Goal: Task Accomplishment & Management: Complete application form

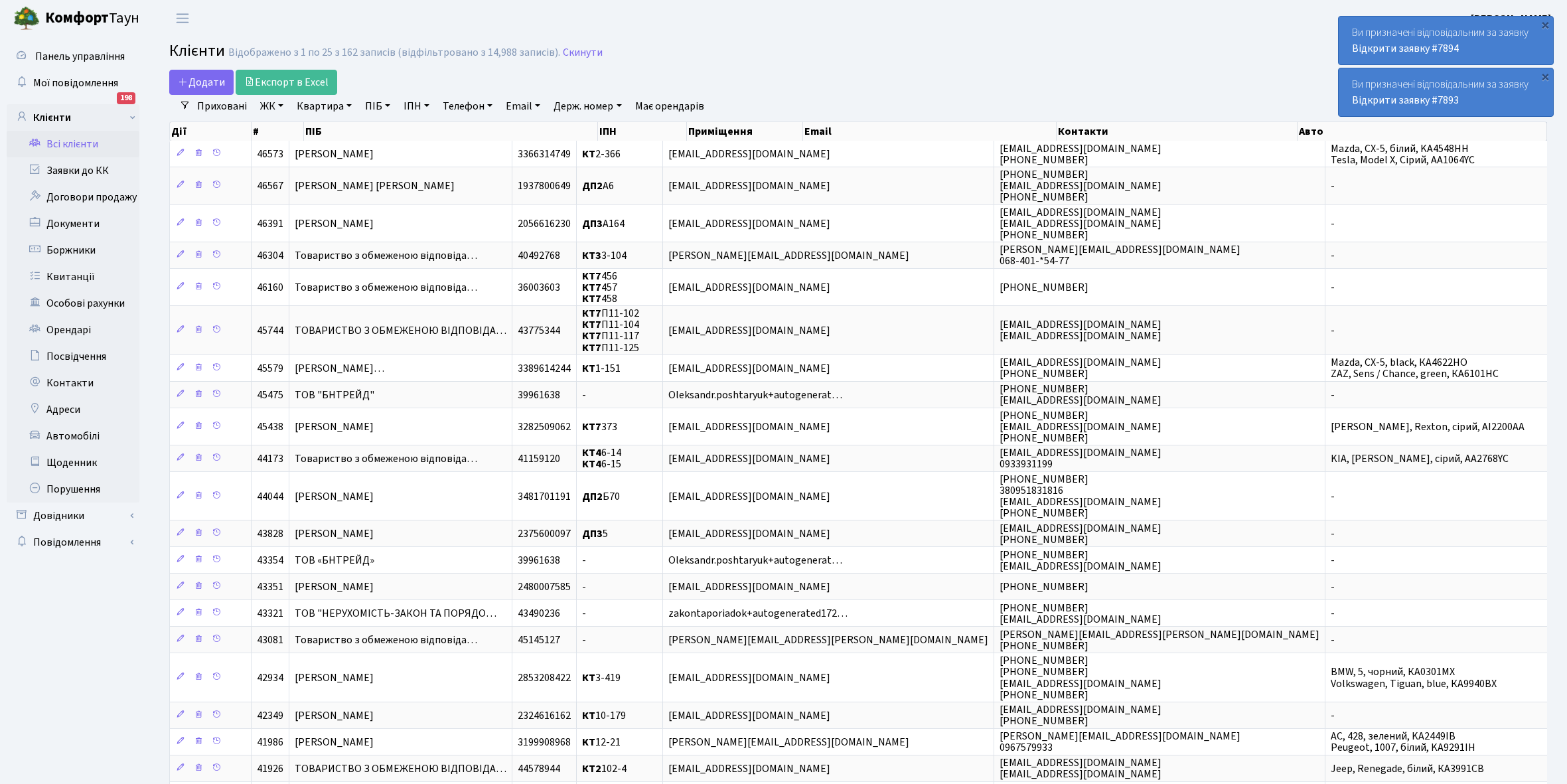
select select "25"
click at [81, 141] on link "Всі клієнти" at bounding box center [73, 144] width 133 height 26
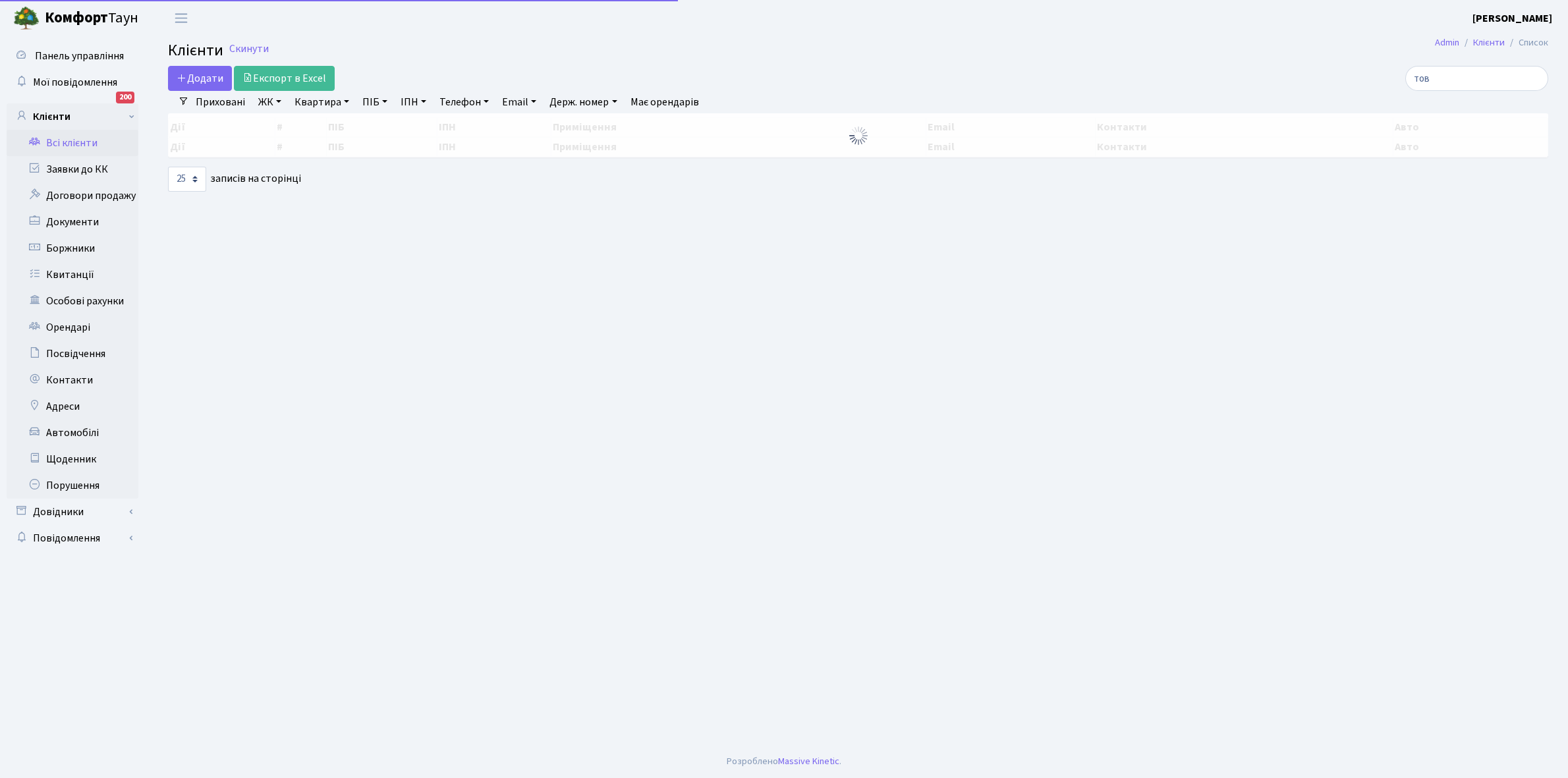
select select "25"
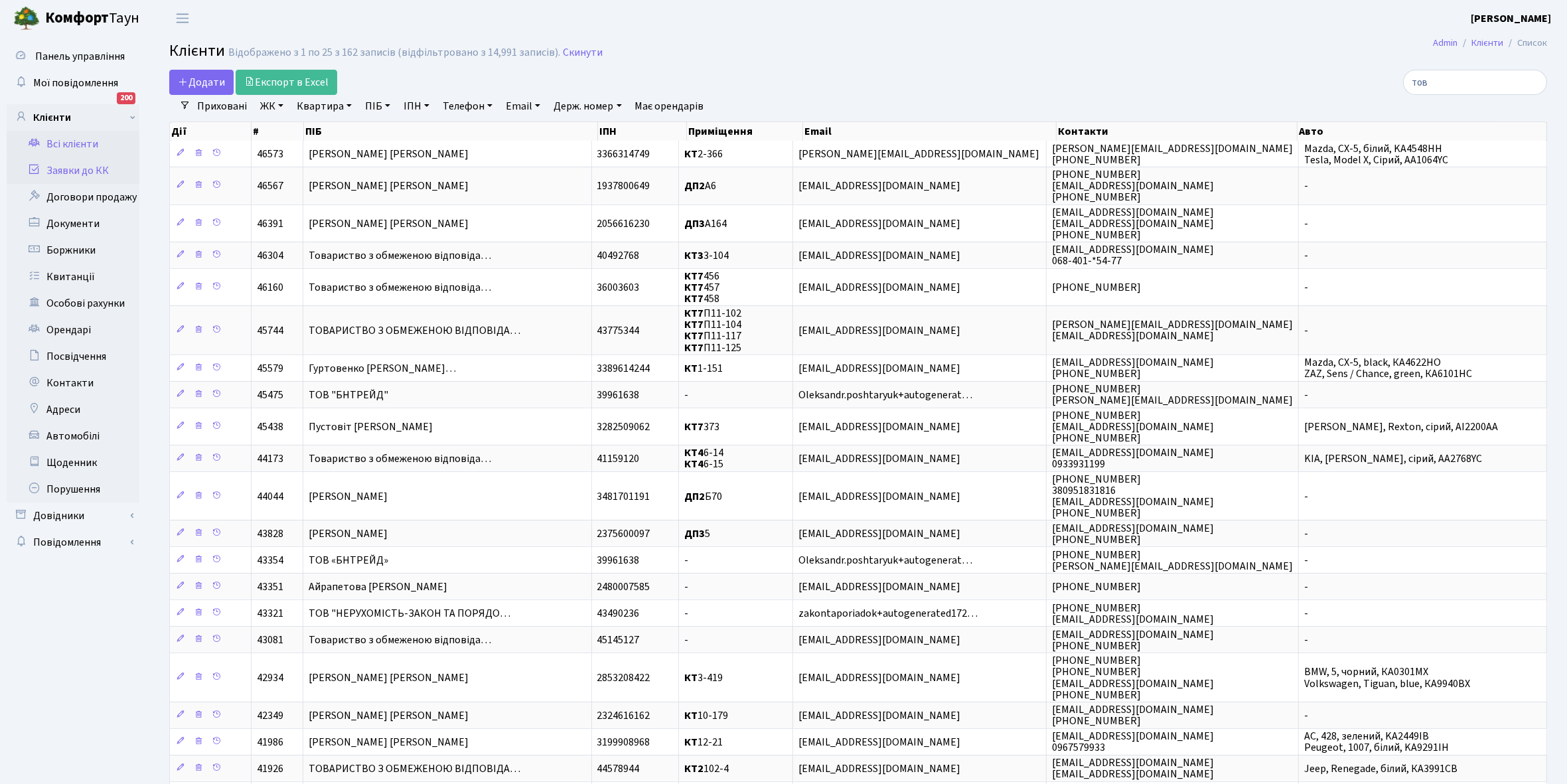
click at [67, 168] on link "Заявки до КК" at bounding box center [73, 171] width 133 height 26
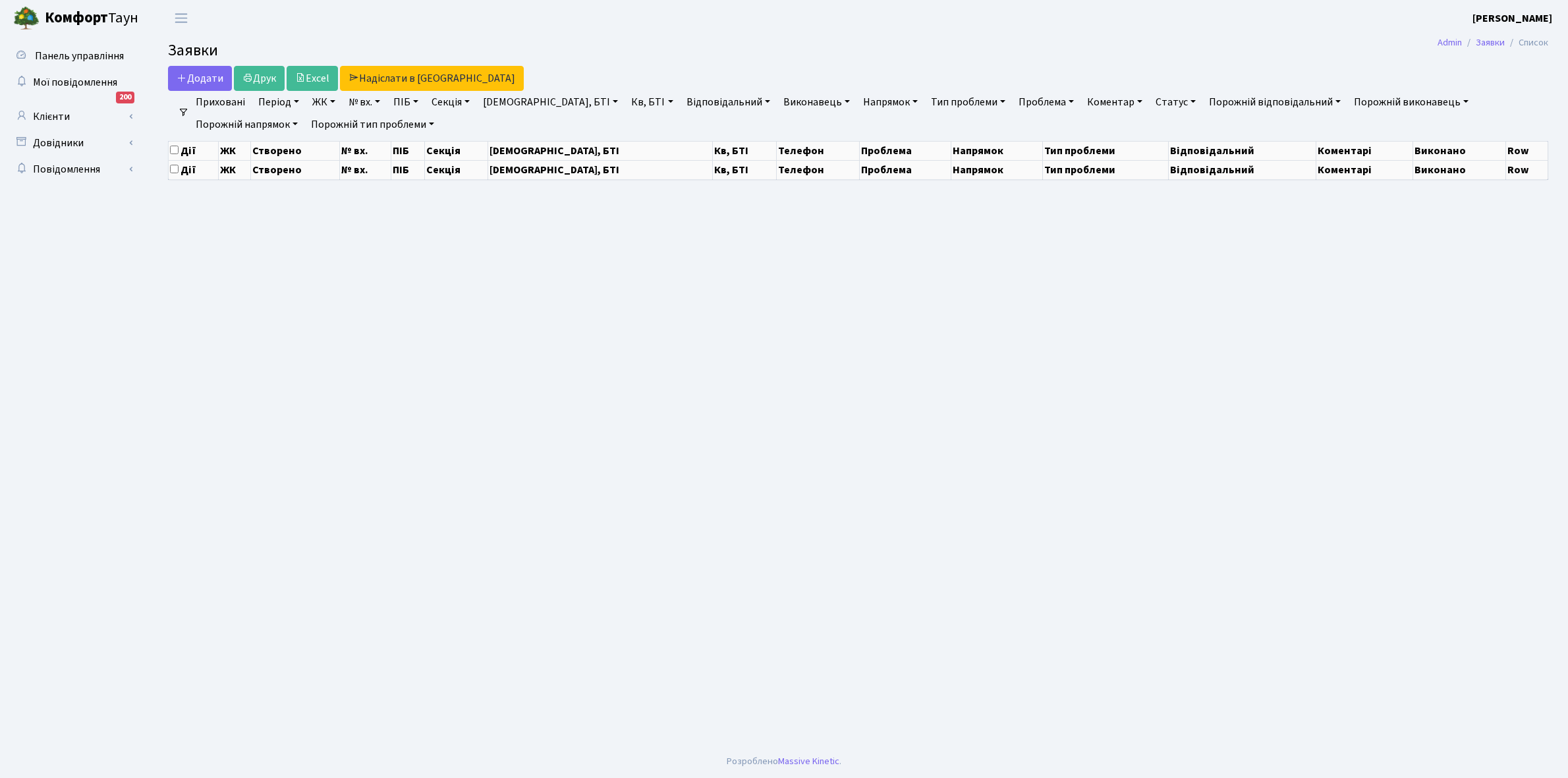
select select "25"
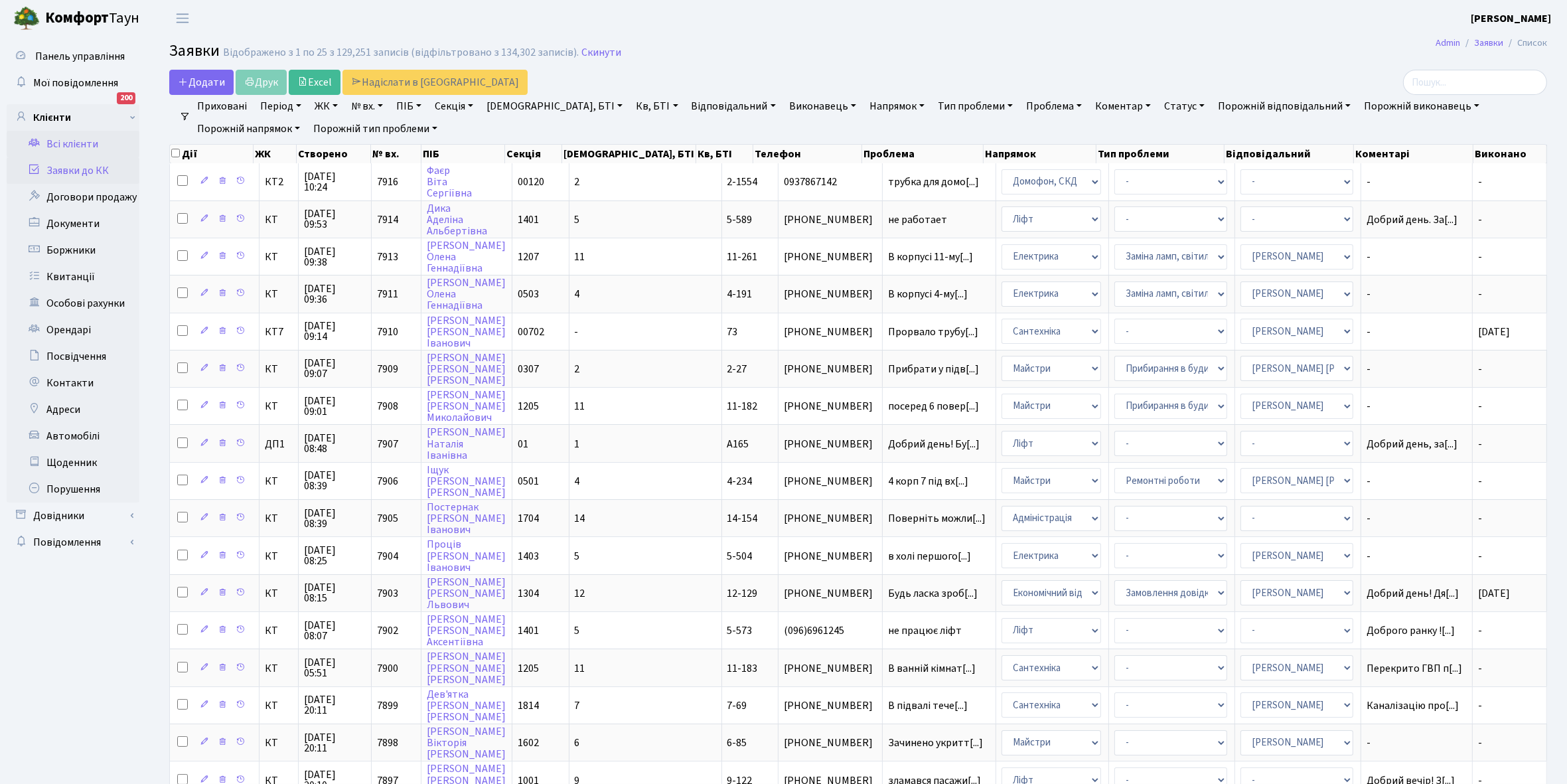
click at [84, 142] on link "Всі клієнти" at bounding box center [73, 144] width 133 height 26
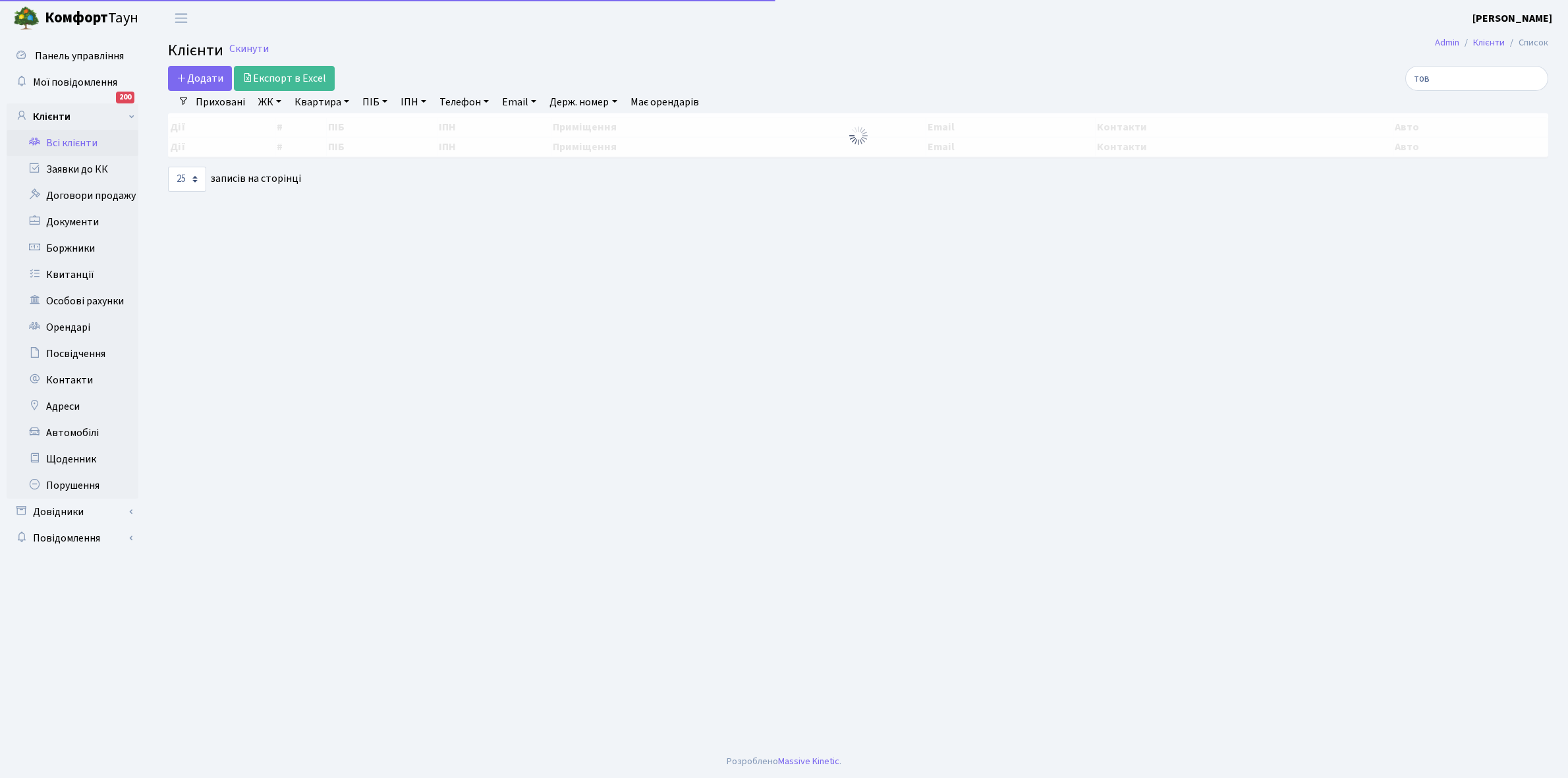
select select "25"
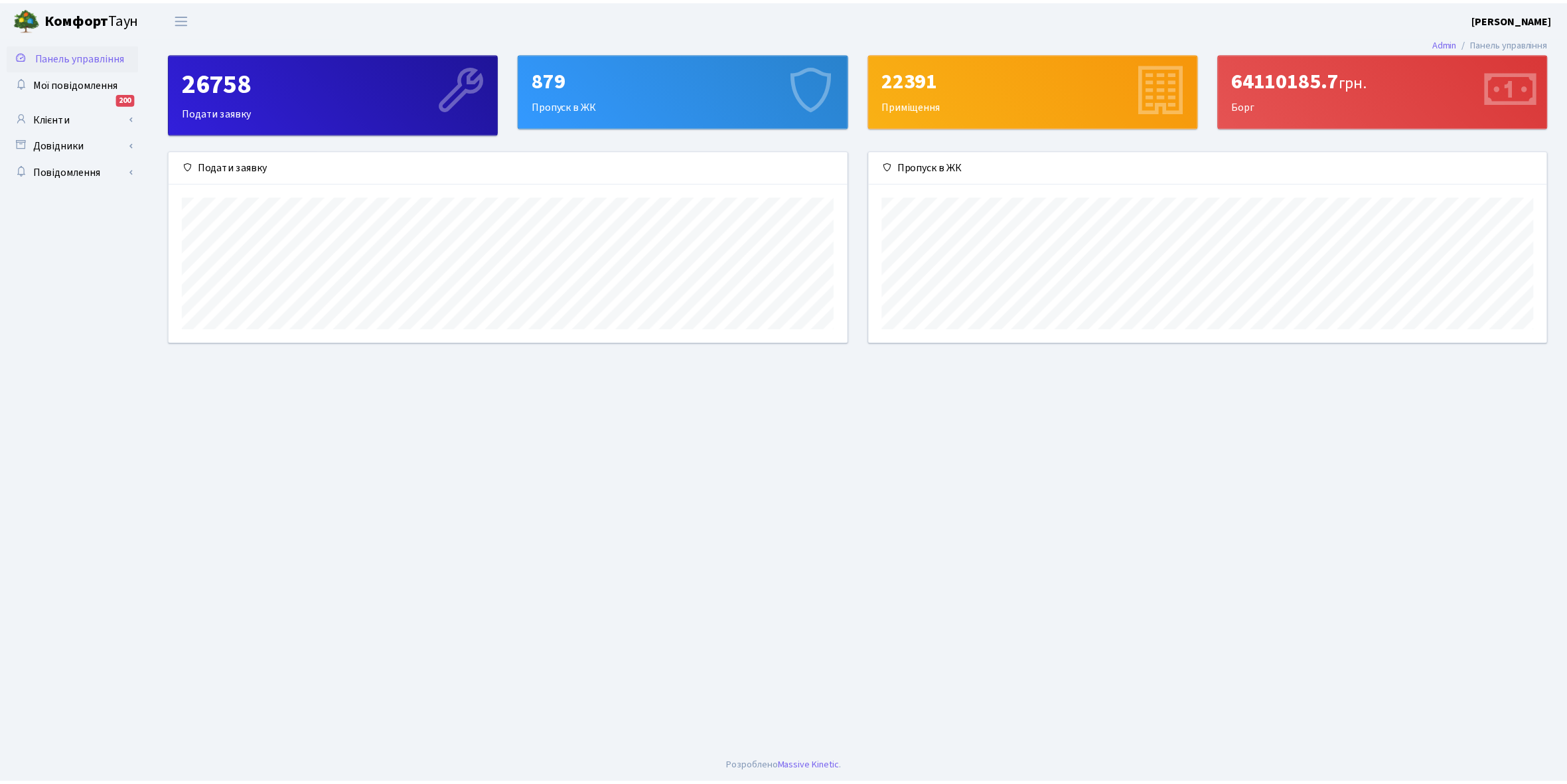
scroll to position [192, 684]
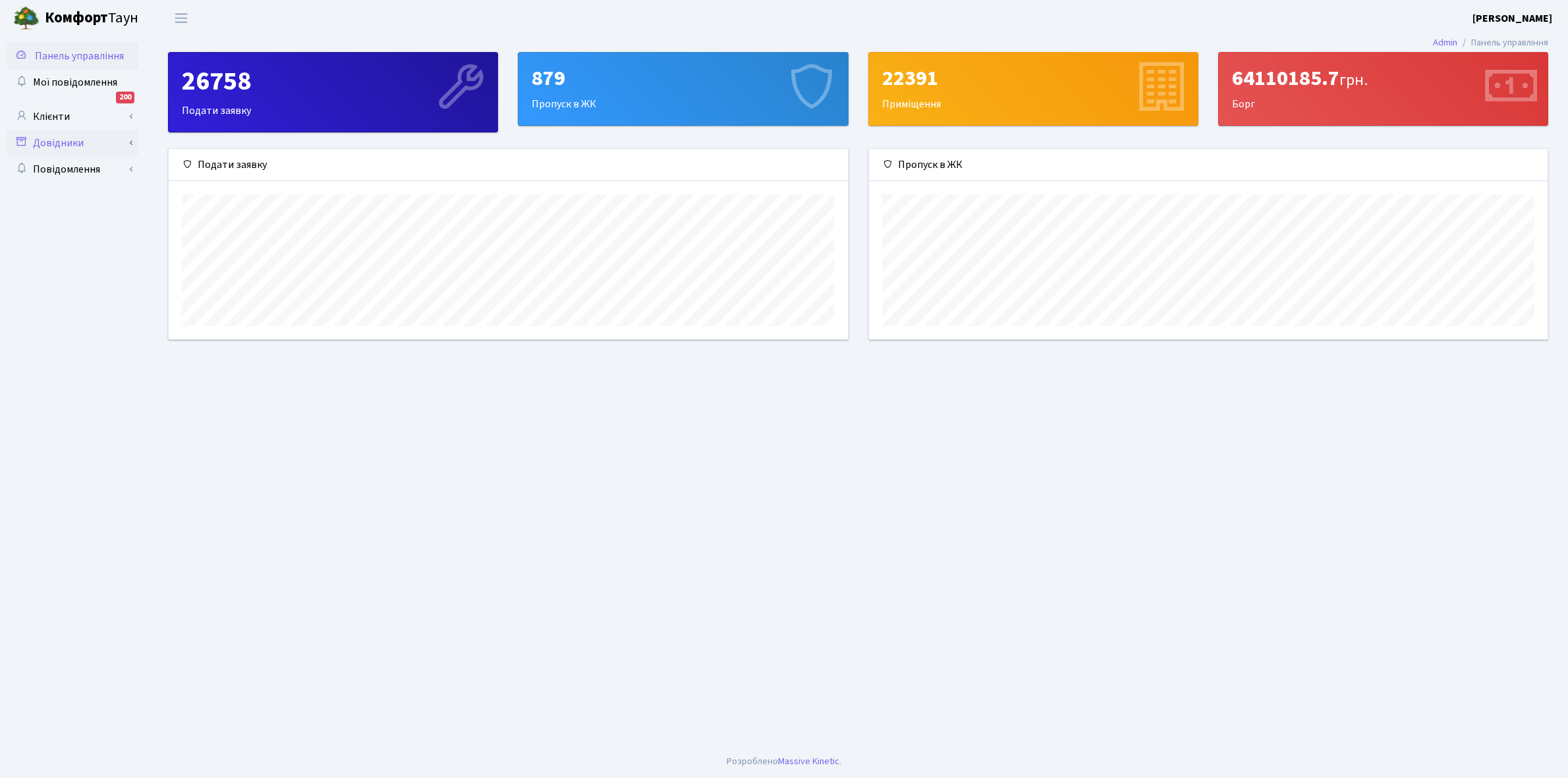
click at [94, 146] on link "Довідники" at bounding box center [72, 143] width 132 height 26
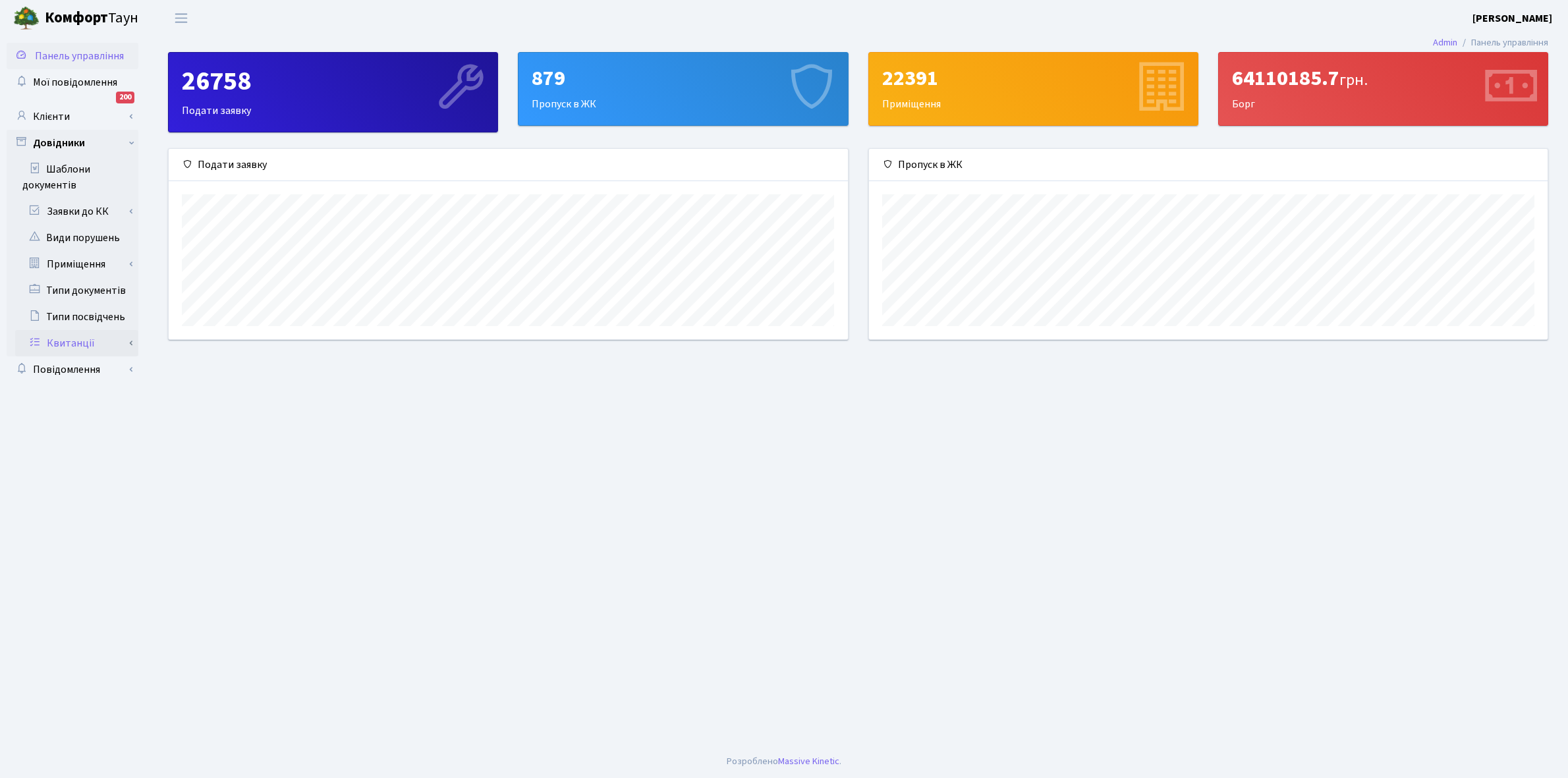
click at [109, 342] on link "Квитанції" at bounding box center [77, 343] width 123 height 26
click at [110, 214] on link "Заявки до КК" at bounding box center [77, 211] width 123 height 26
click at [72, 119] on link "Клієнти" at bounding box center [72, 117] width 132 height 26
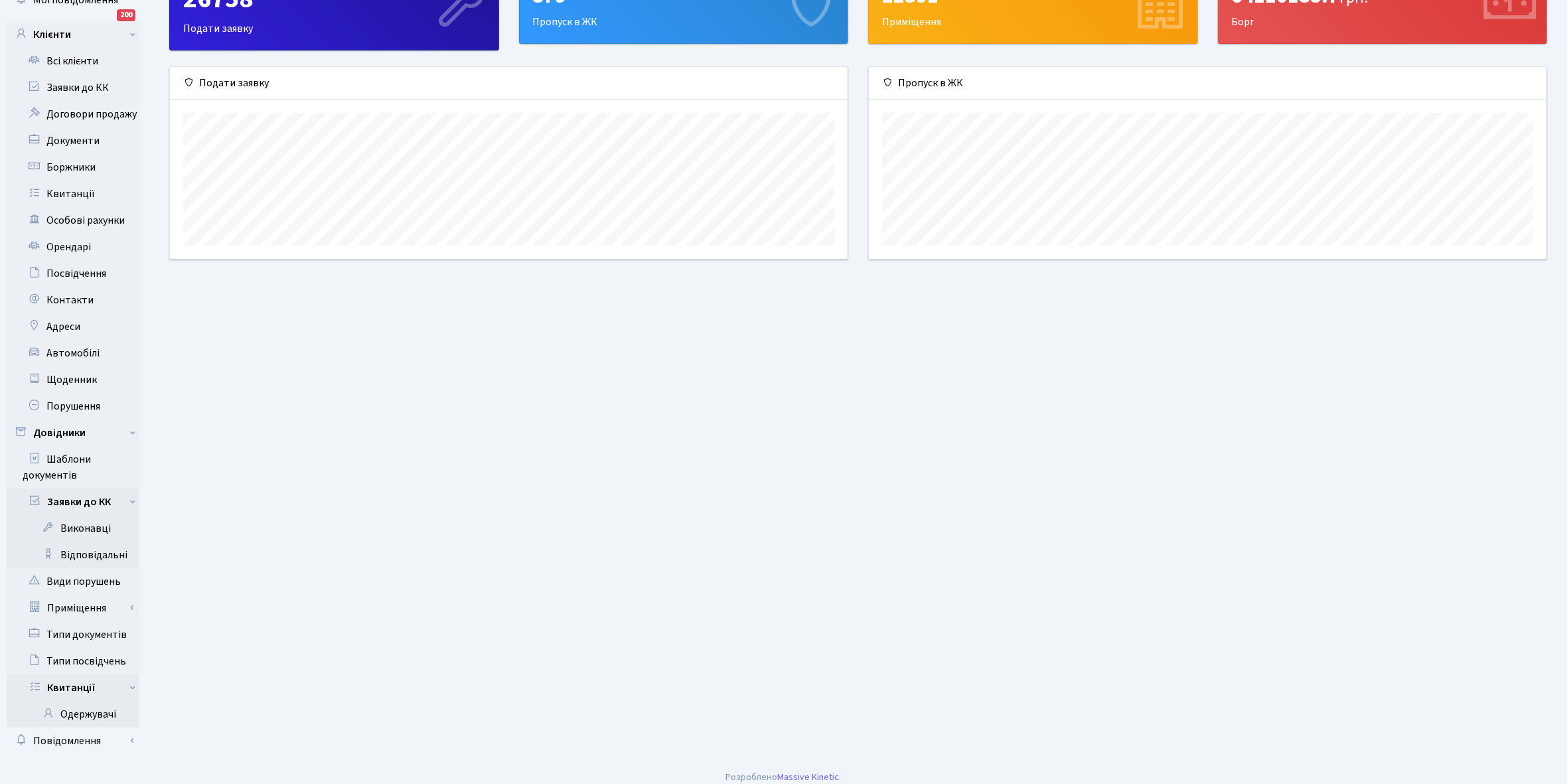
scroll to position [91, 0]
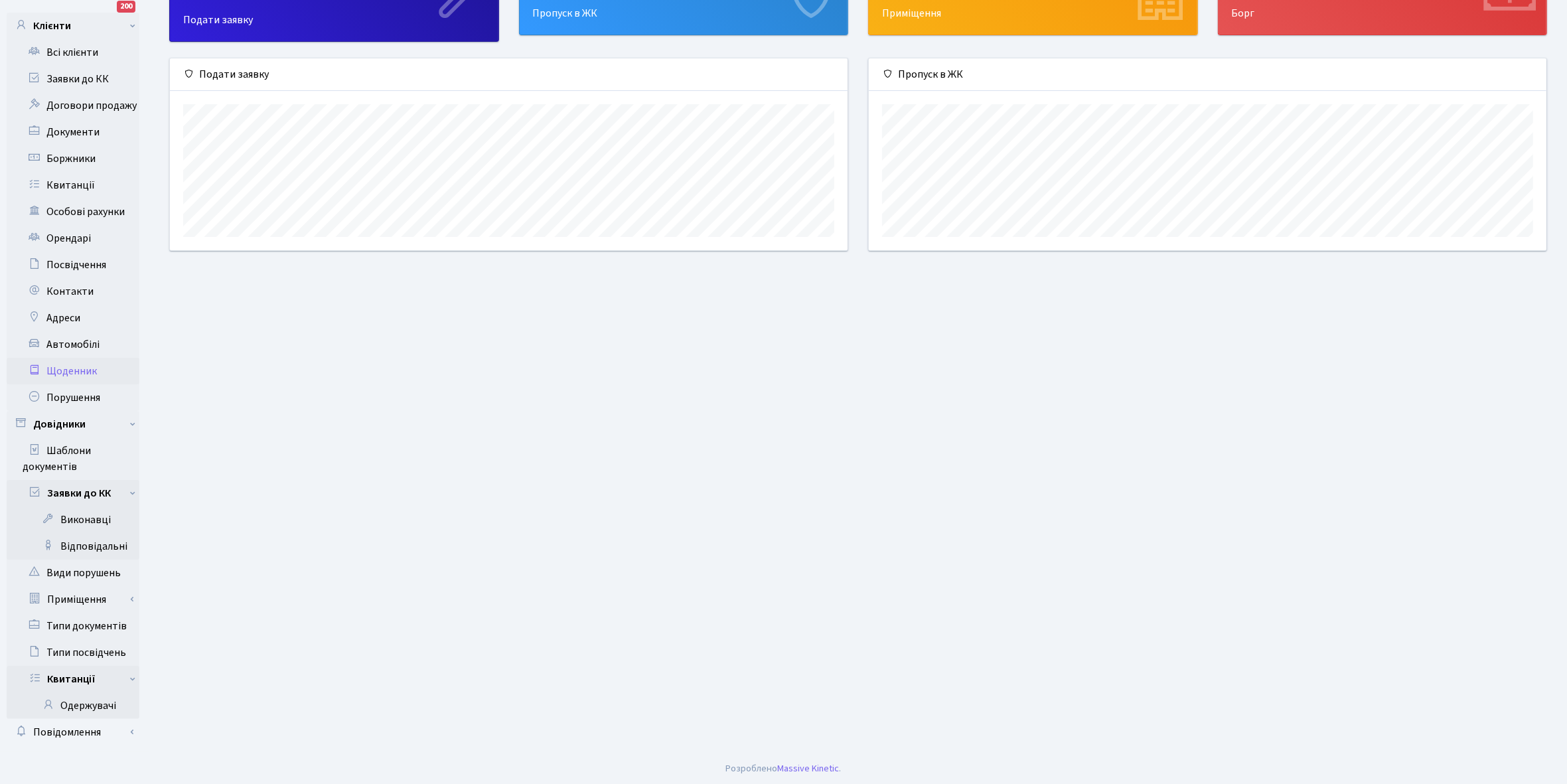
click at [67, 371] on link "Щоденник" at bounding box center [73, 371] width 133 height 26
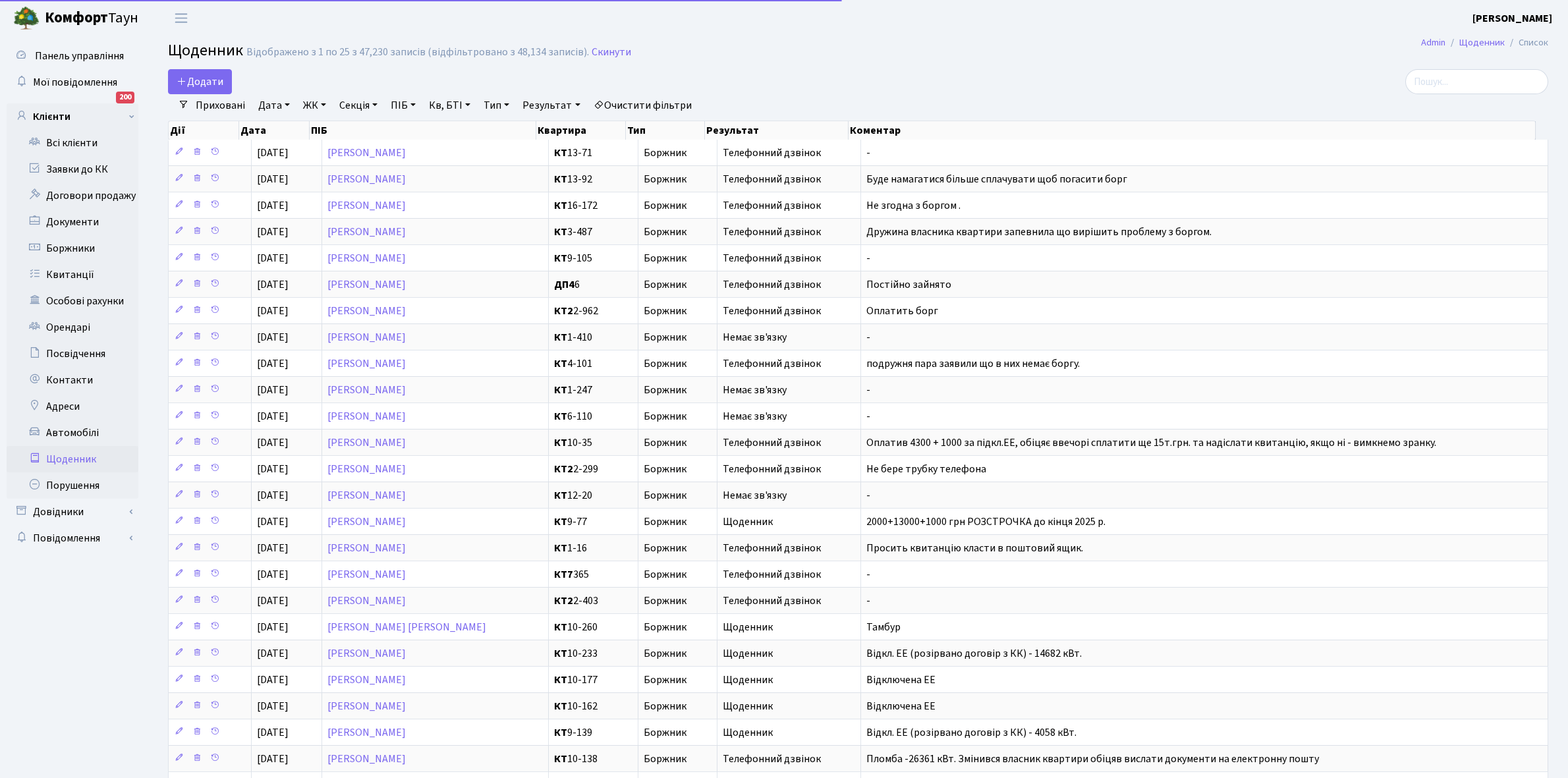
select select "25"
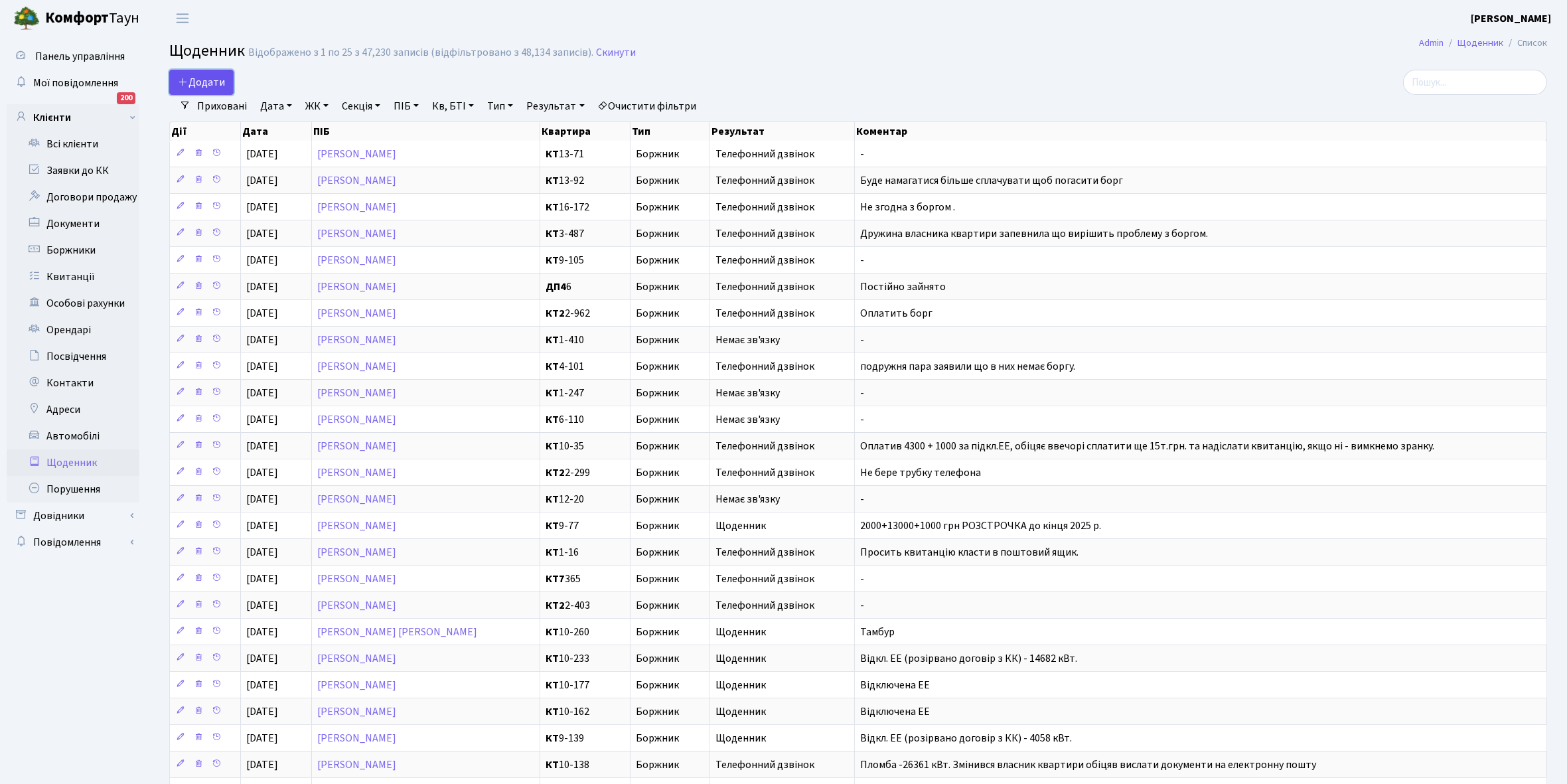
click at [203, 84] on span "Додати" at bounding box center [202, 82] width 47 height 14
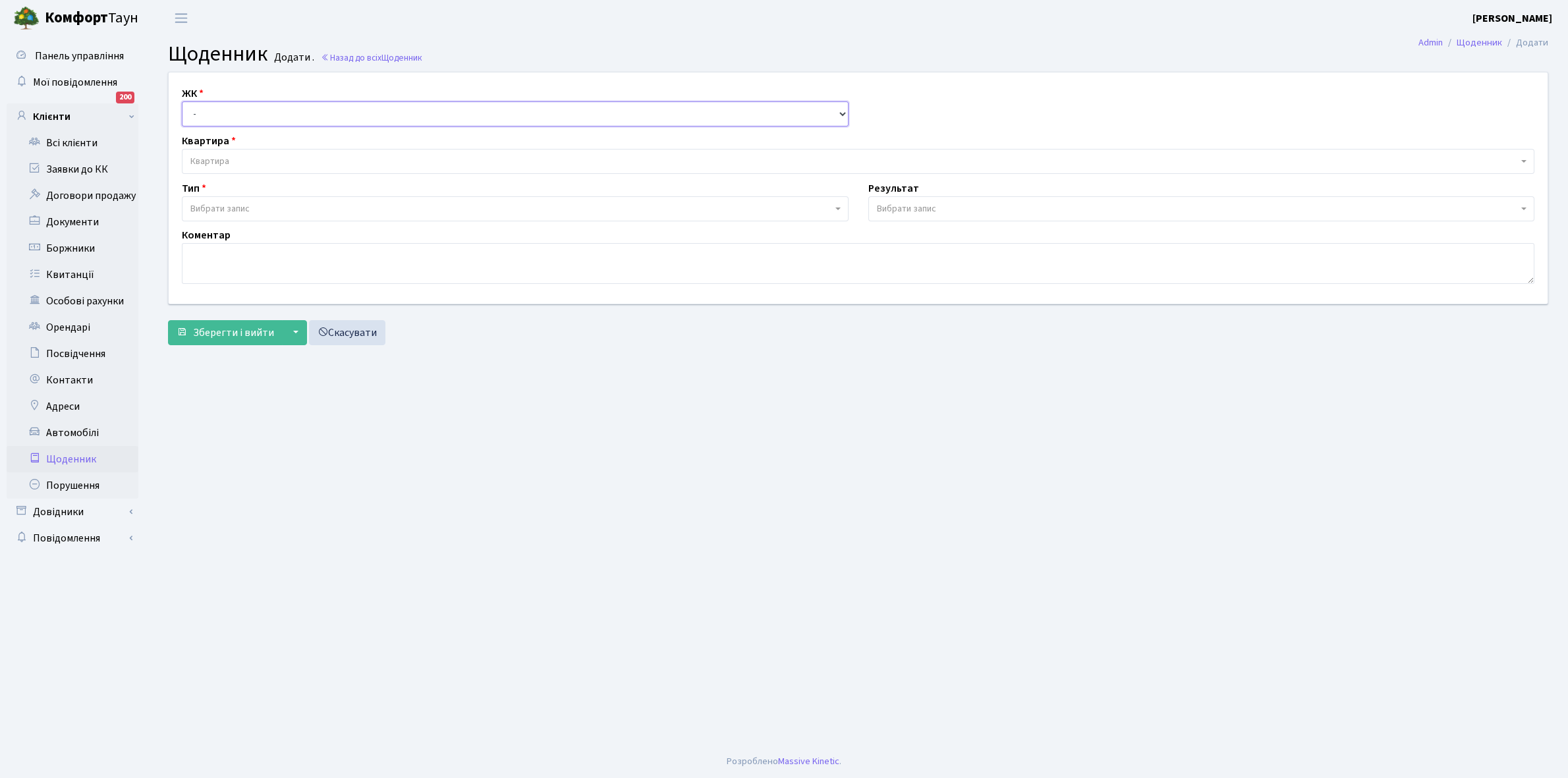
click at [233, 117] on select "- КТ, вул. Регенераторна, 4 КТ2, просп. [STREET_ADDRESS] [STREET_ADDRESS] [PERS…" at bounding box center [515, 113] width 667 height 25
select select "295"
click at [181, 101] on select "- КТ, вул. Регенераторна, 4 КТ2, просп. [STREET_ADDRESS] [STREET_ADDRESS] [PERS…" at bounding box center [515, 113] width 667 height 25
select select
click at [253, 158] on span "Квартира" at bounding box center [853, 161] width 1328 height 13
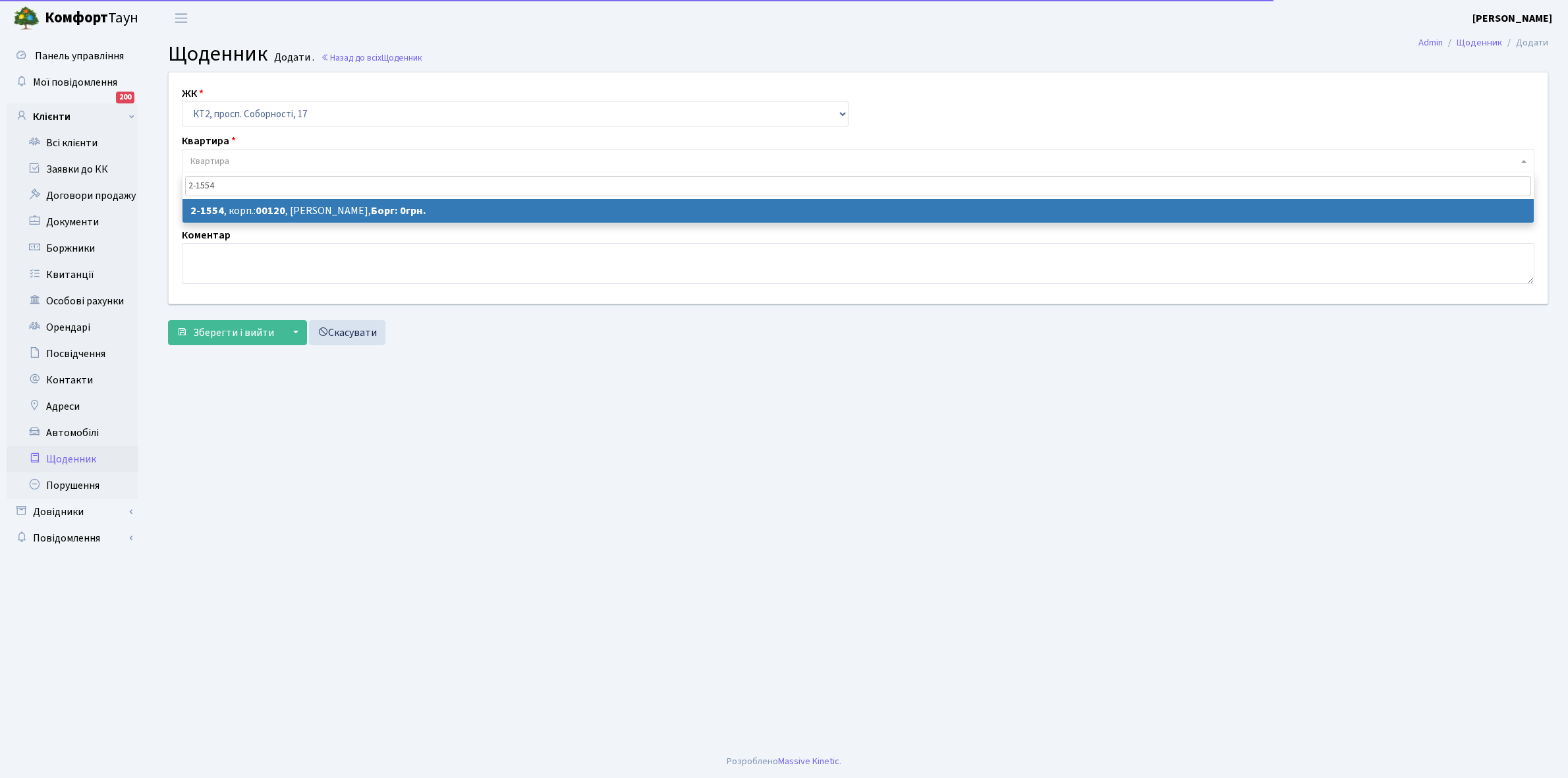
type input "2-1554"
select select "13169"
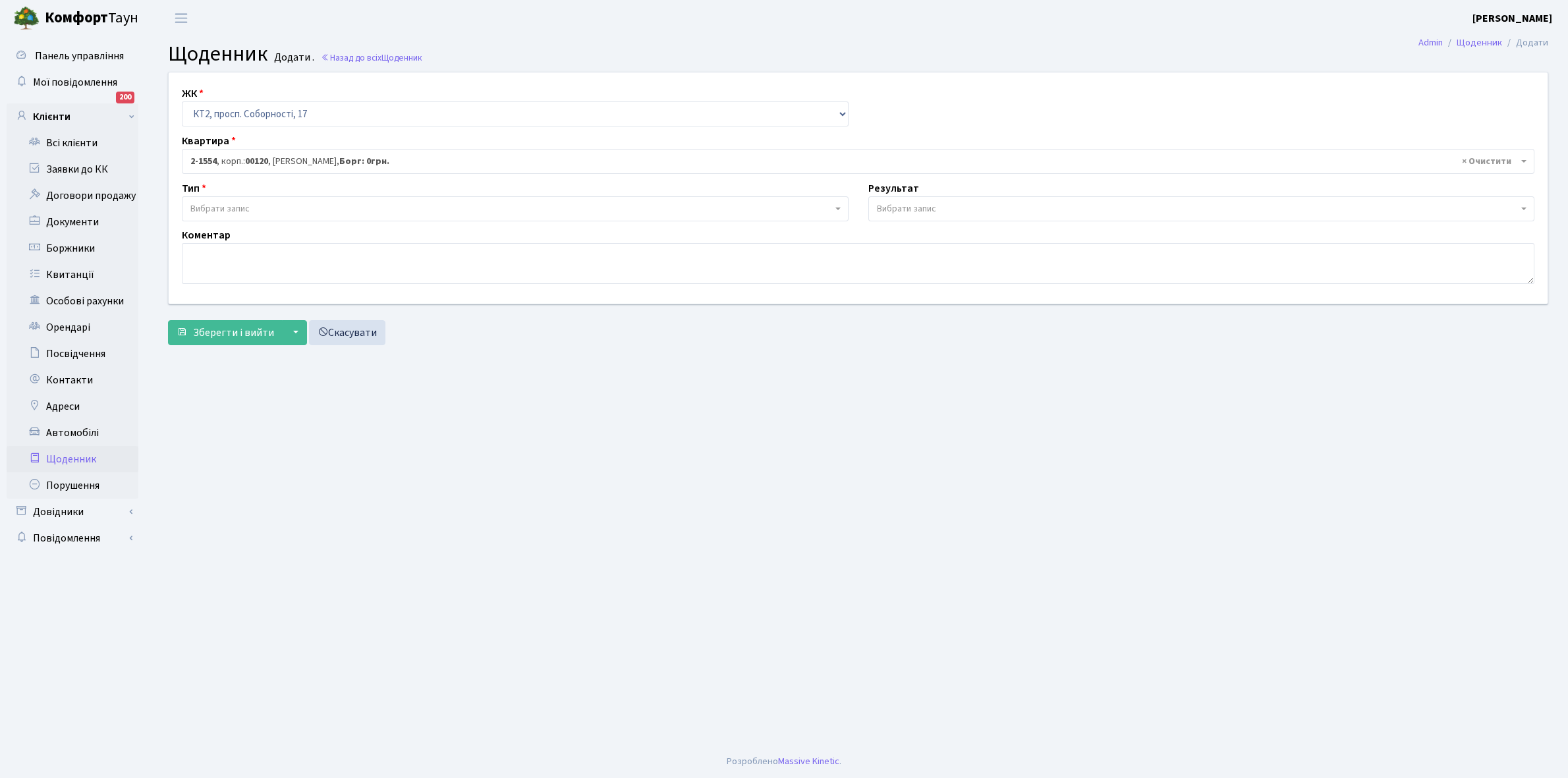
click at [269, 209] on span "Вибрати запис" at bounding box center [511, 209] width 642 height 13
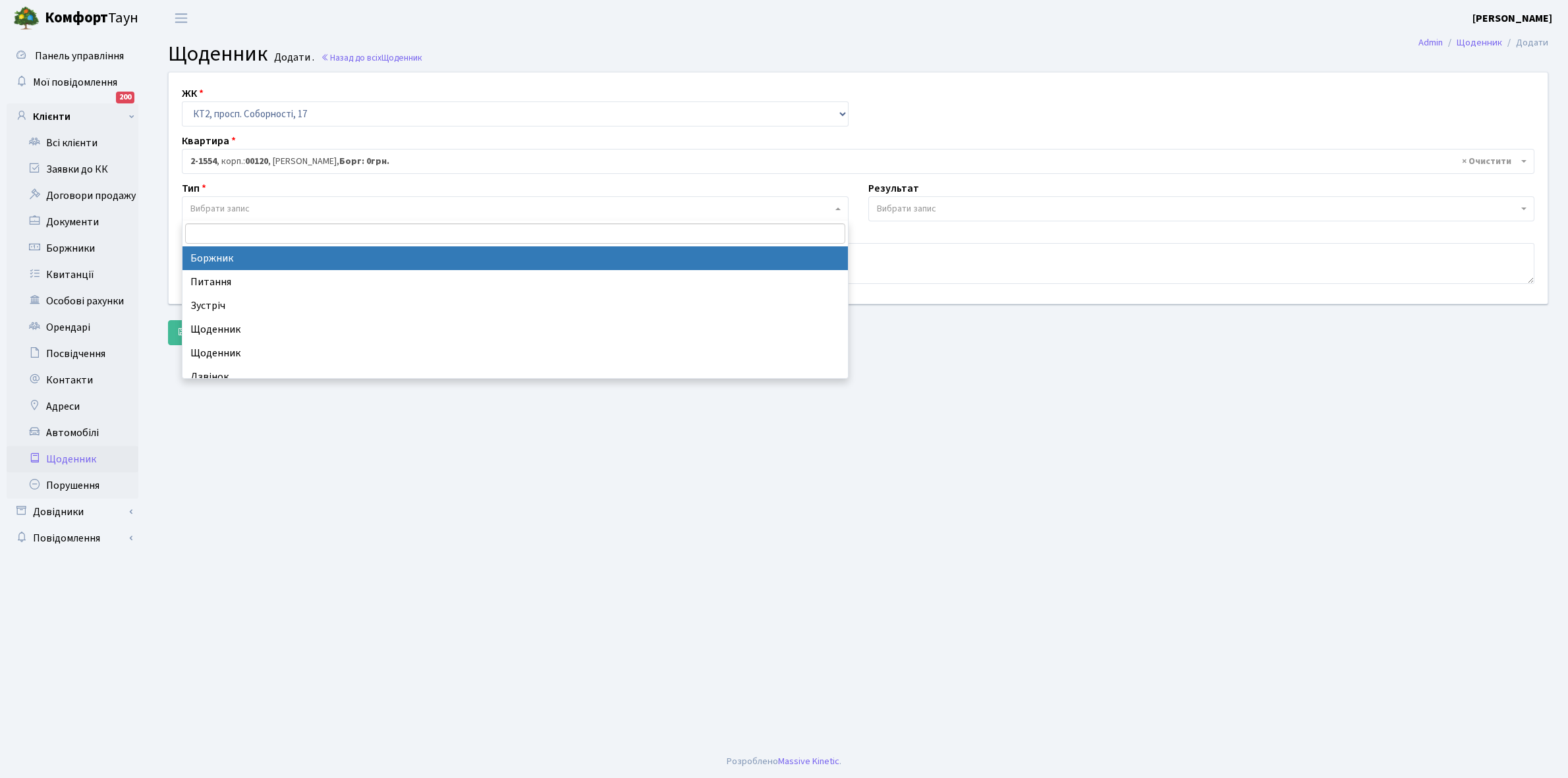
select select "189"
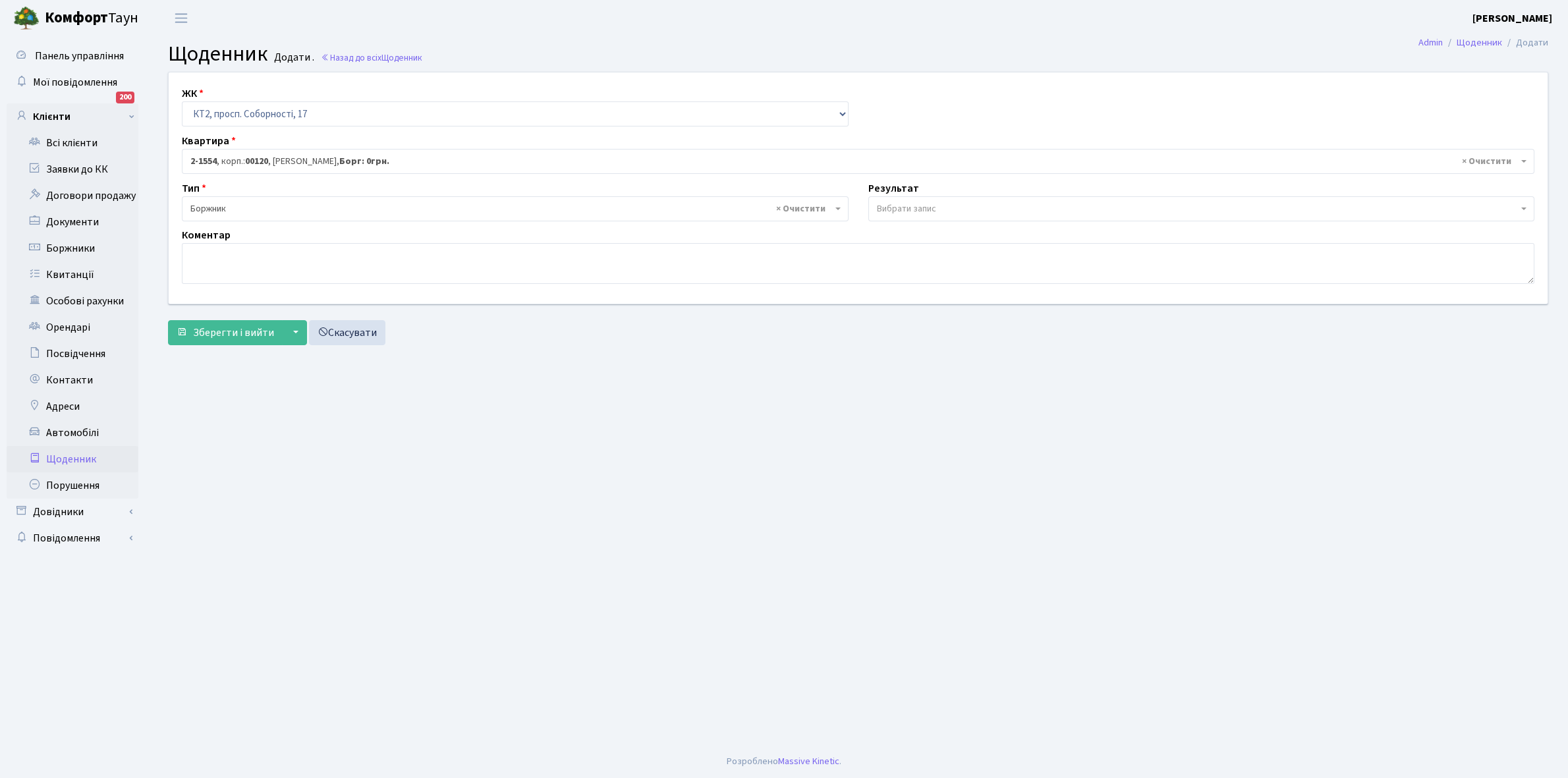
click at [901, 208] on span "Вибрати запис" at bounding box center [906, 209] width 59 height 13
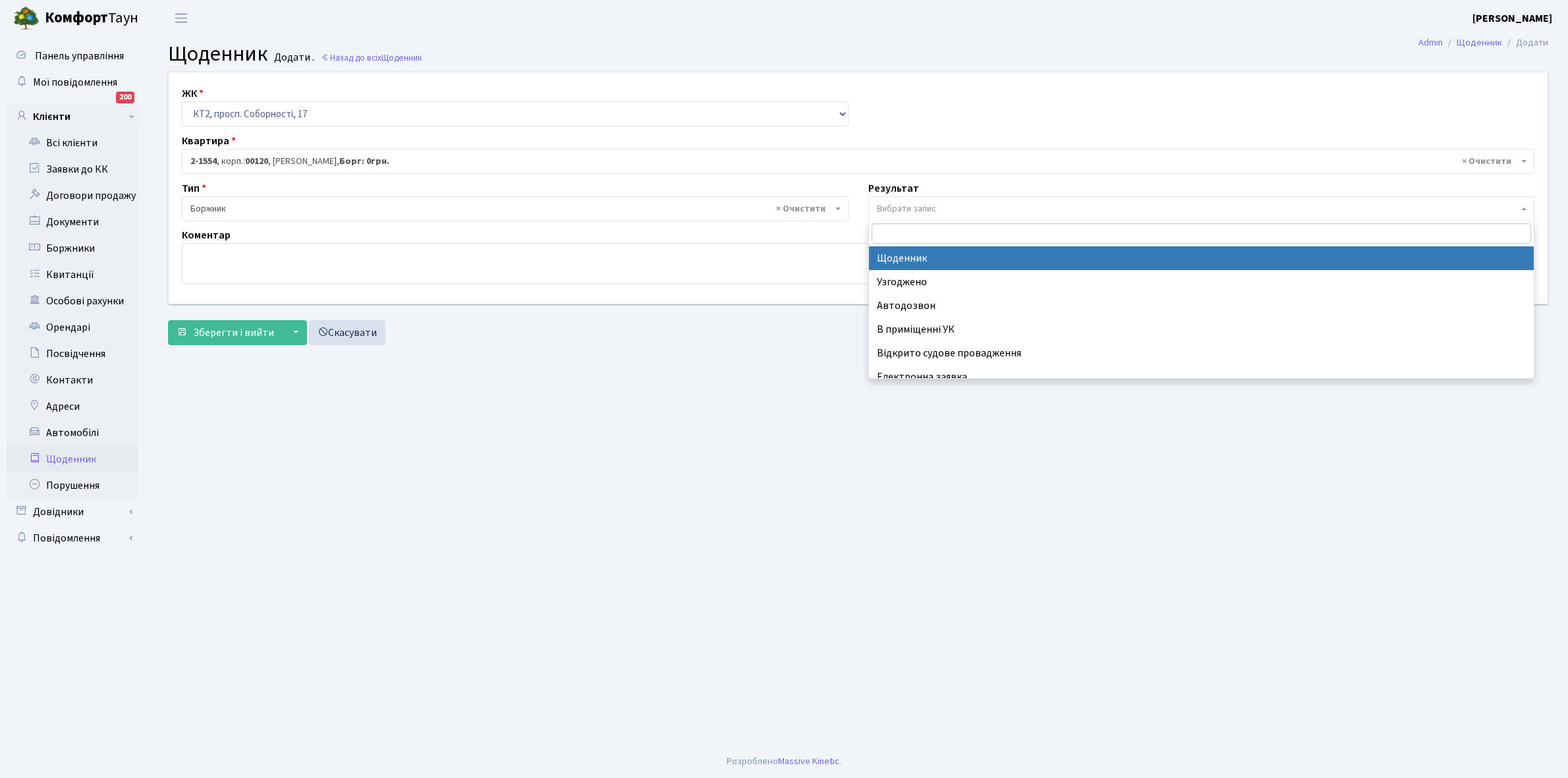
select select "14"
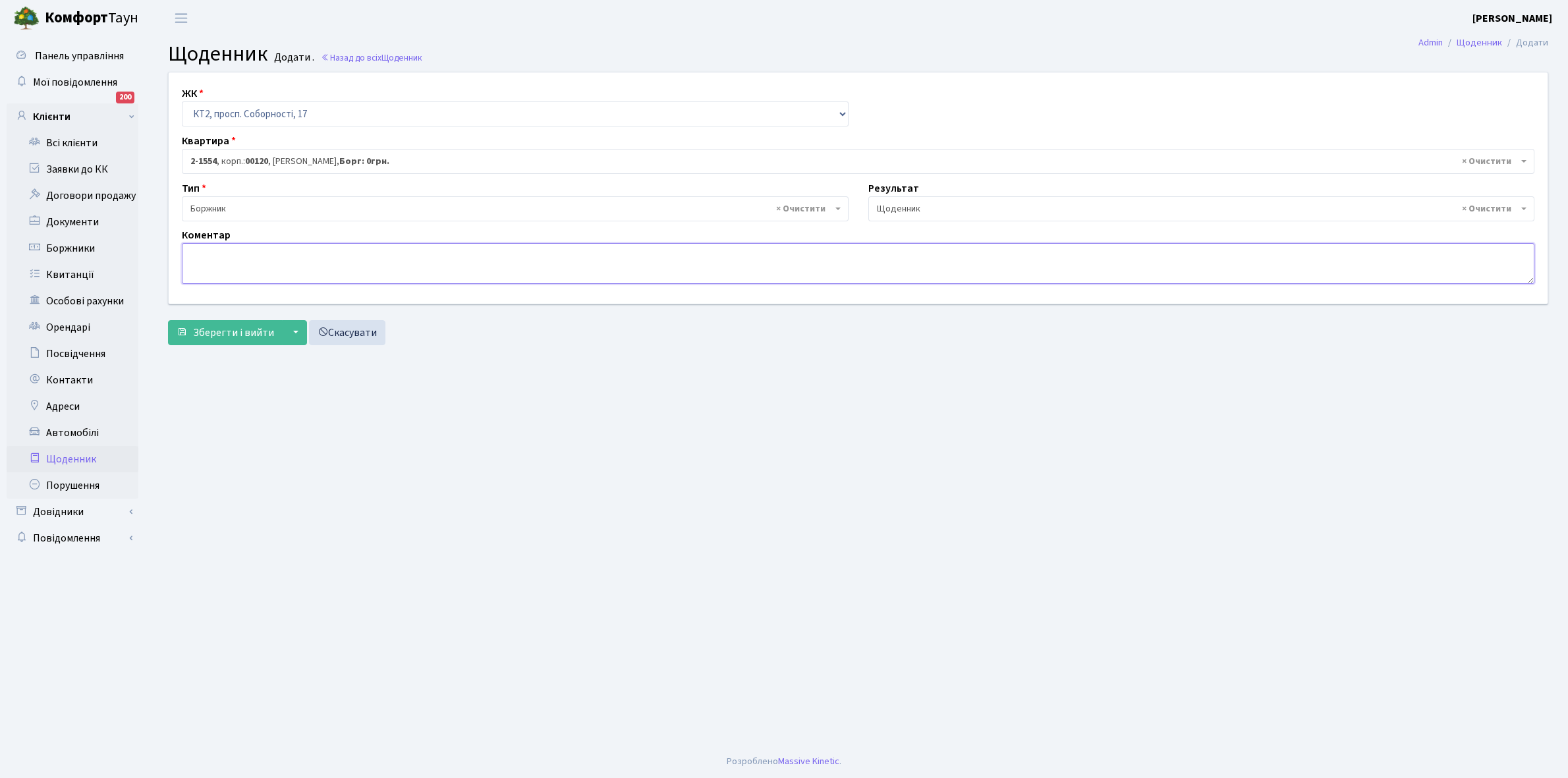
click at [210, 264] on textarea at bounding box center [858, 264] width 1353 height 41
type textarea "E"
type textarea "P"
click at [299, 252] on textarea "Змінився власник , зобовязується в коротші те" at bounding box center [858, 264] width 1353 height 41
click at [402, 257] on textarea "Змінився власник , зобов'язується в коротші те" at bounding box center [858, 264] width 1353 height 41
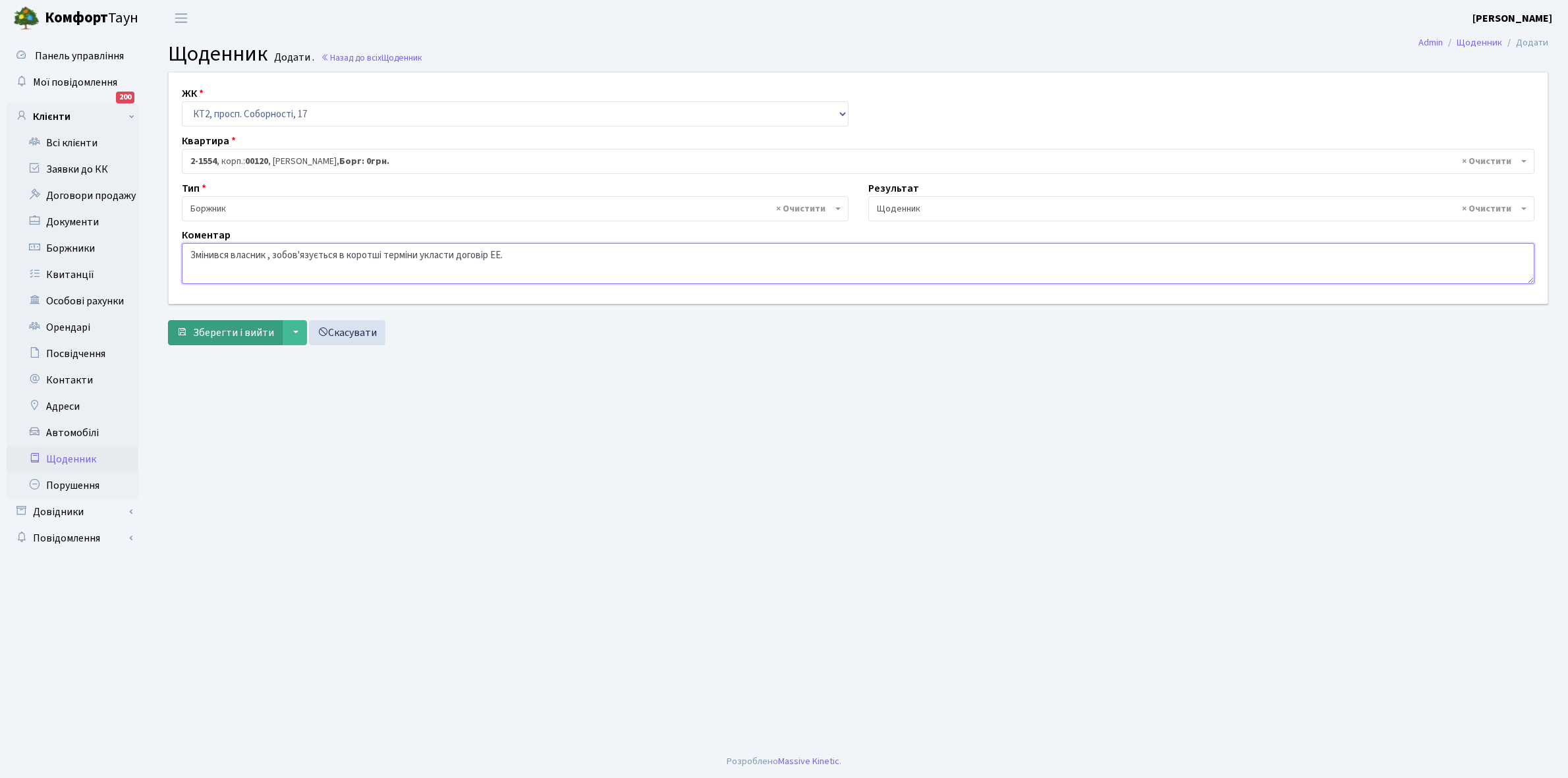
type textarea "Змінився власник , зобов'язується в коротші терміни укласти договір ЕЕ."
click at [228, 337] on span "Зберегти і вийти" at bounding box center [233, 332] width 81 height 14
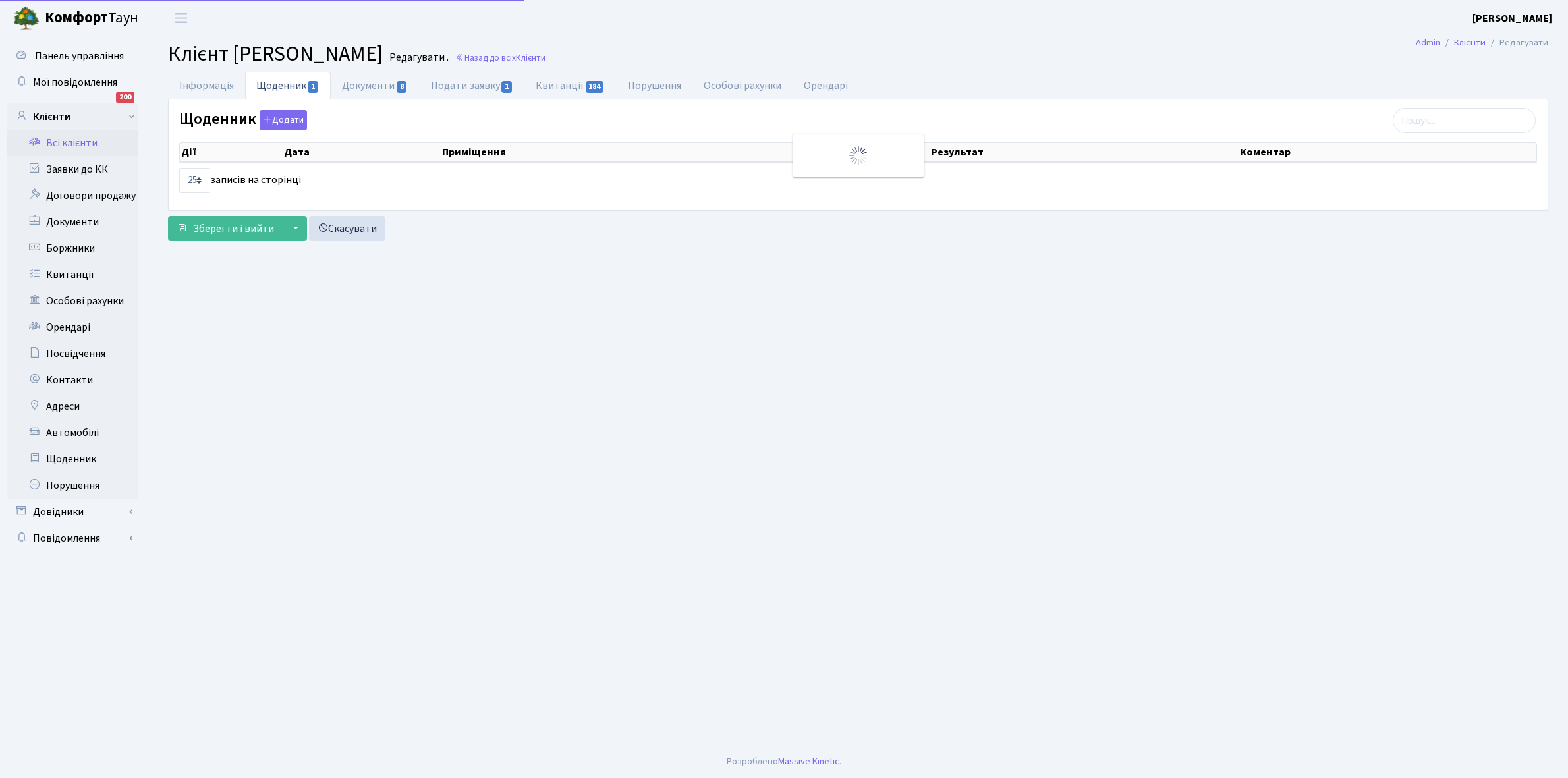
select select "25"
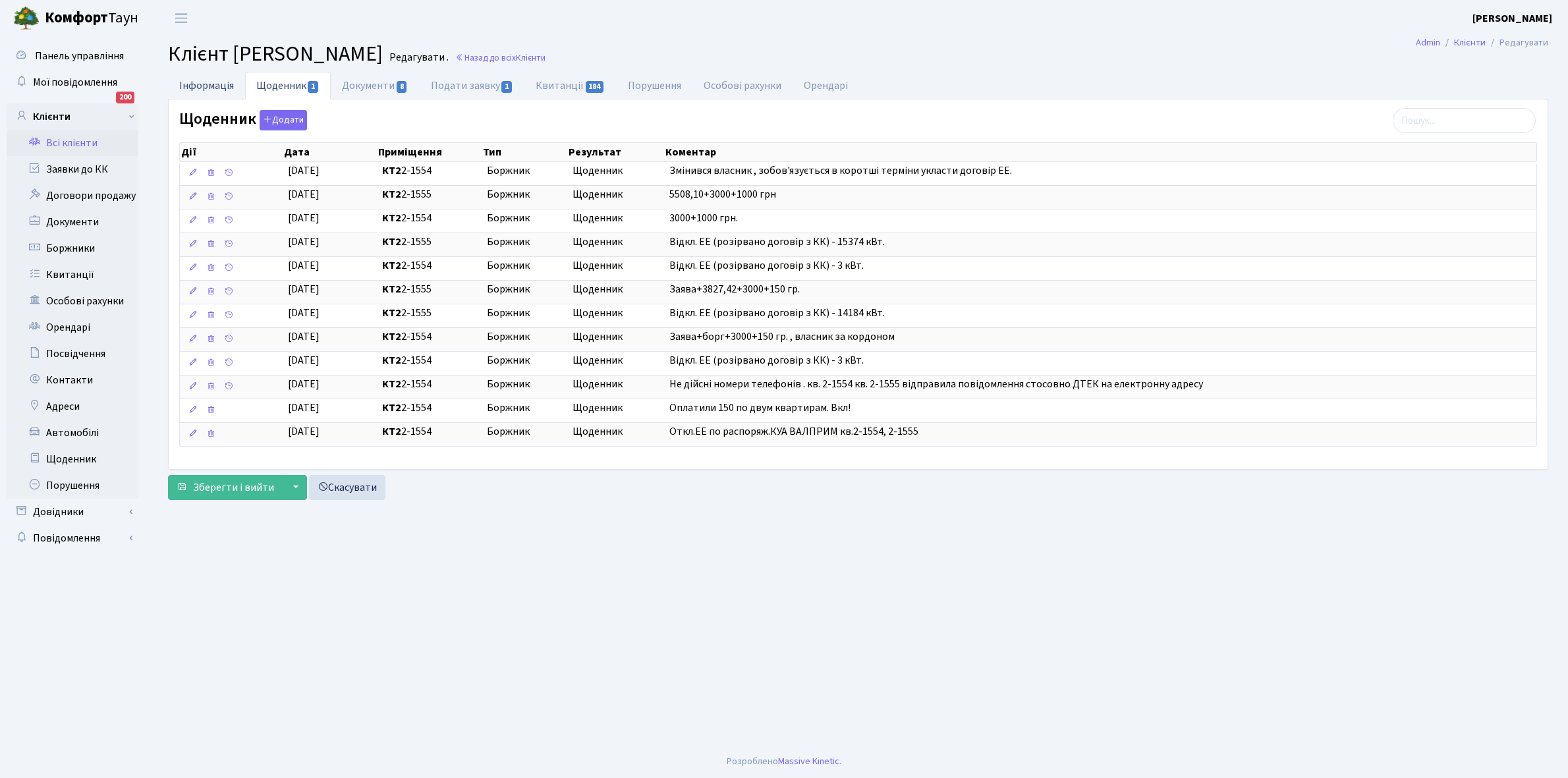
click at [208, 83] on link "Інформація" at bounding box center [207, 85] width 77 height 27
select select "25"
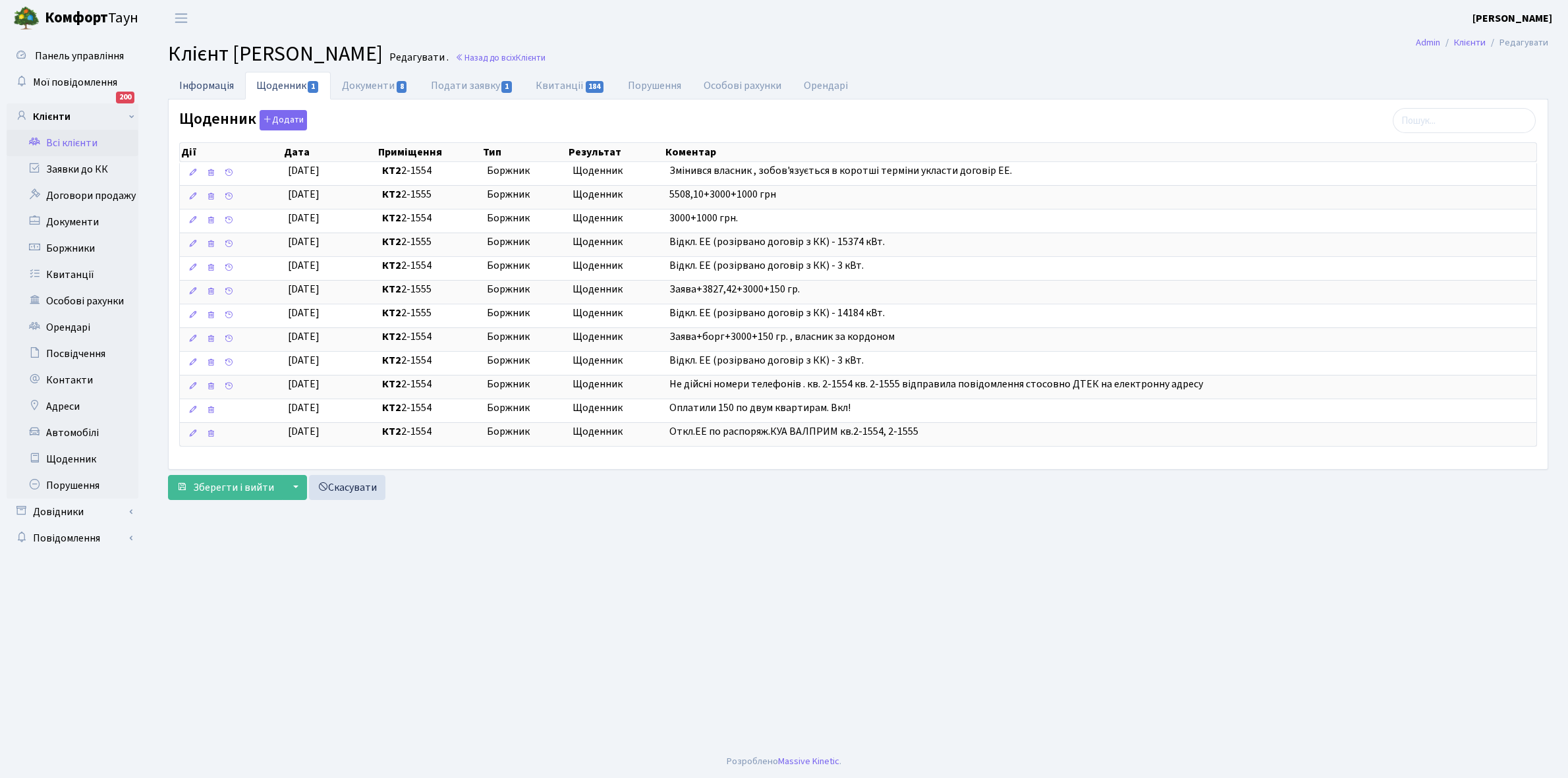
select select "25"
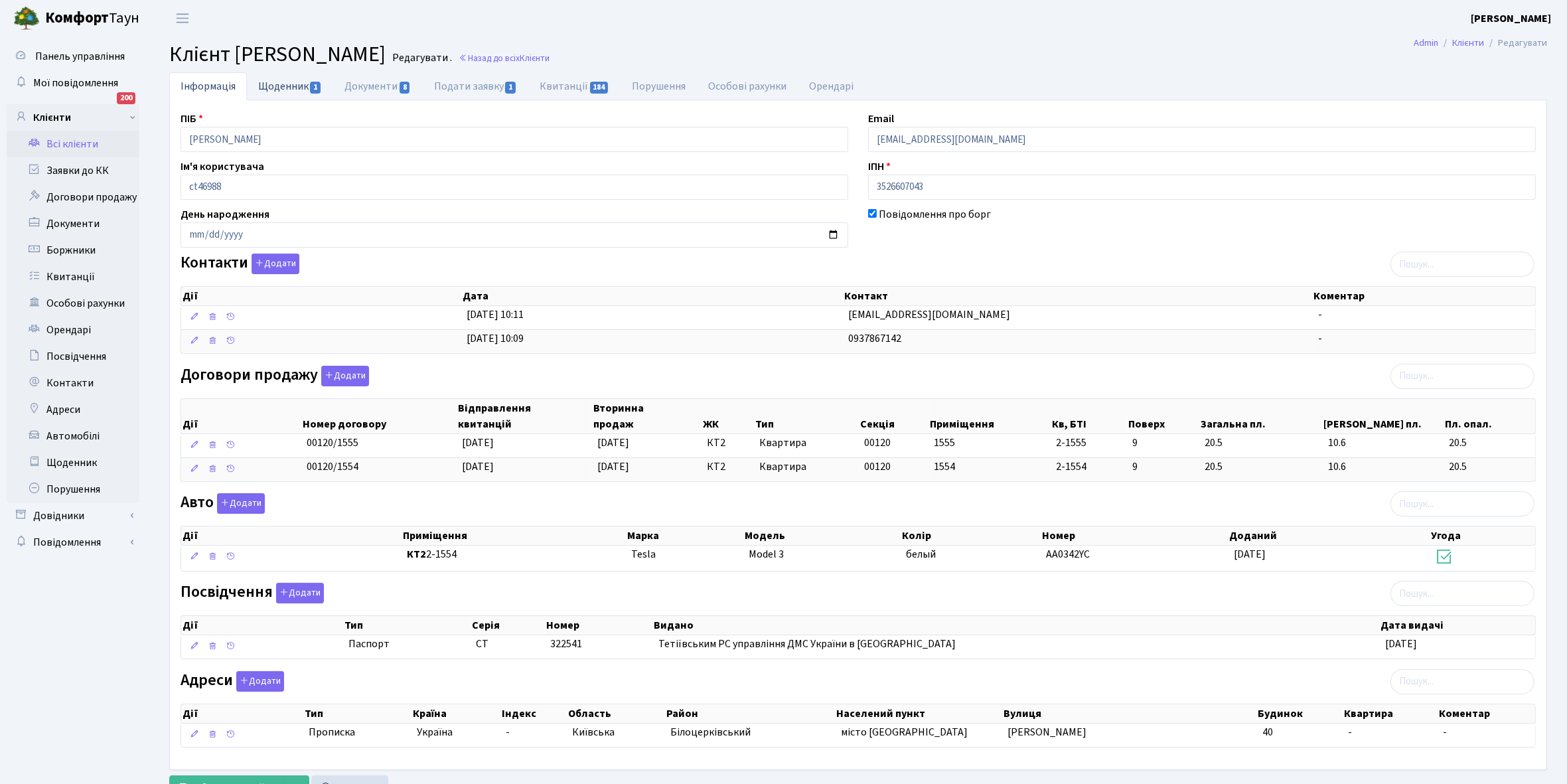
click at [281, 84] on link "Щоденник 1" at bounding box center [290, 86] width 87 height 27
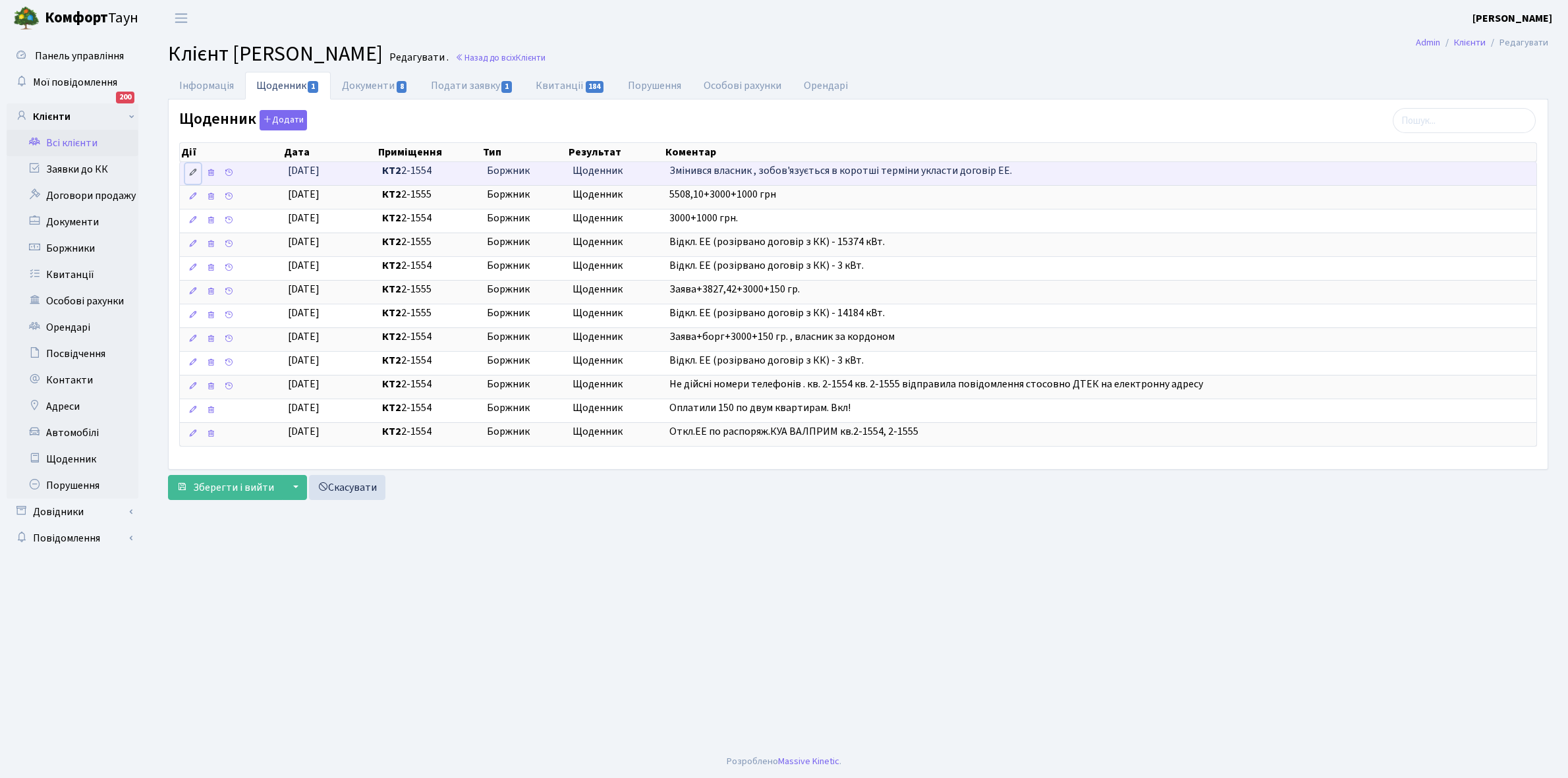
click at [193, 172] on icon at bounding box center [193, 173] width 9 height 9
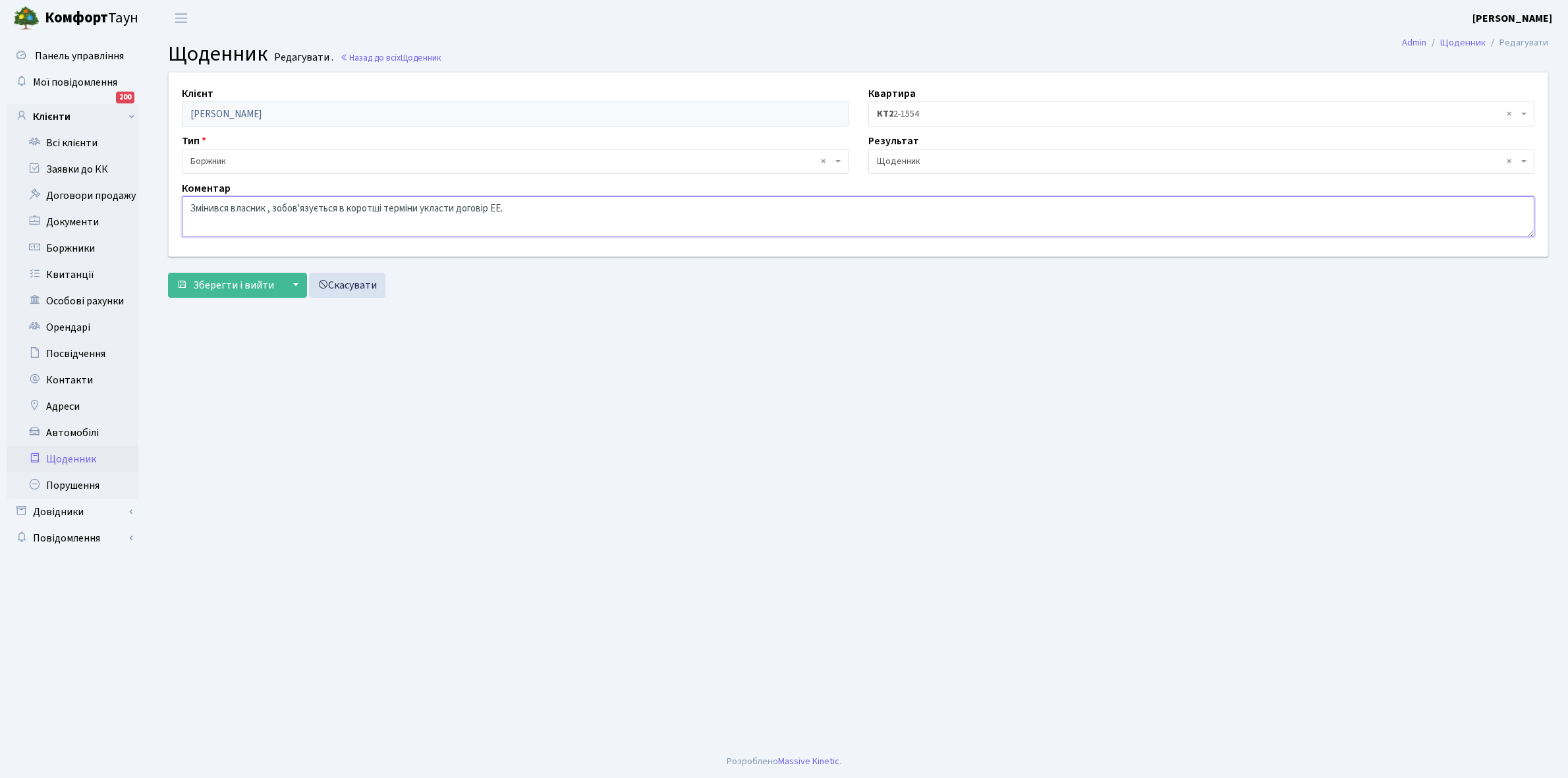
click at [190, 202] on textarea "Змінився власник , зобов'язується в коротші терміни укласти договір ЕЕ." at bounding box center [858, 217] width 1353 height 41
click at [193, 201] on textarea "Змінився власник , зобов'язується в коротші терміни укласти договір ЕЕ." at bounding box center [858, 217] width 1353 height 41
type textarea "2- 1555 Змінився власник , зобов'язується в коротші терміни укласти договір ЕЕ."
click at [234, 283] on span "Зберегти і вийти" at bounding box center [233, 284] width 81 height 14
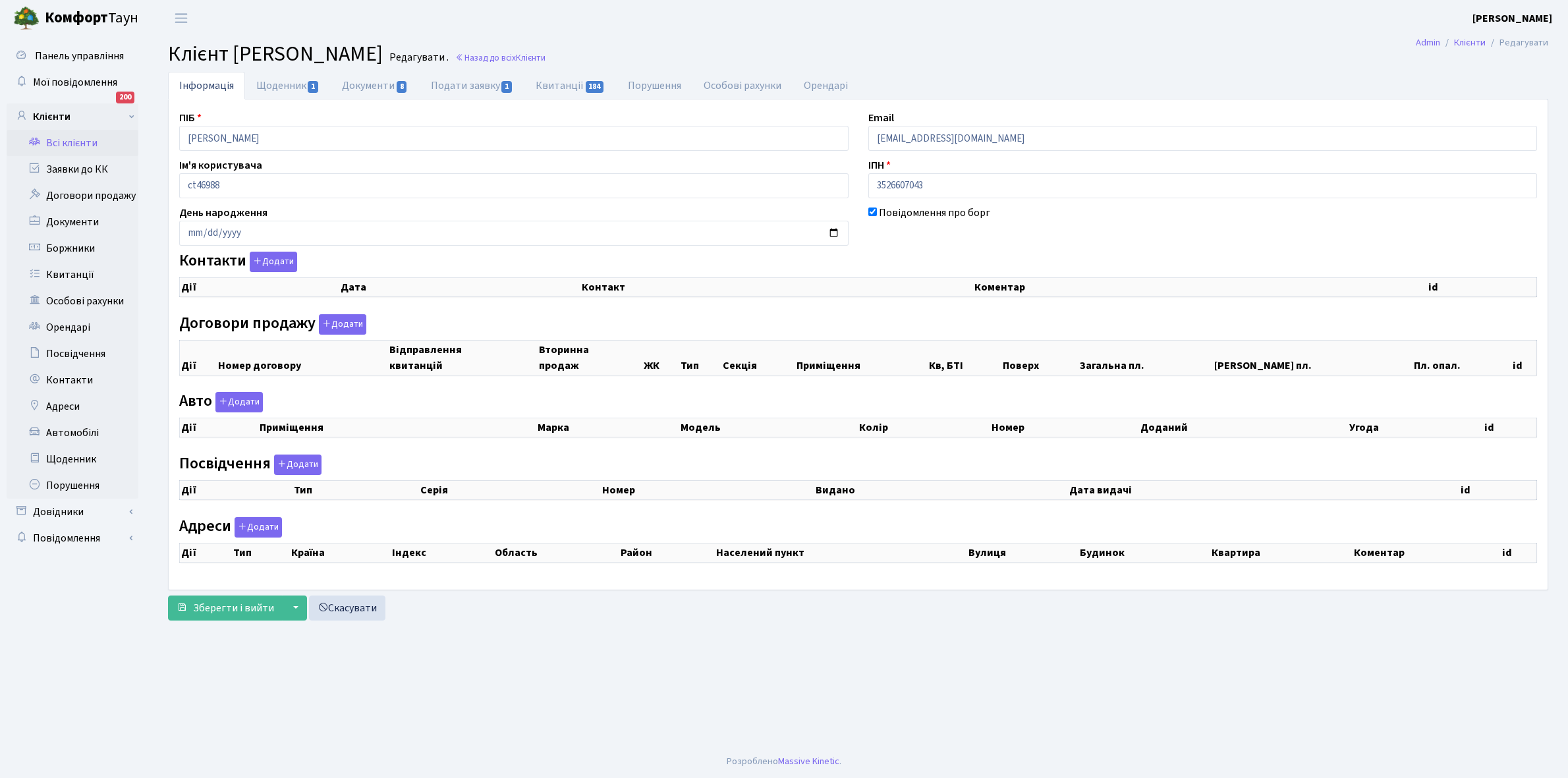
checkbox input "true"
select select "25"
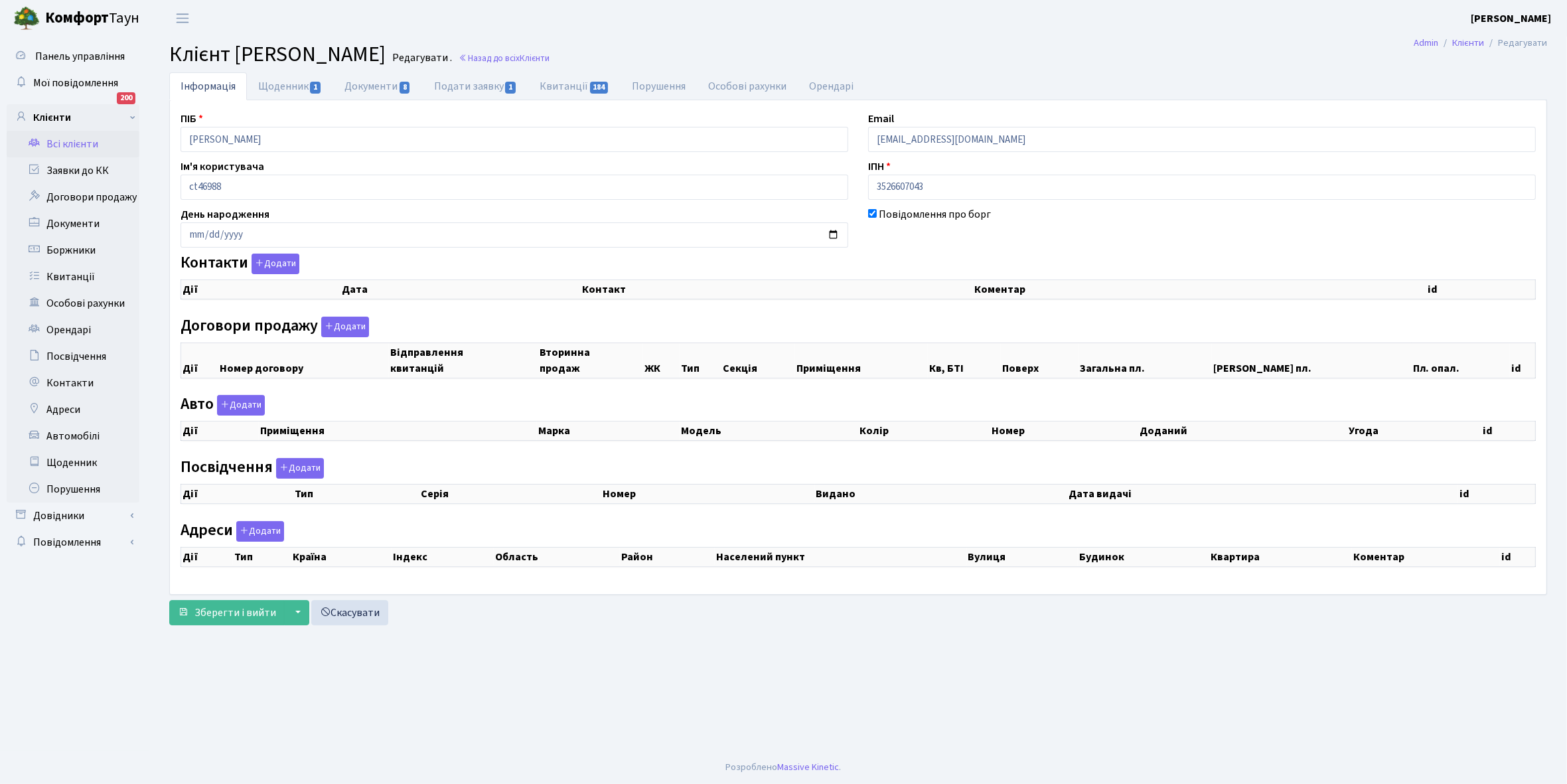
select select "25"
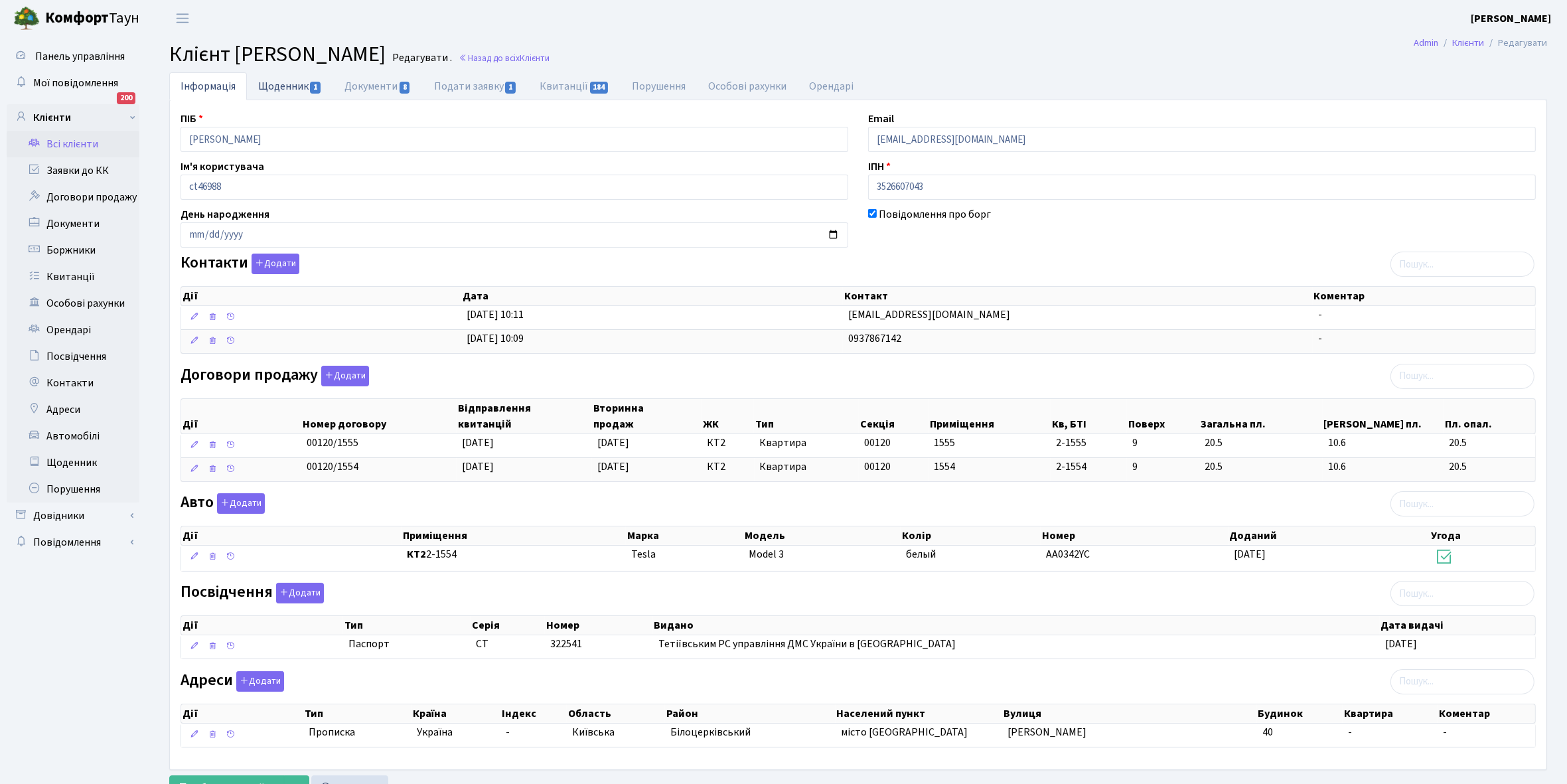
click at [280, 90] on link "Щоденник 1" at bounding box center [290, 86] width 87 height 27
select select "25"
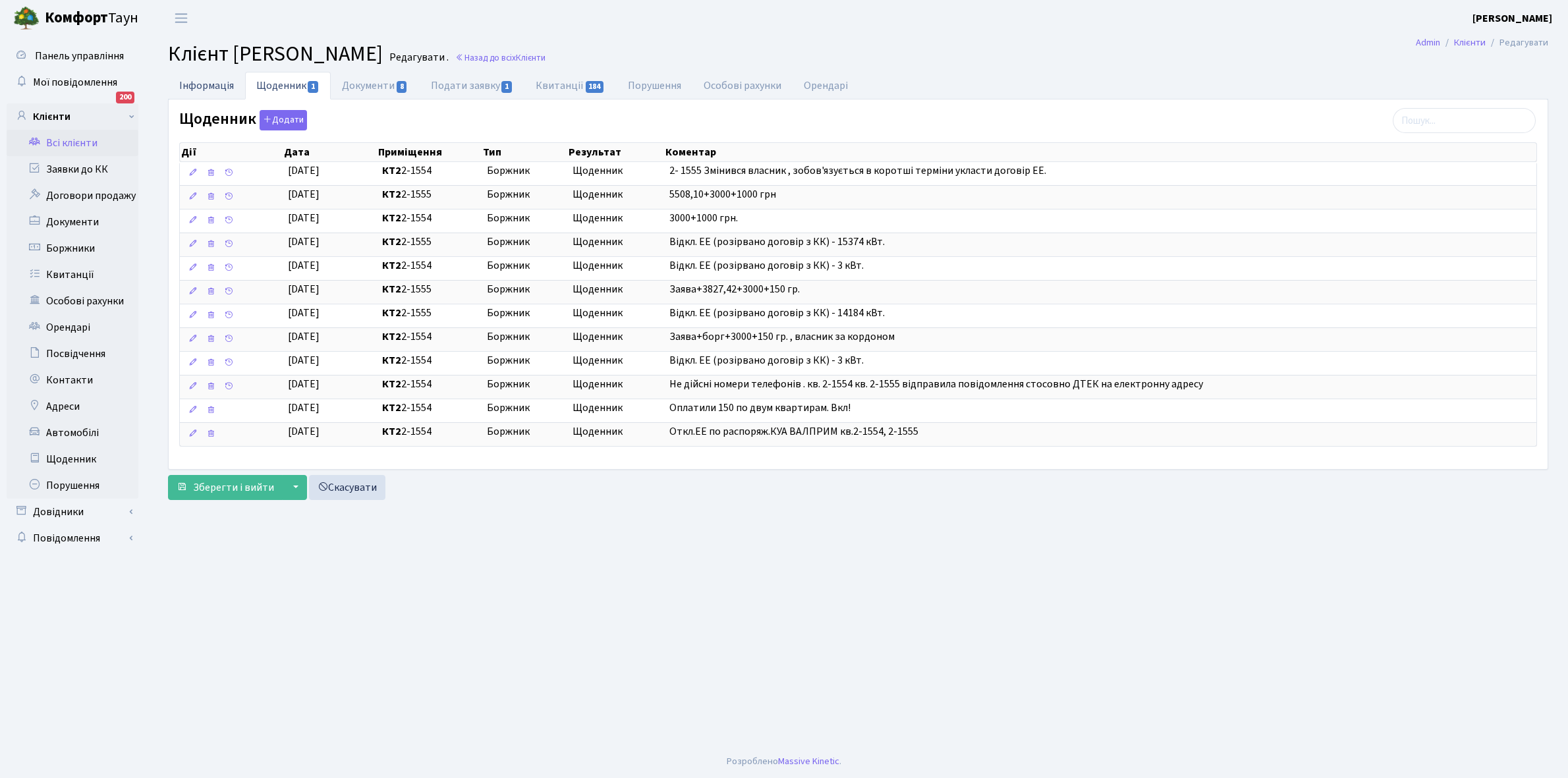
click at [196, 81] on link "Інформація" at bounding box center [207, 85] width 77 height 27
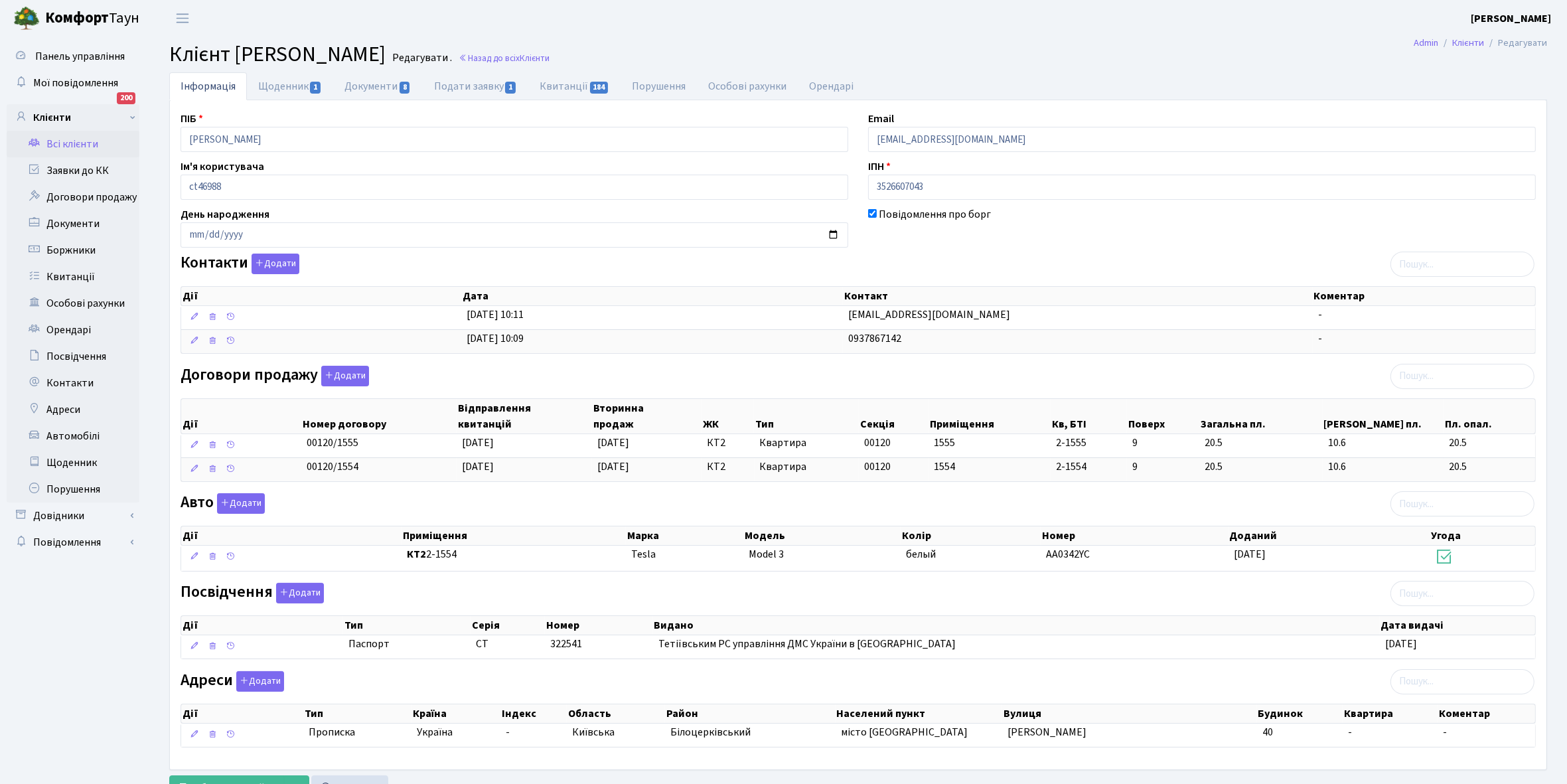
click at [81, 141] on link "Всі клієнти" at bounding box center [73, 144] width 133 height 26
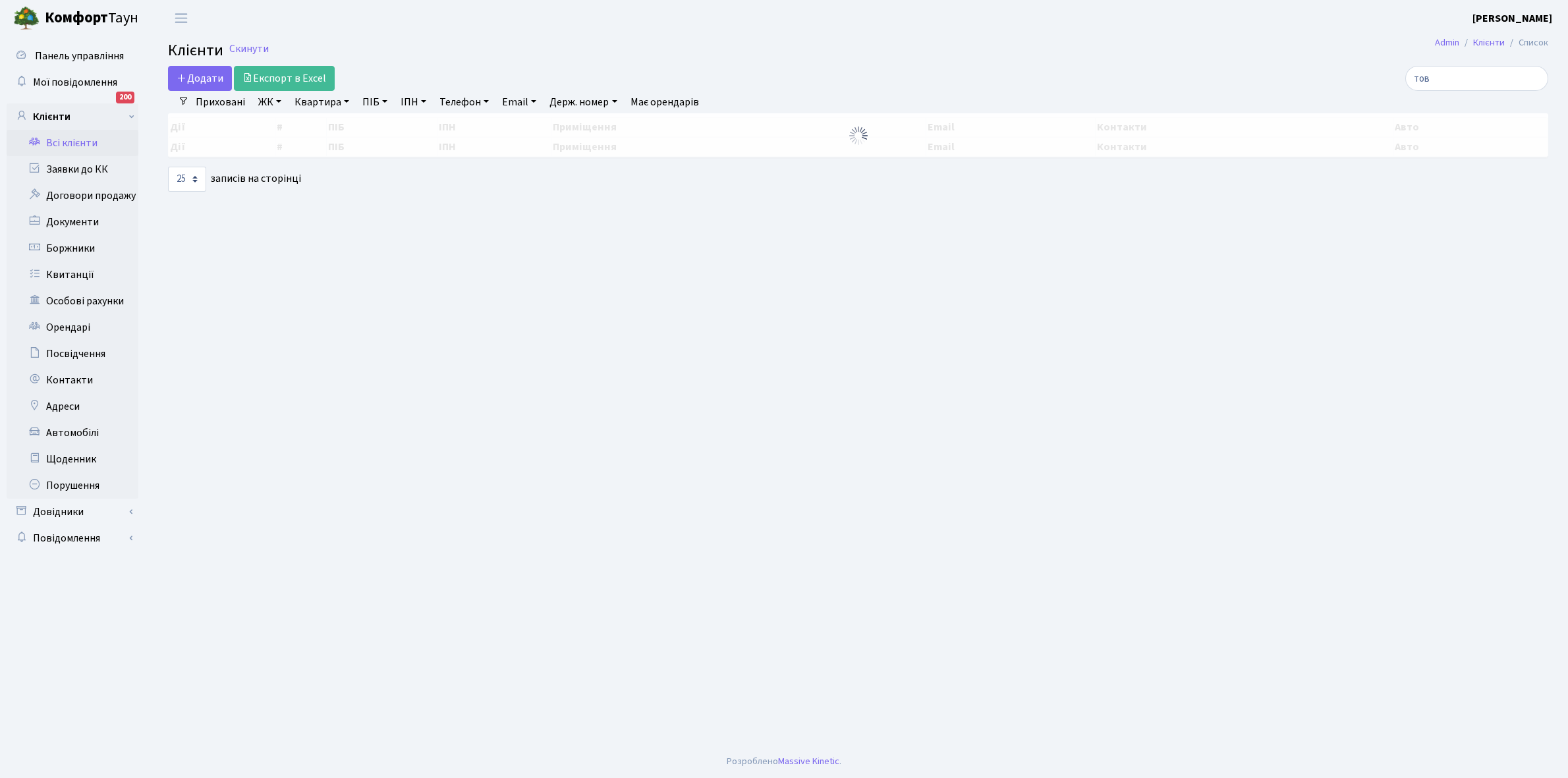
select select "25"
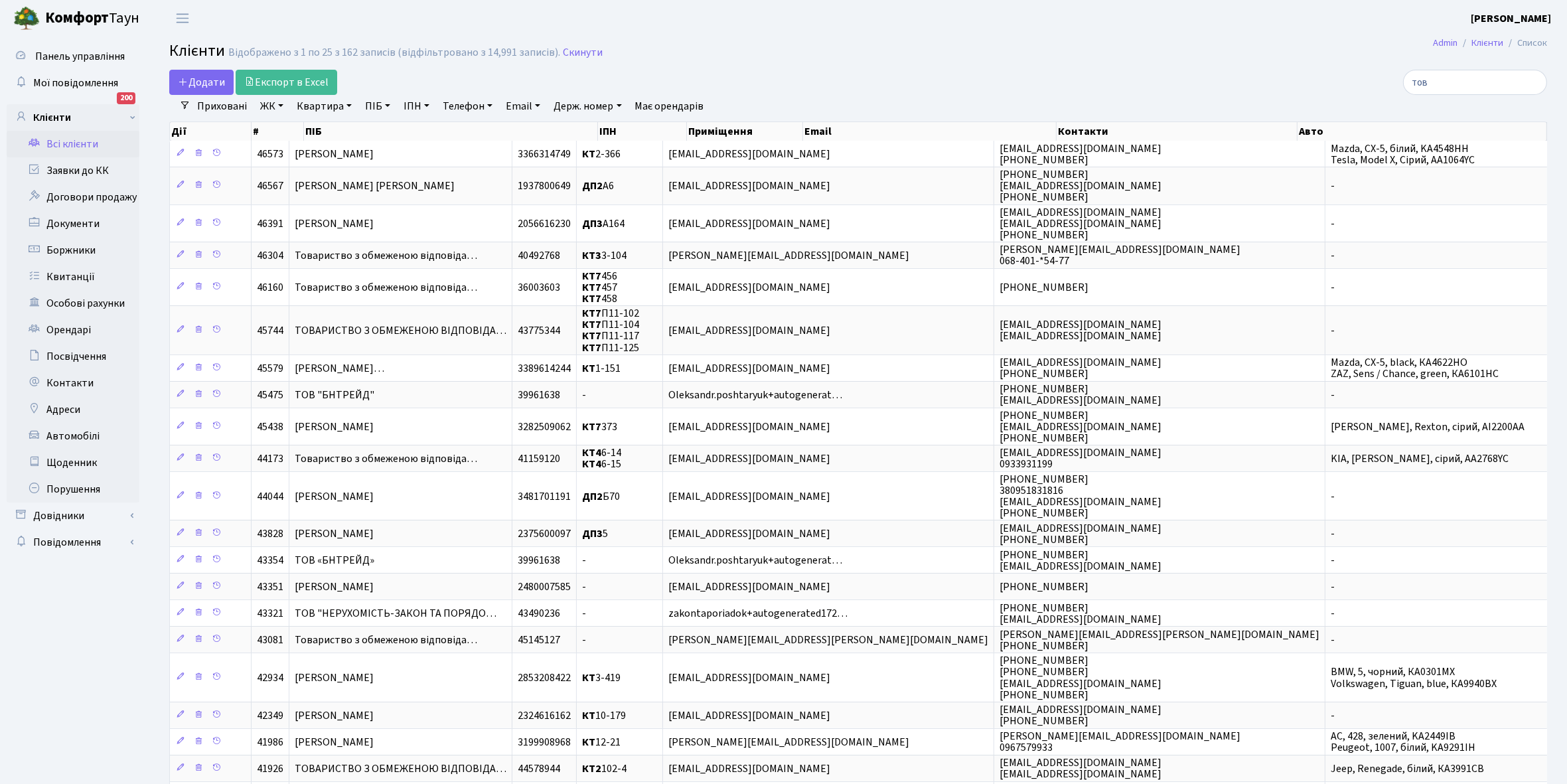
click at [349, 107] on link "Квартира" at bounding box center [324, 106] width 66 height 23
click at [338, 131] on input "text" at bounding box center [331, 132] width 77 height 25
type input "10-233"
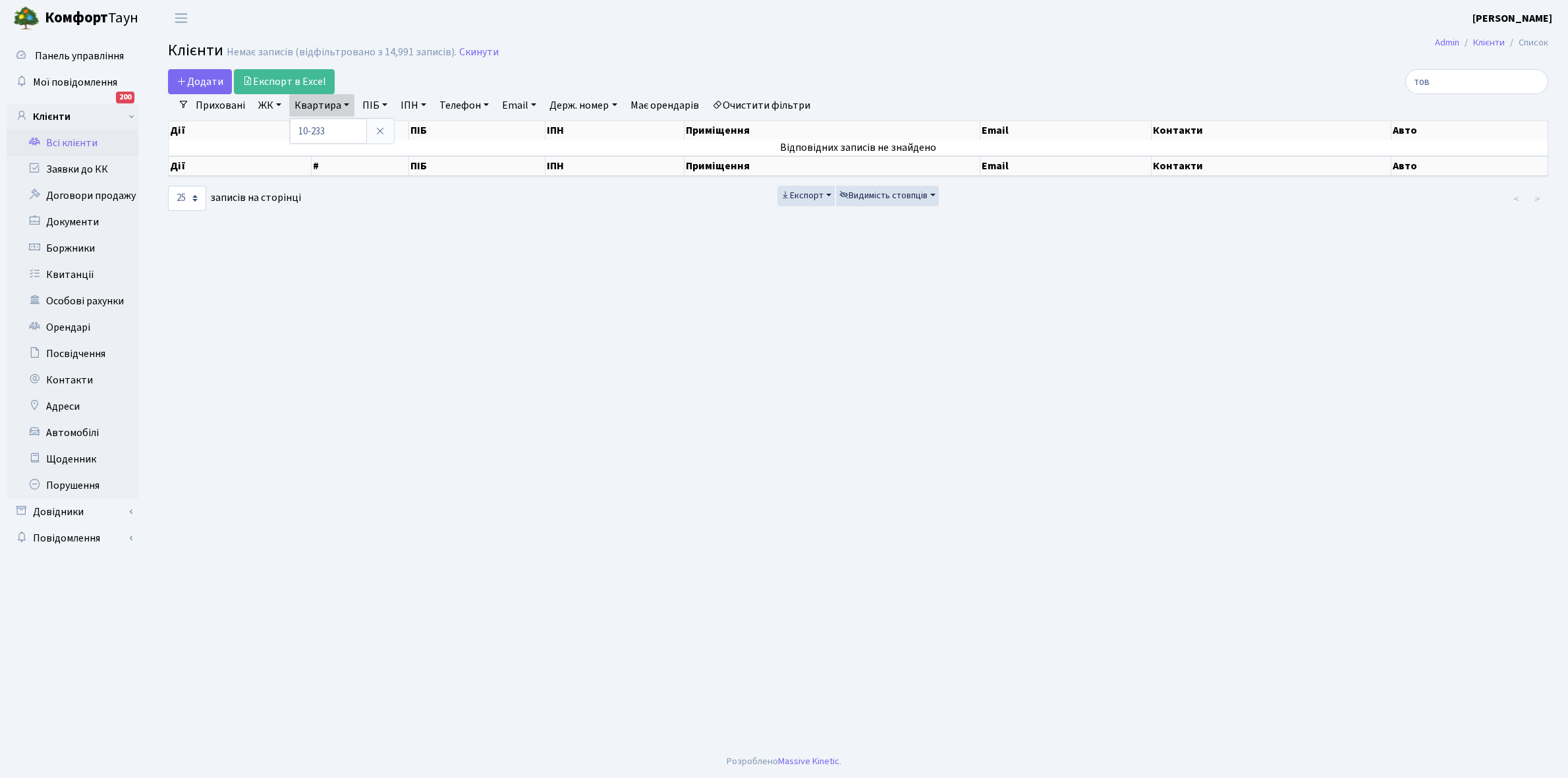
click at [769, 104] on link "Очистити фільтри" at bounding box center [762, 106] width 109 height 22
select select
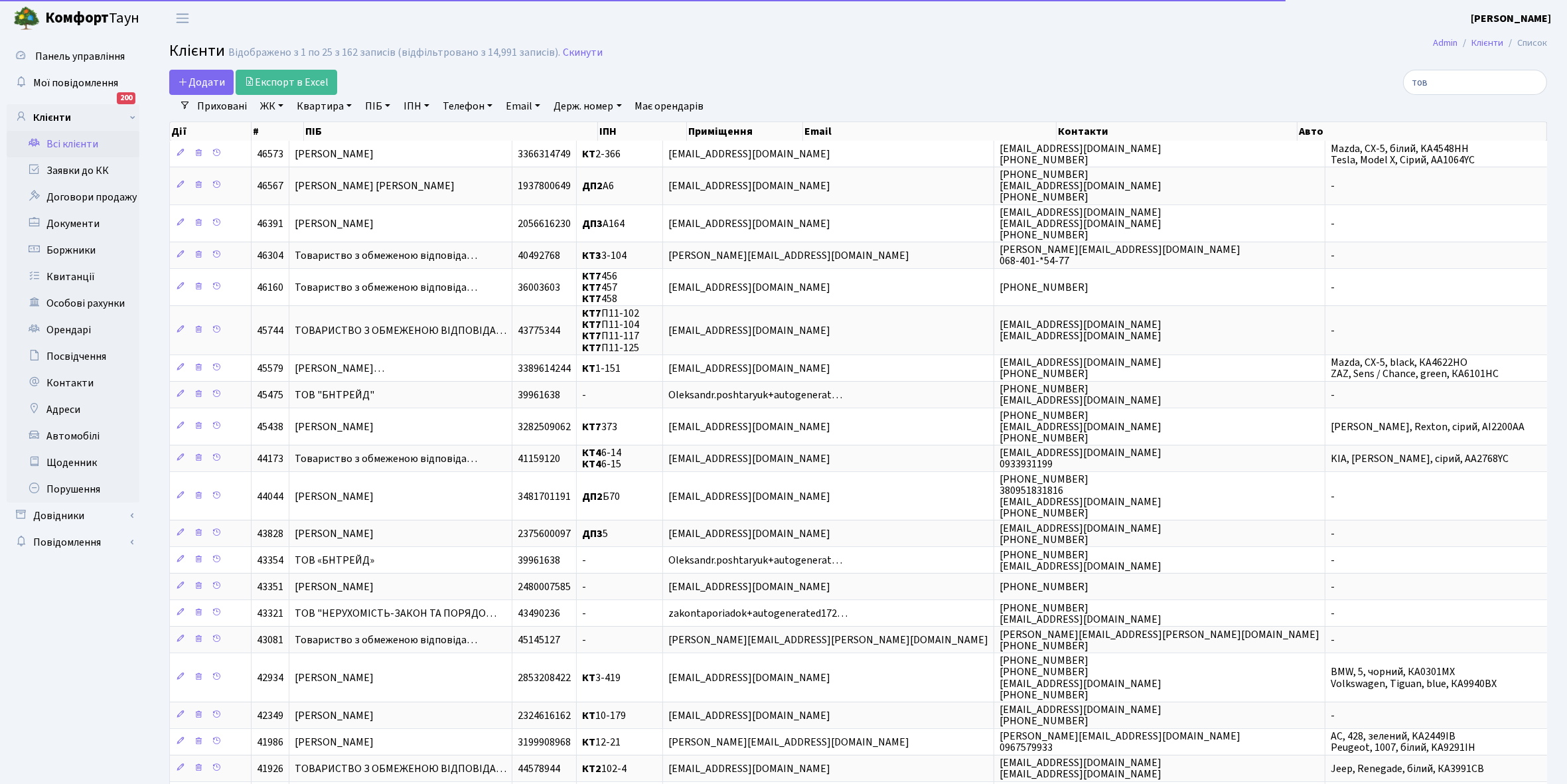
click at [282, 105] on link "ЖК" at bounding box center [272, 106] width 34 height 23
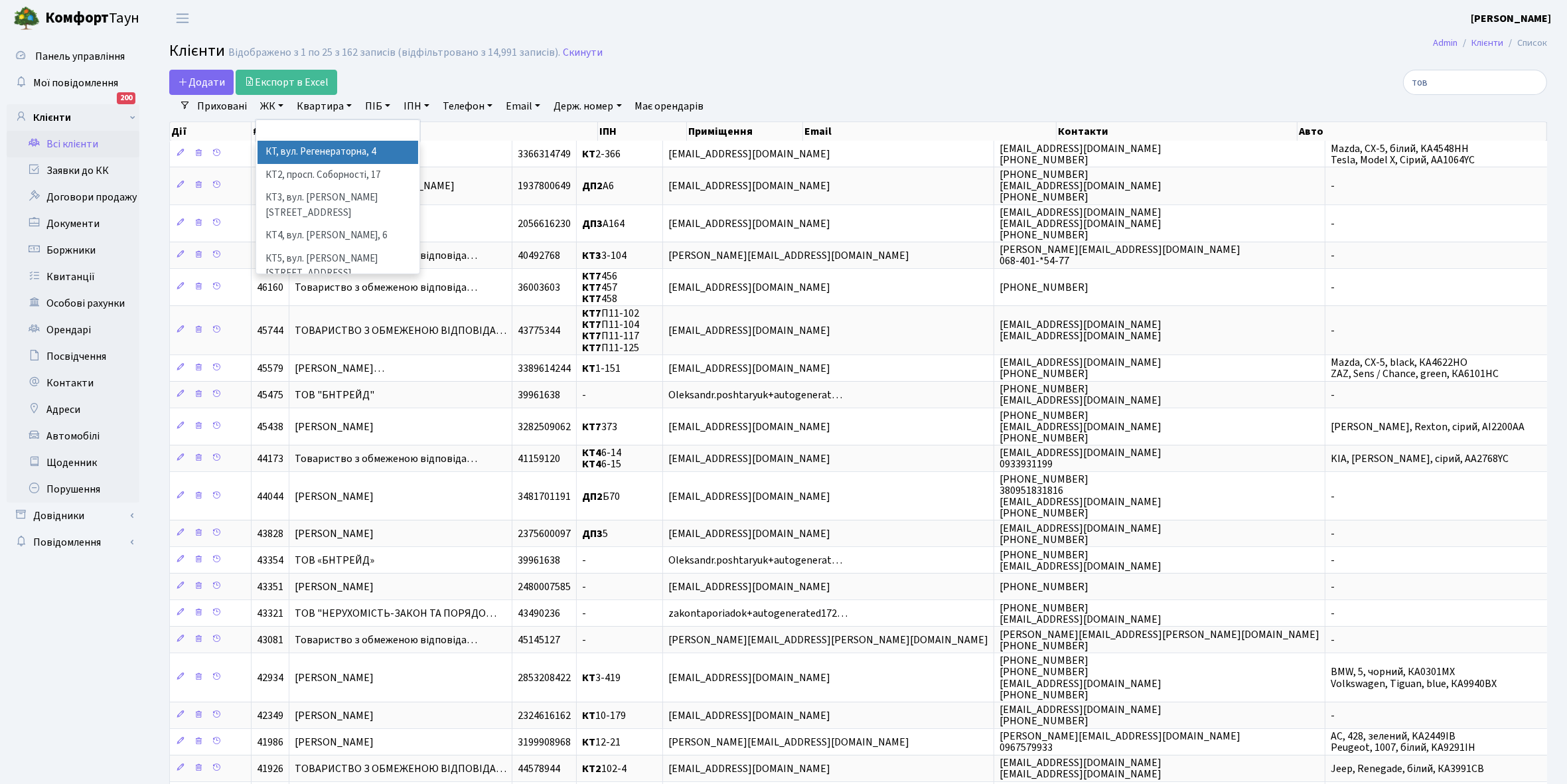
click at [320, 152] on li "КТ, вул. Регенераторна, 4" at bounding box center [338, 152] width 160 height 24
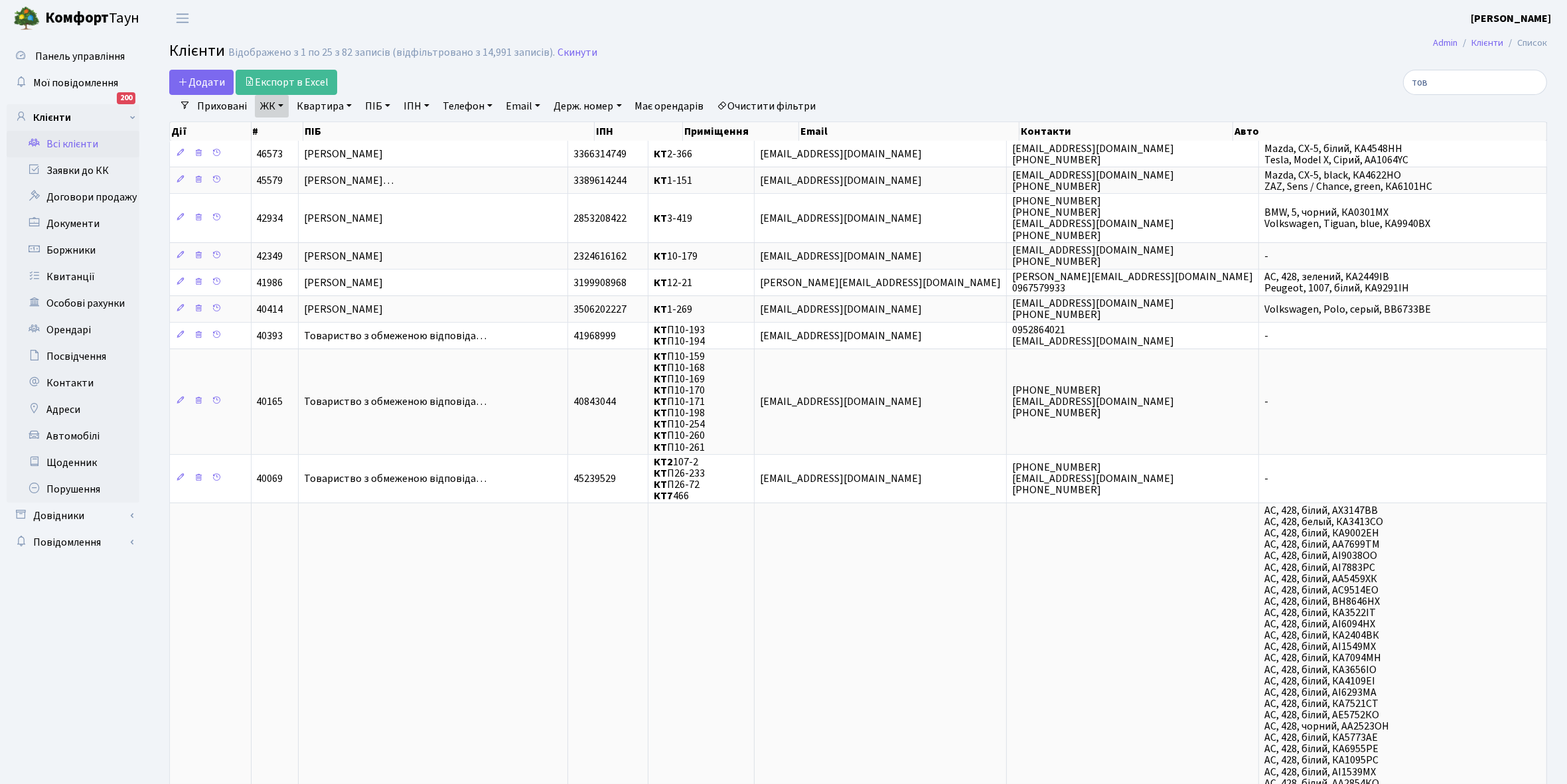
click at [349, 104] on link "Квартира" at bounding box center [324, 106] width 66 height 23
click at [51, 146] on link "Всі клієнти" at bounding box center [73, 144] width 133 height 26
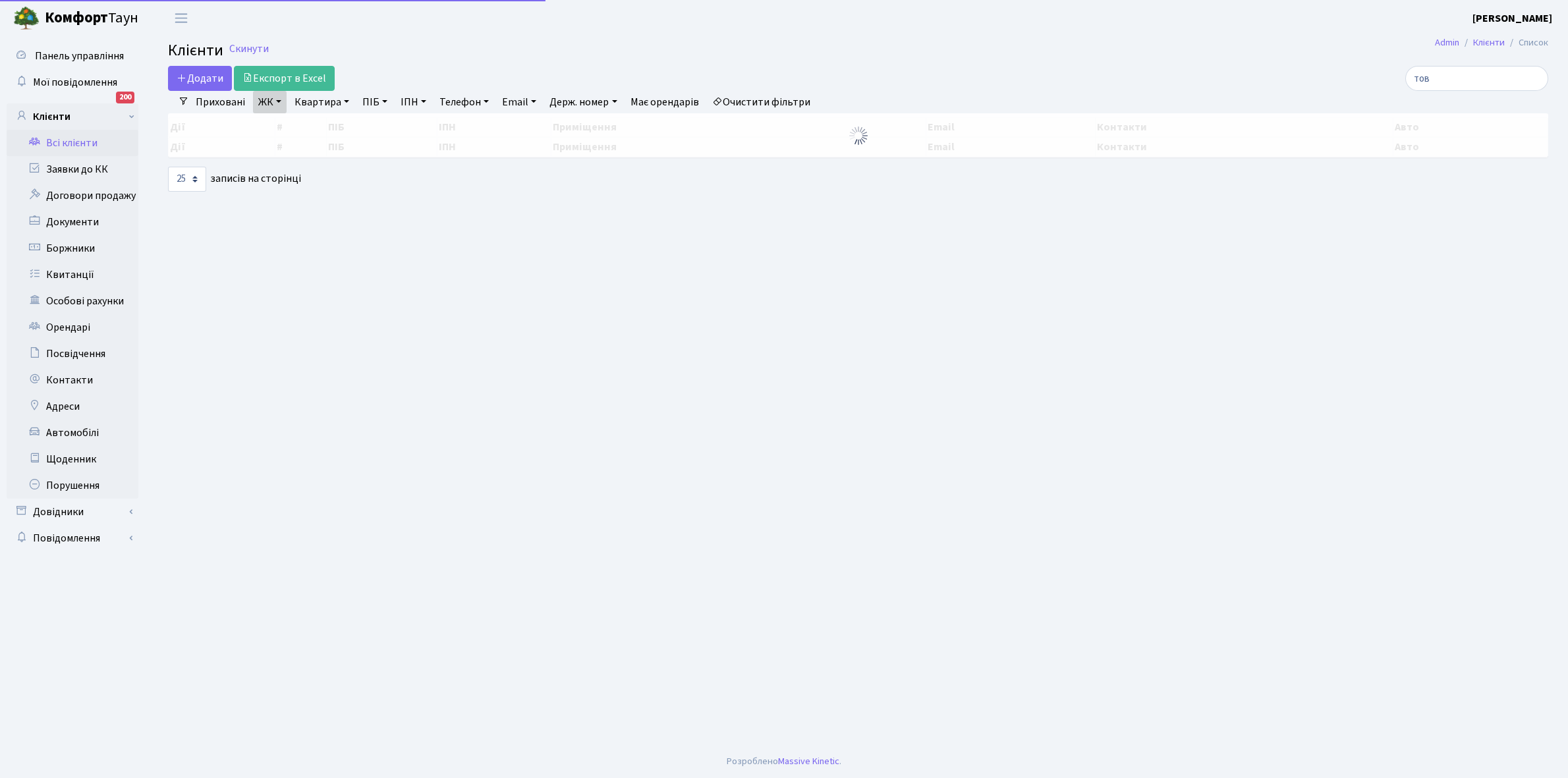
select select "25"
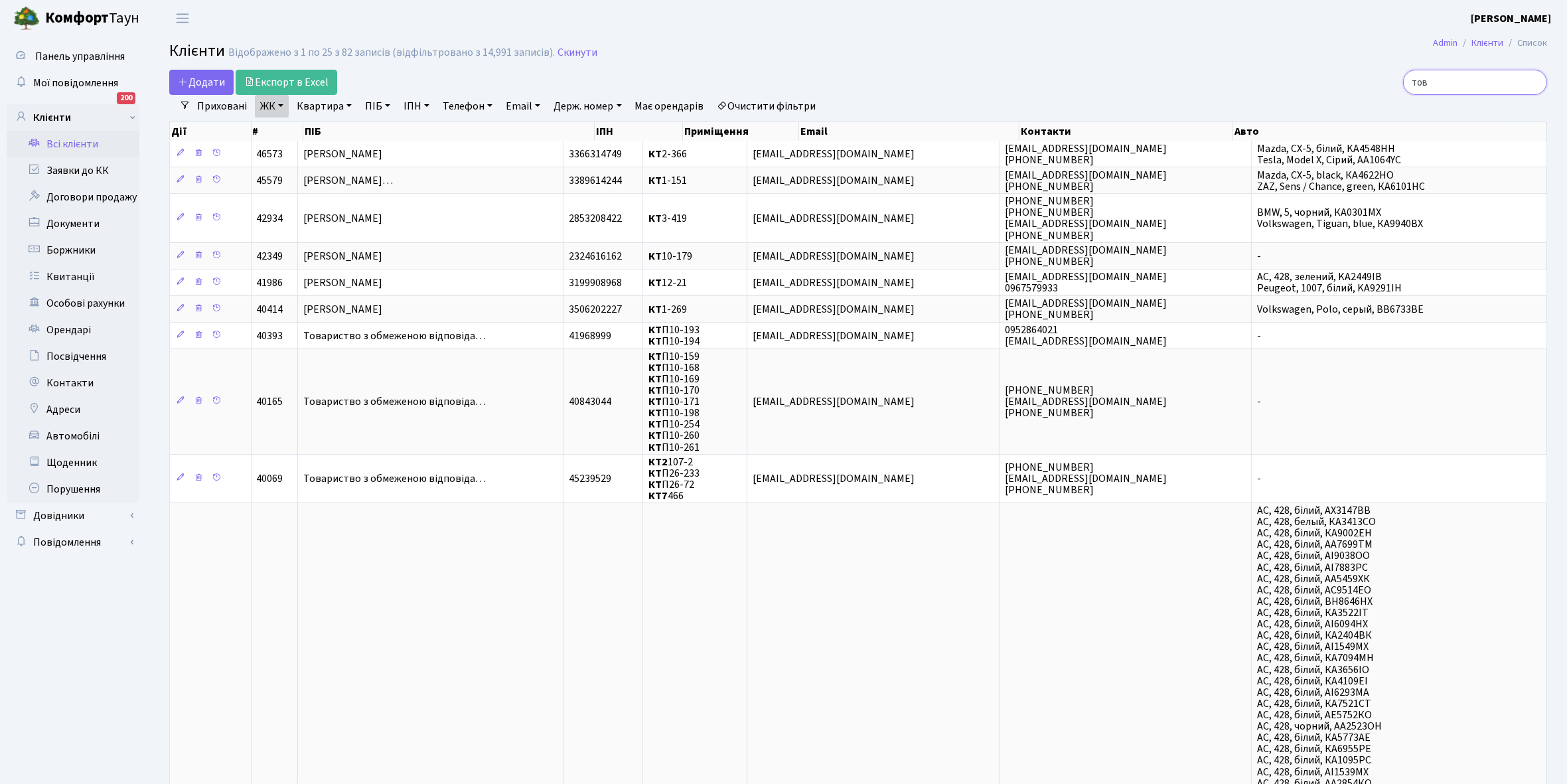
click at [1464, 80] on input "тов" at bounding box center [1476, 82] width 144 height 25
type input "т"
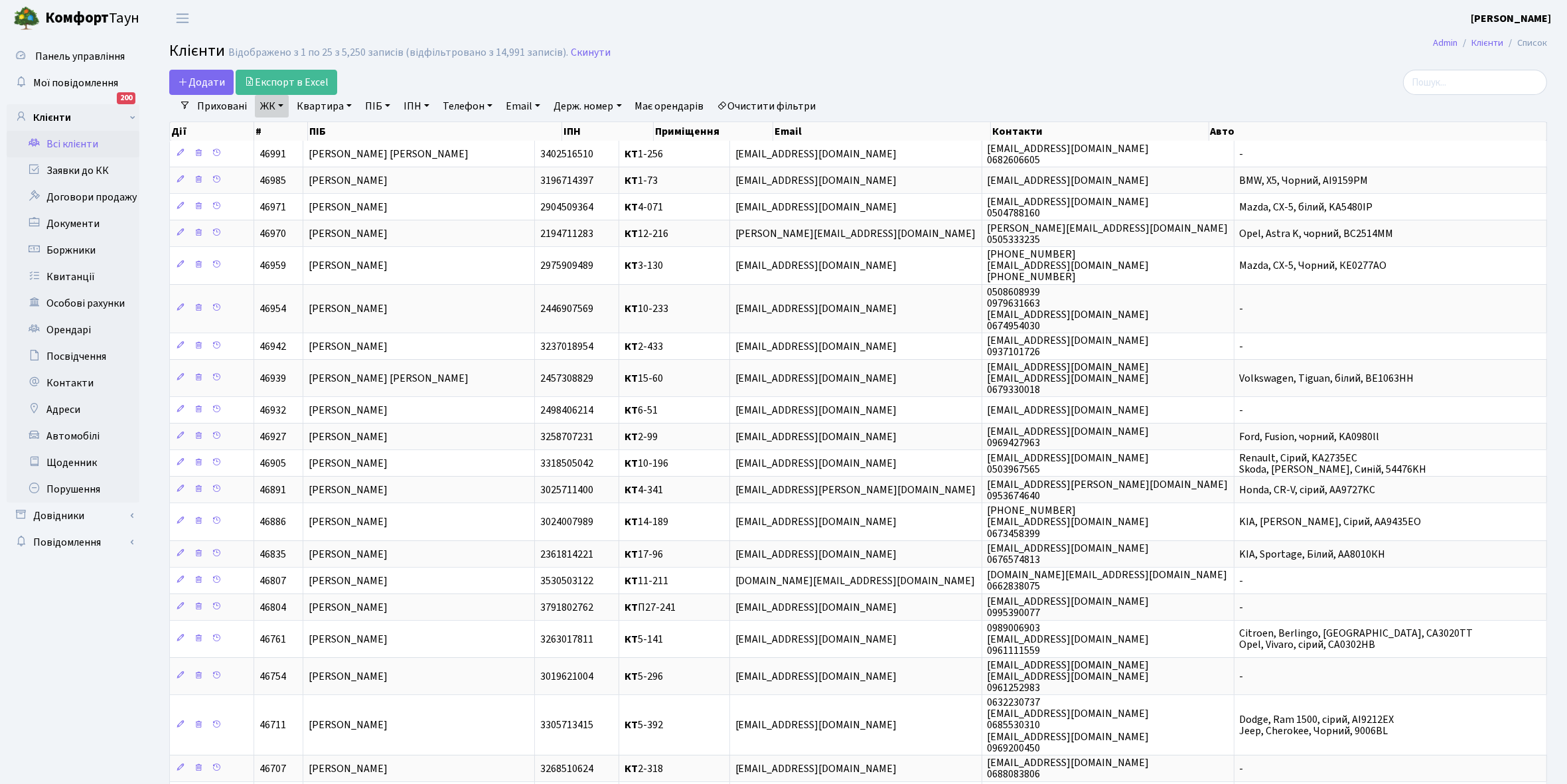
click at [280, 106] on link "ЖК" at bounding box center [272, 106] width 34 height 23
click at [472, 67] on main "Admin Клієнти Список Клієнти Відображено з 1 по 25 з 5,250 записів (відфільтров…" at bounding box center [858, 520] width 1418 height 968
click at [74, 144] on link "Всі клієнти" at bounding box center [73, 144] width 133 height 26
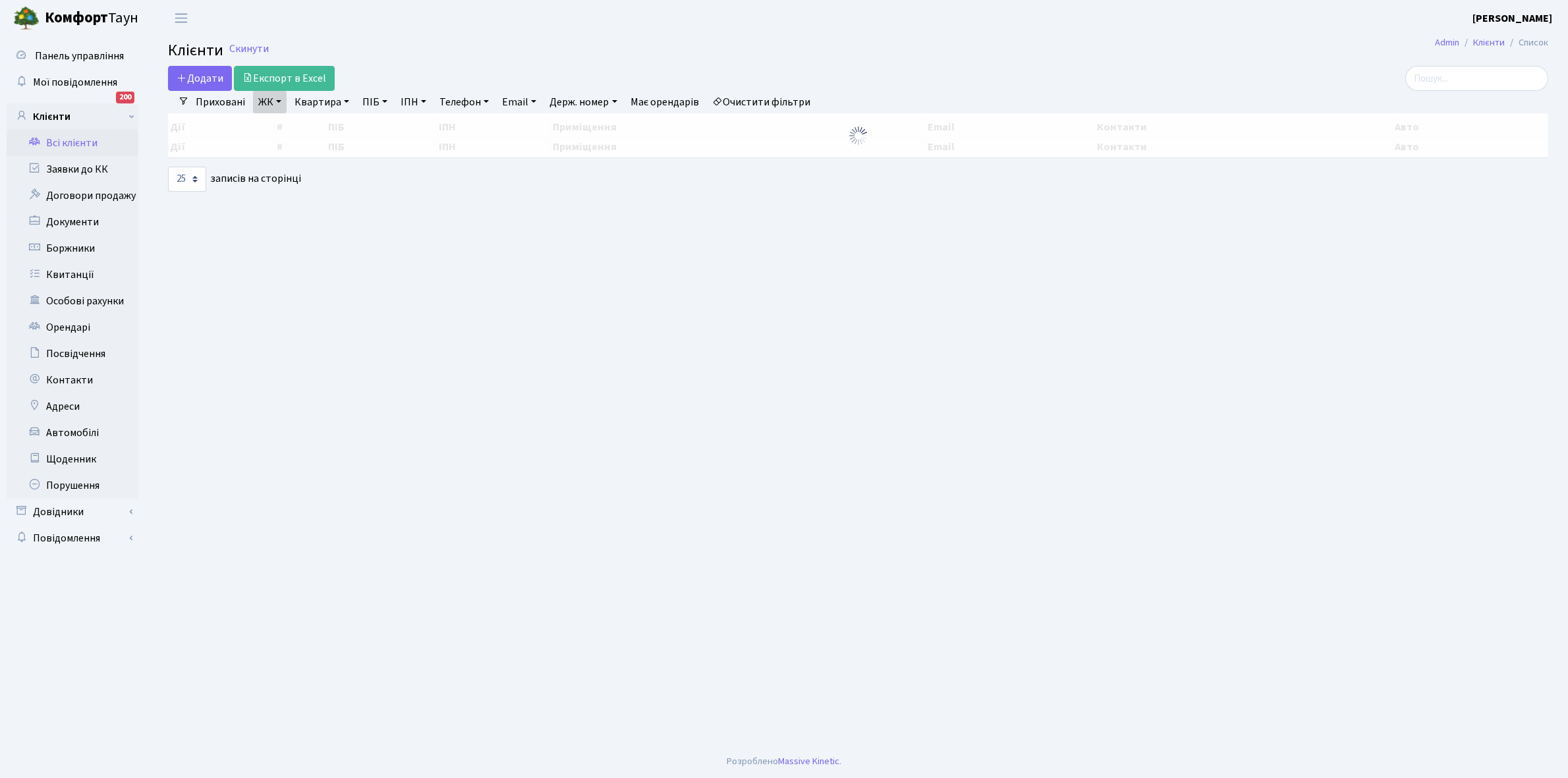
select select "25"
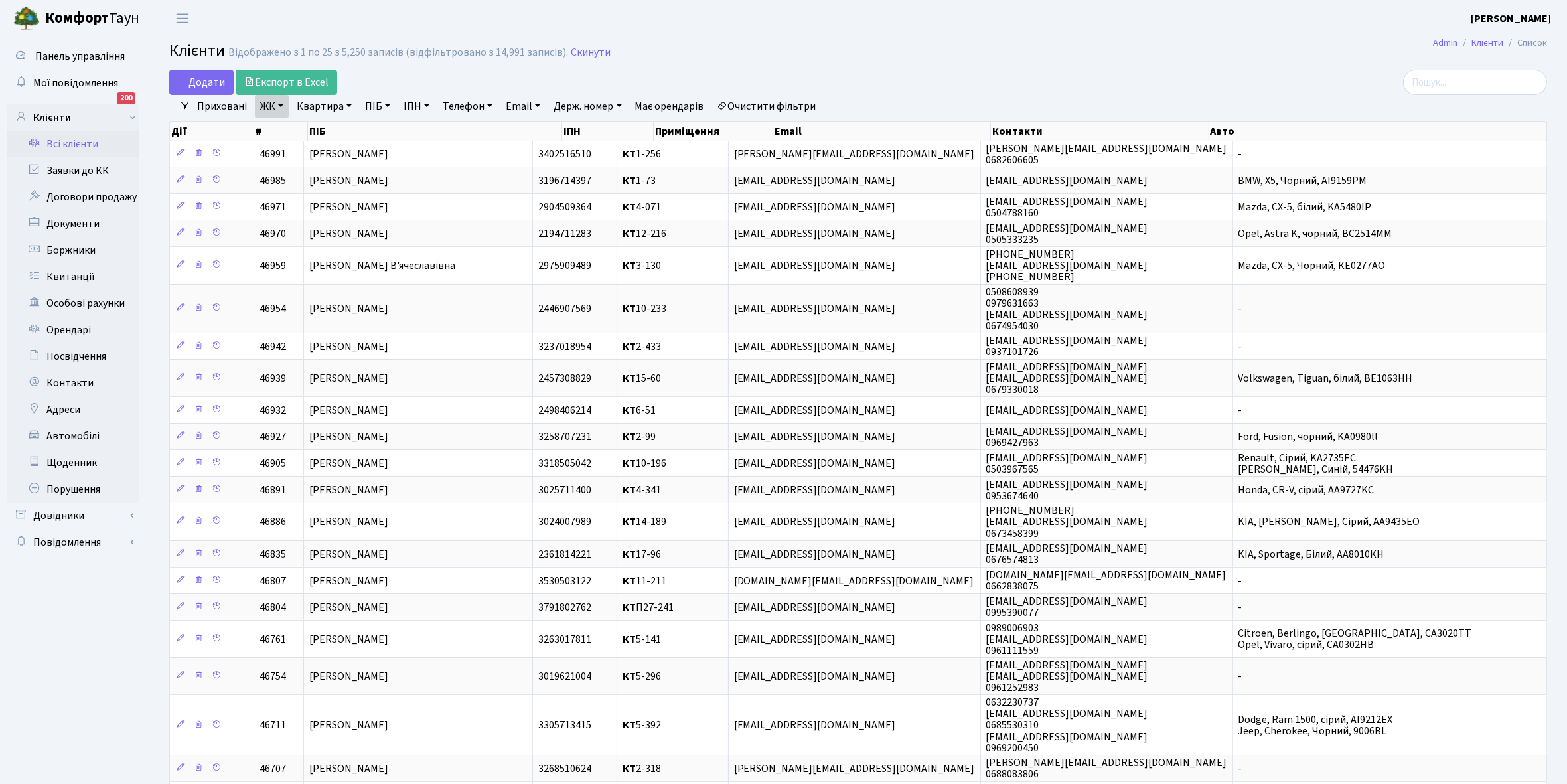
click at [60, 141] on link "Всі клієнти" at bounding box center [73, 144] width 133 height 26
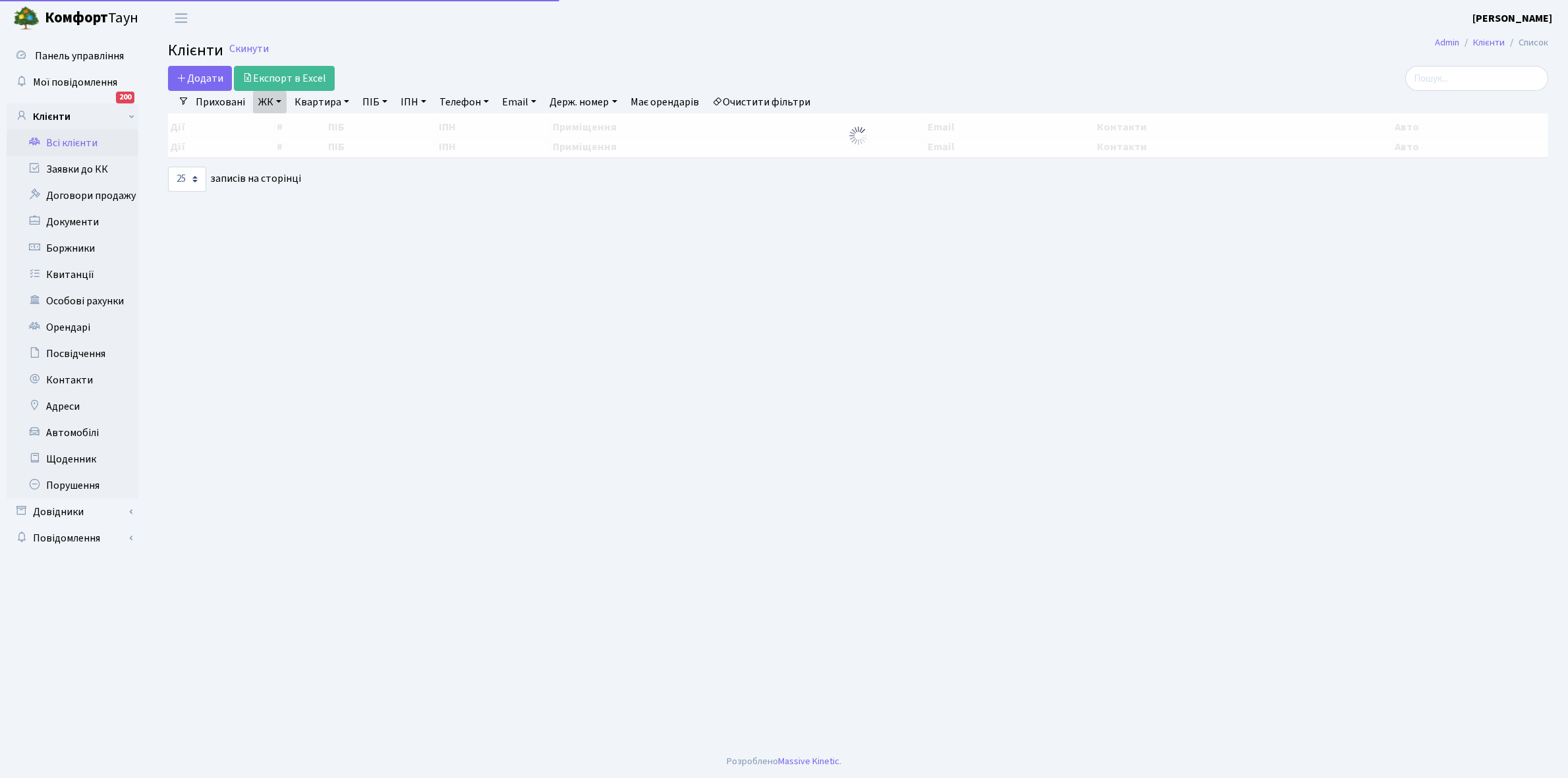
select select "25"
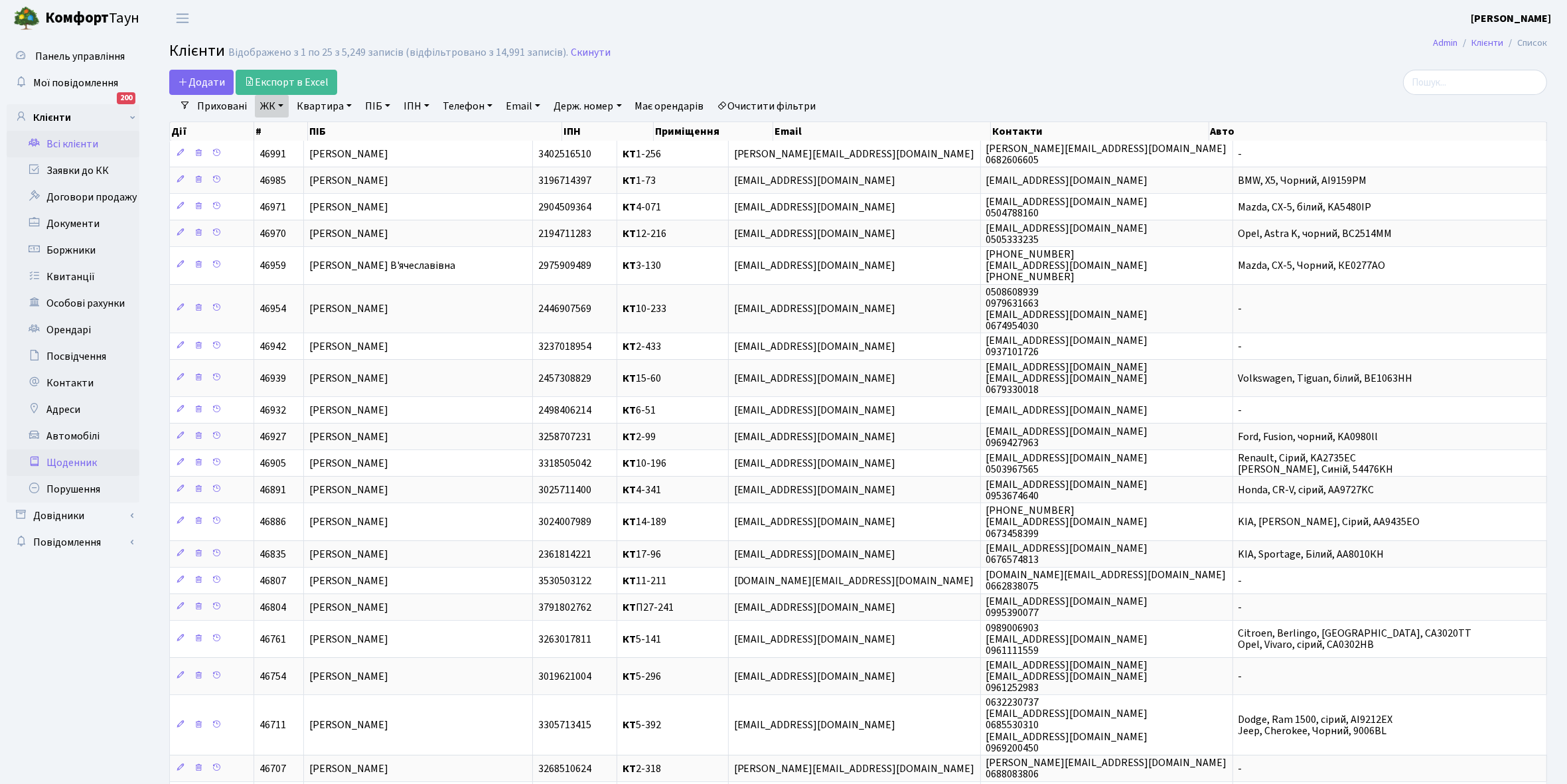
click at [67, 466] on link "Щоденник" at bounding box center [73, 463] width 133 height 26
click at [72, 458] on link "Щоденник" at bounding box center [73, 463] width 133 height 26
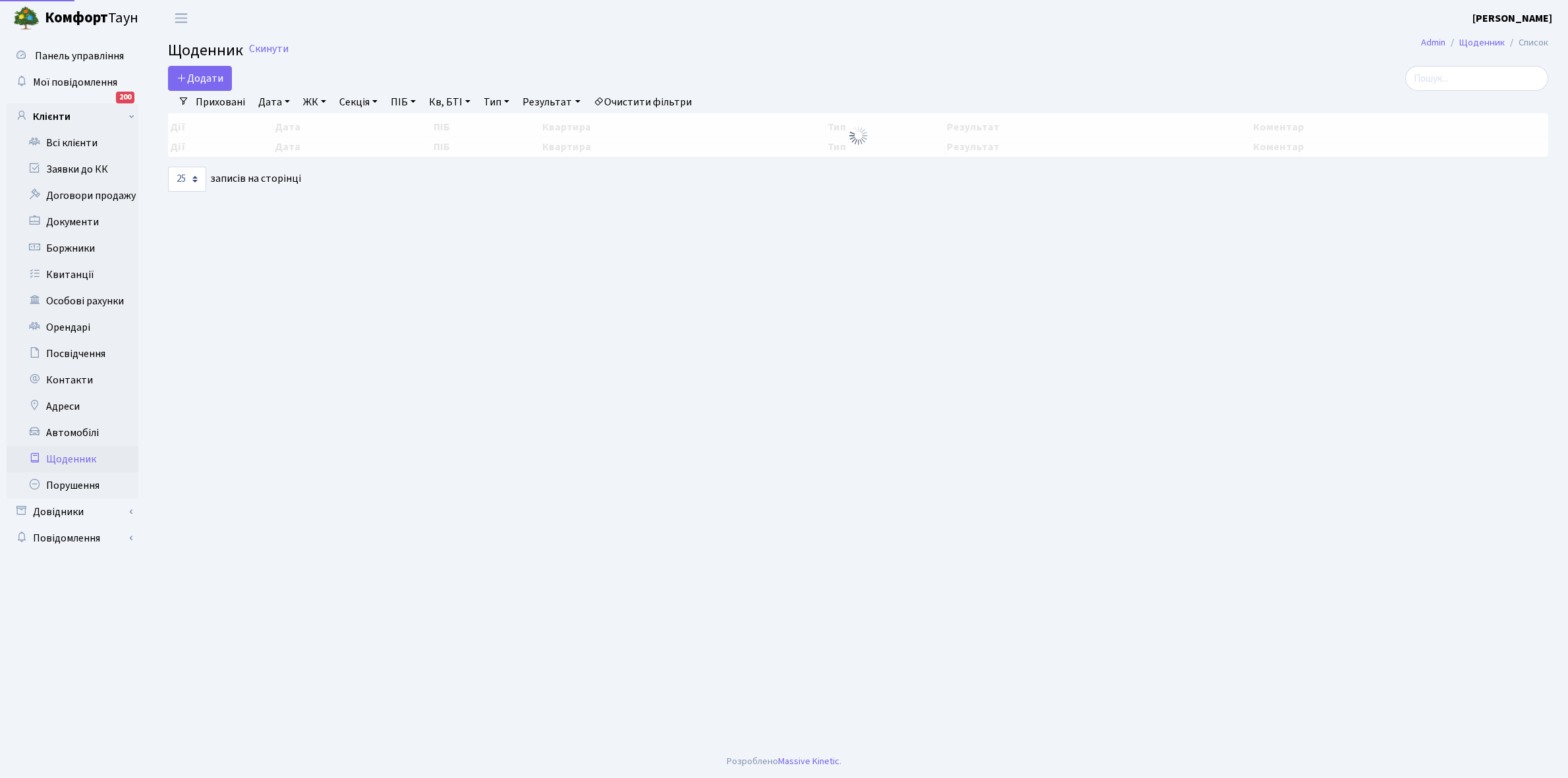
select select "25"
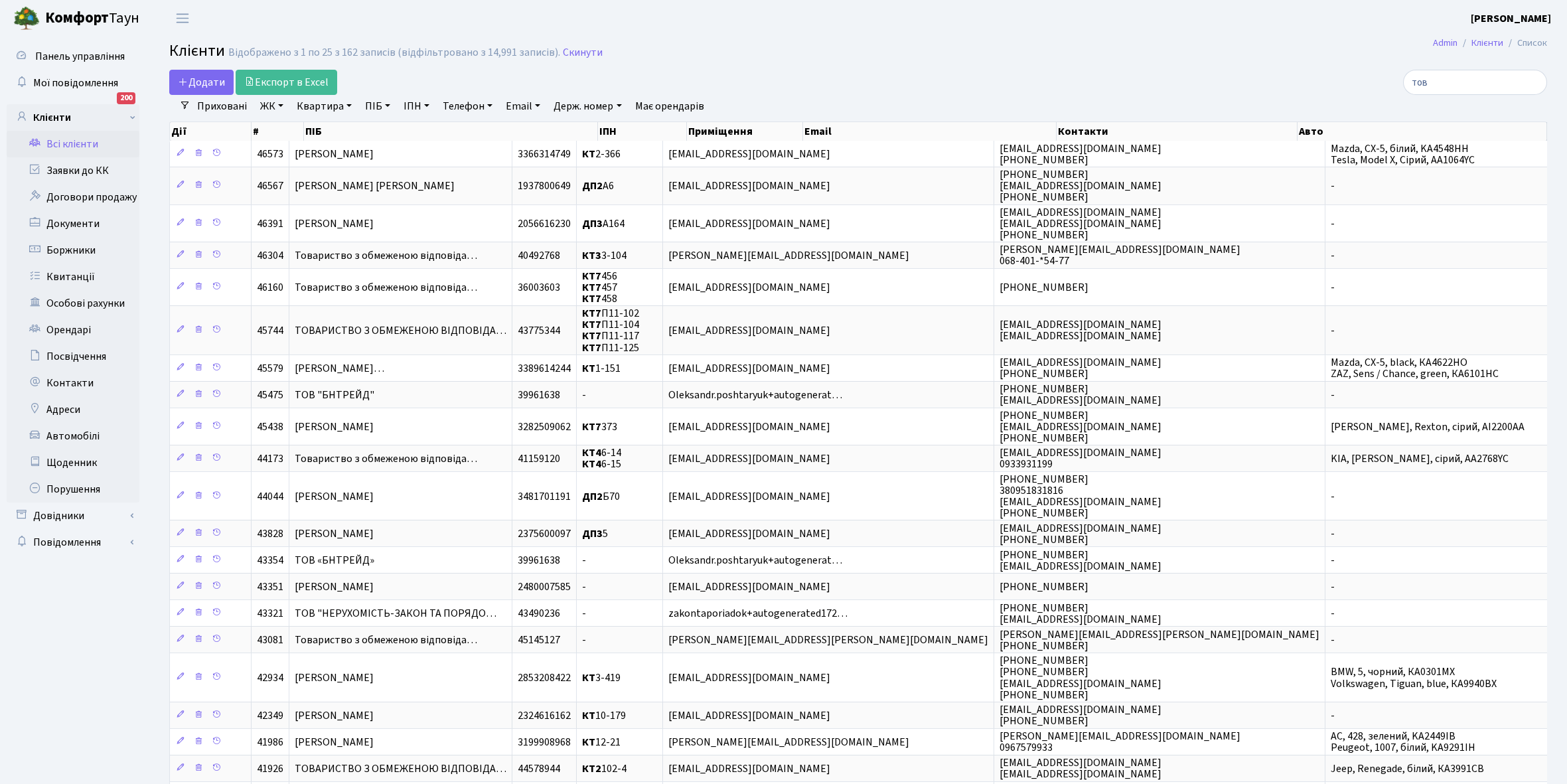
select select "25"
click at [71, 456] on link "Щоденник" at bounding box center [73, 463] width 133 height 26
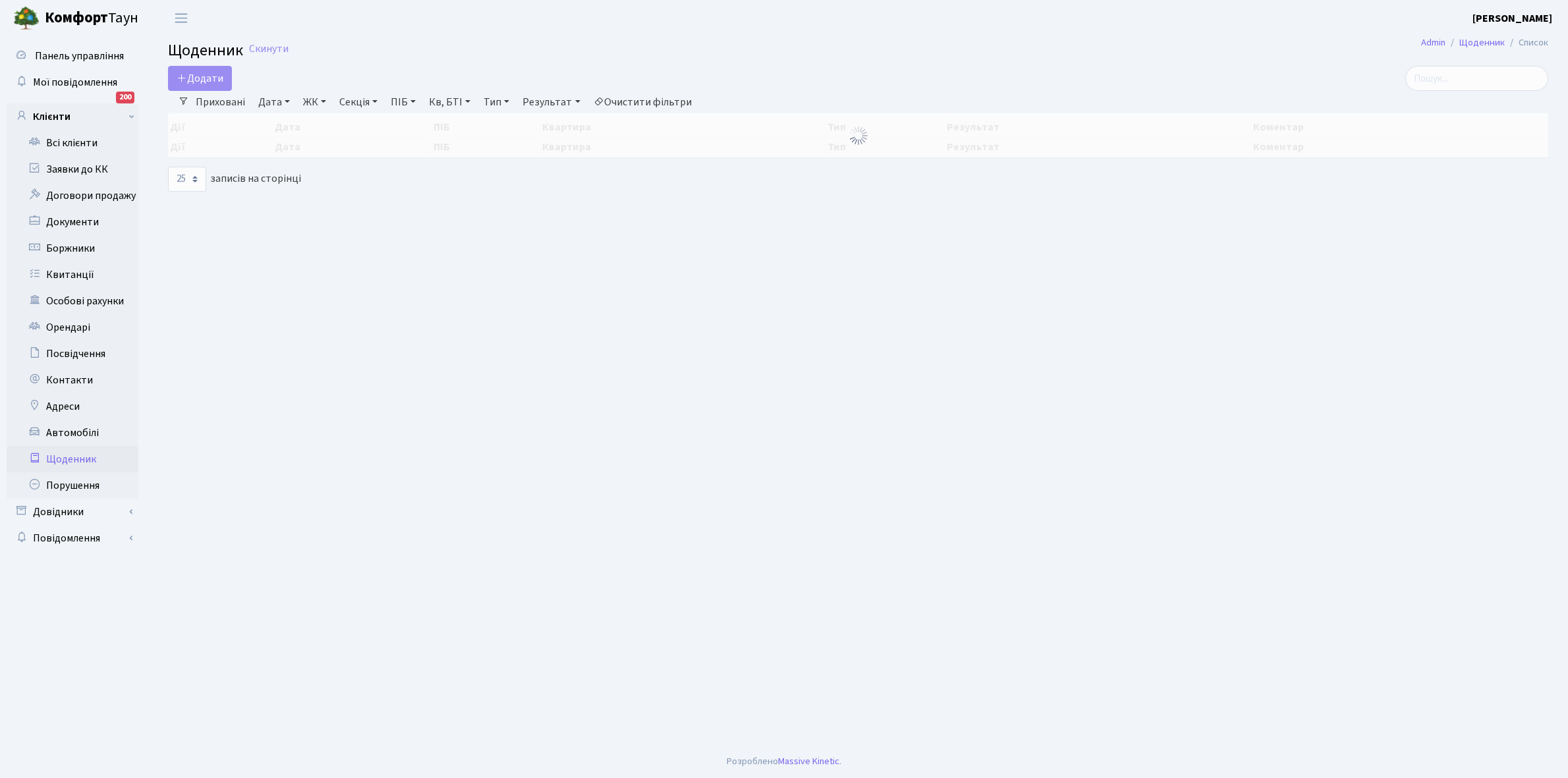
select select "25"
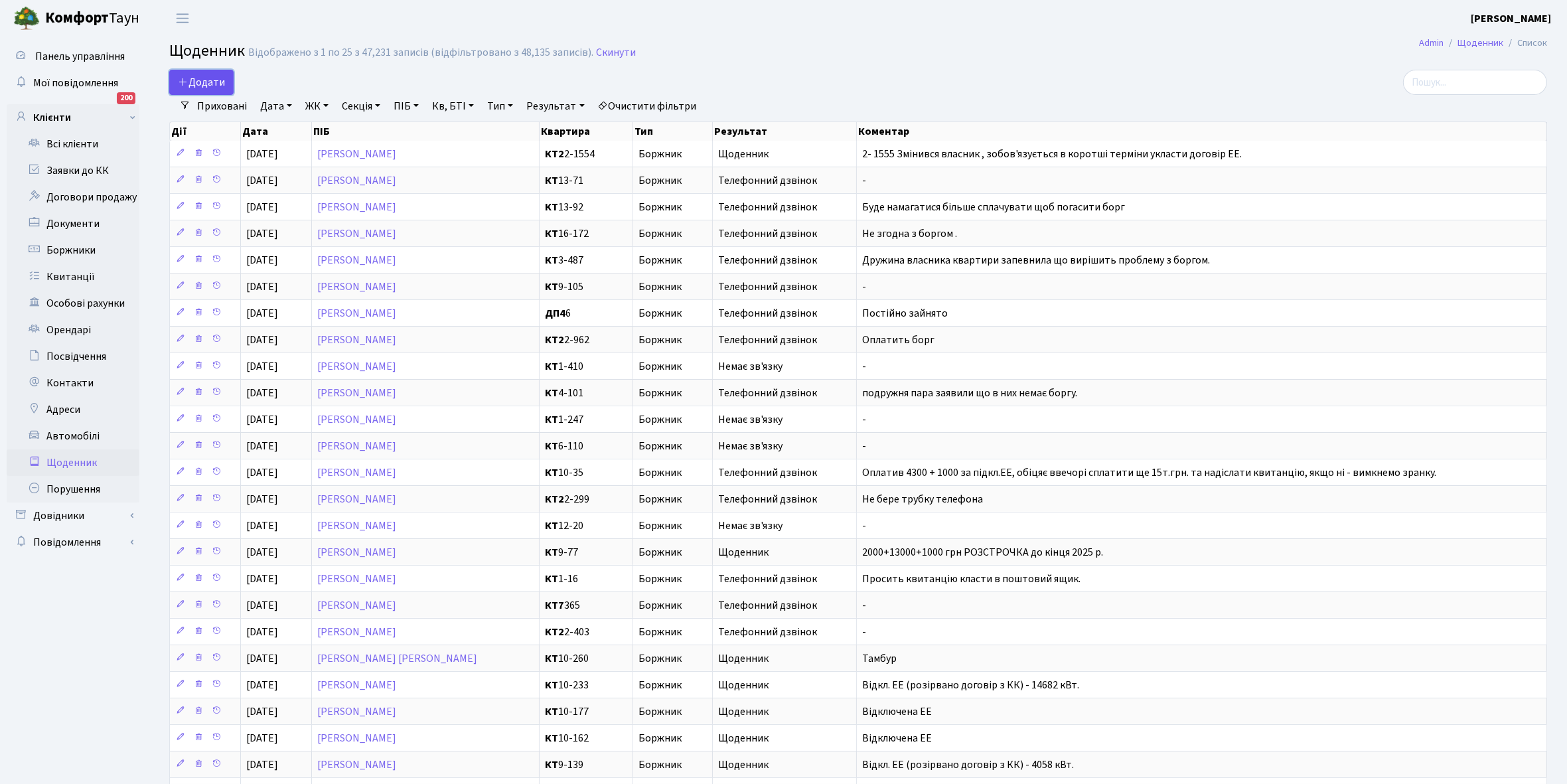
click at [210, 82] on span "Додати" at bounding box center [202, 82] width 47 height 14
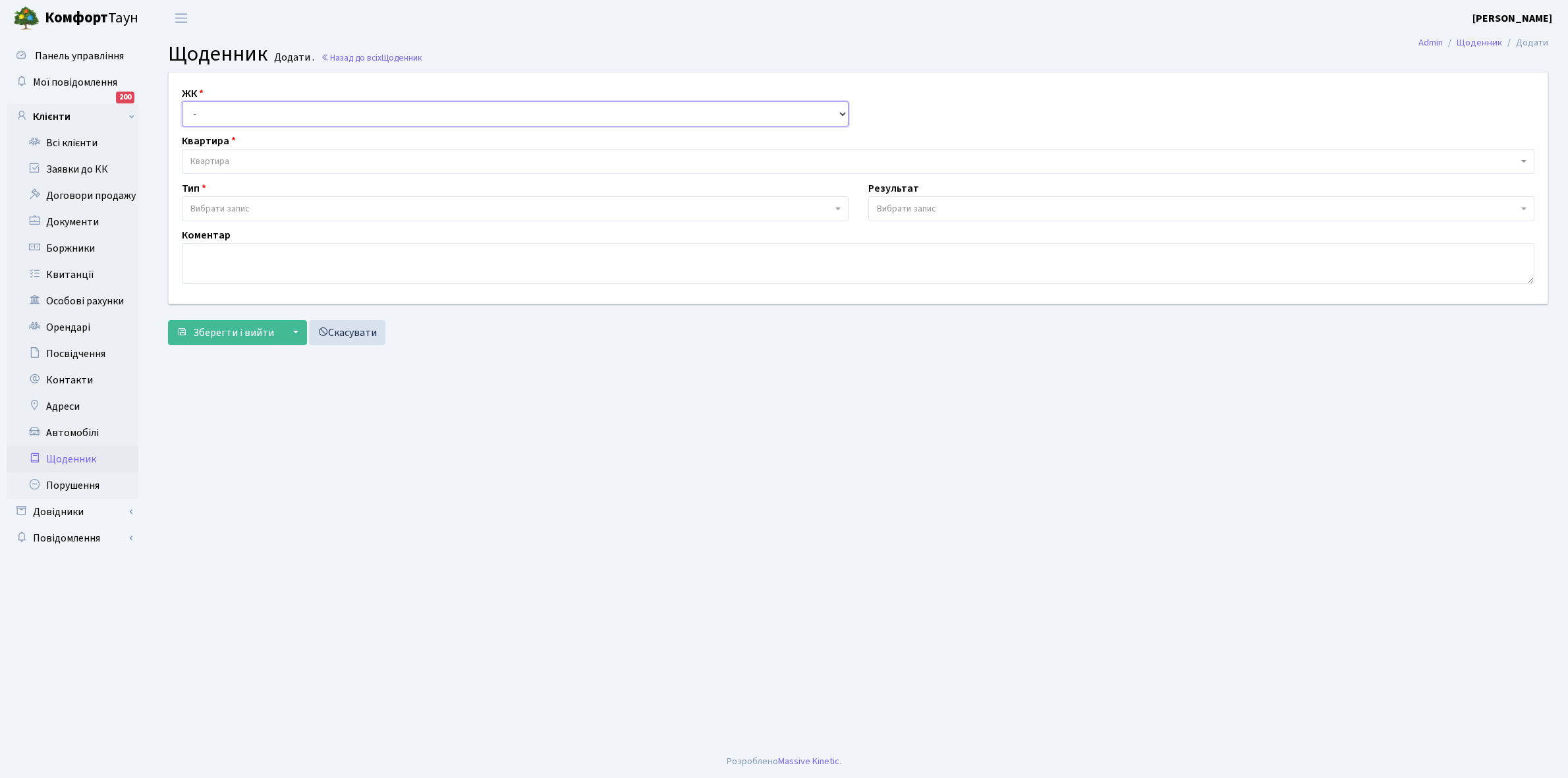
click at [219, 115] on select "- КТ, вул. Регенераторна, 4 КТ2, просп. [STREET_ADDRESS] [STREET_ADDRESS] [PERS…" at bounding box center [515, 113] width 667 height 25
click at [264, 109] on select "- КТ, вул. Регенераторна, 4 КТ2, просп. [STREET_ADDRESS] [STREET_ADDRESS] [PERS…" at bounding box center [515, 113] width 667 height 25
select select "271"
click at [181, 101] on select "- КТ, вул. Регенераторна, 4 КТ2, просп. [STREET_ADDRESS] [STREET_ADDRESS] [PERS…" at bounding box center [515, 113] width 667 height 25
select select
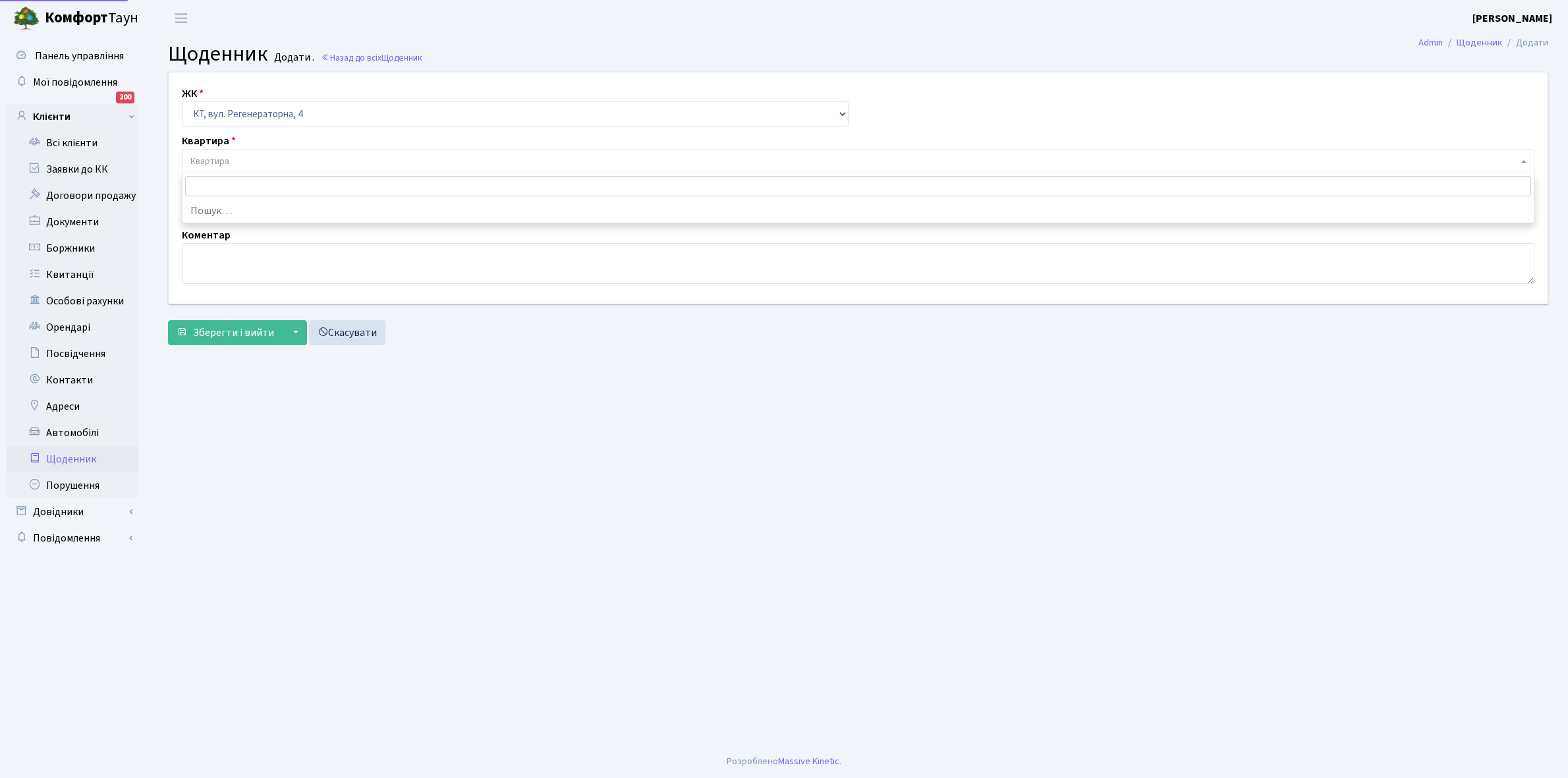
click at [259, 158] on span "Квартира" at bounding box center [853, 161] width 1328 height 13
click at [240, 182] on input "search" at bounding box center [858, 186] width 1346 height 21
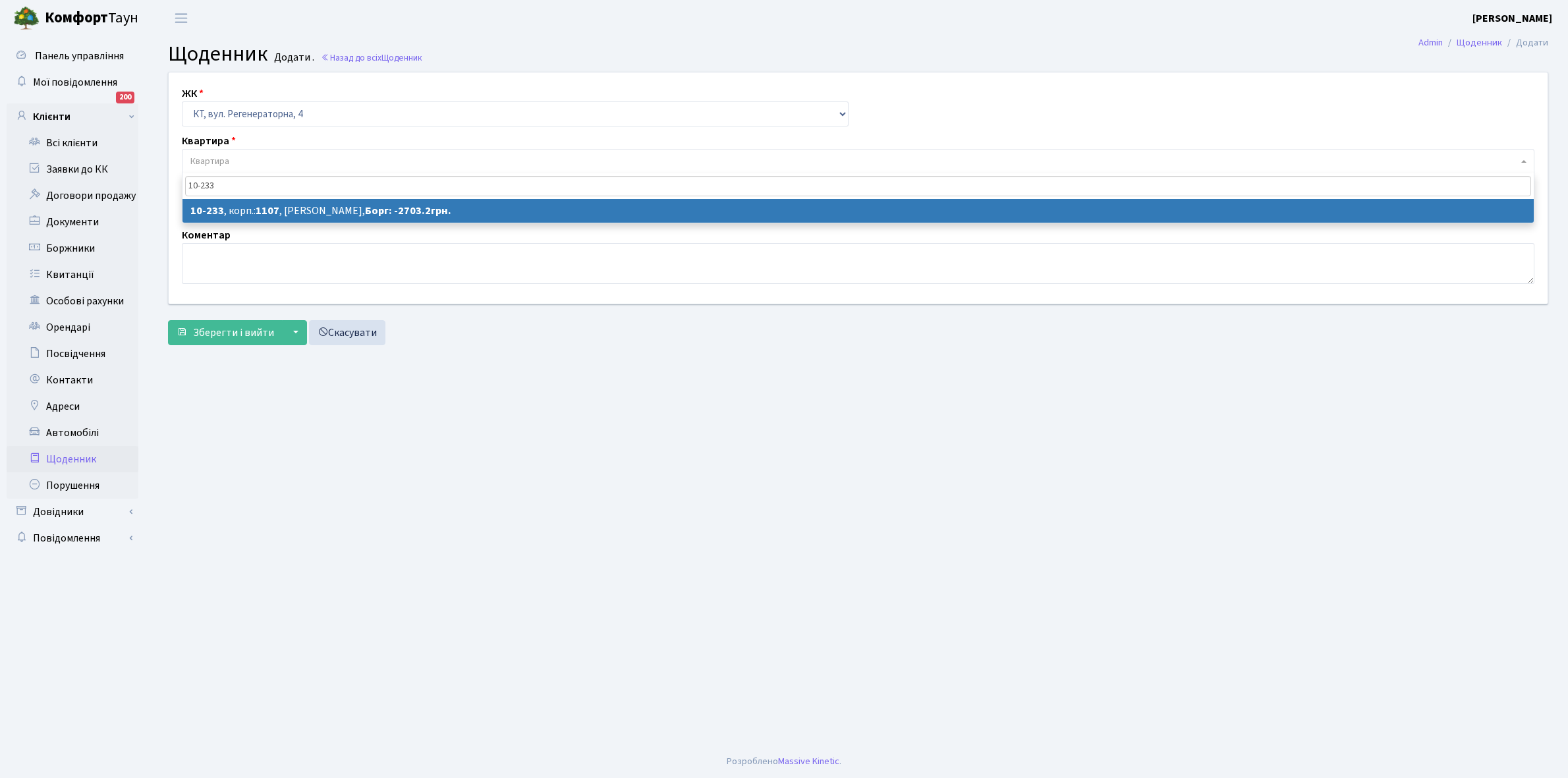
type input "10-233"
select select "6802"
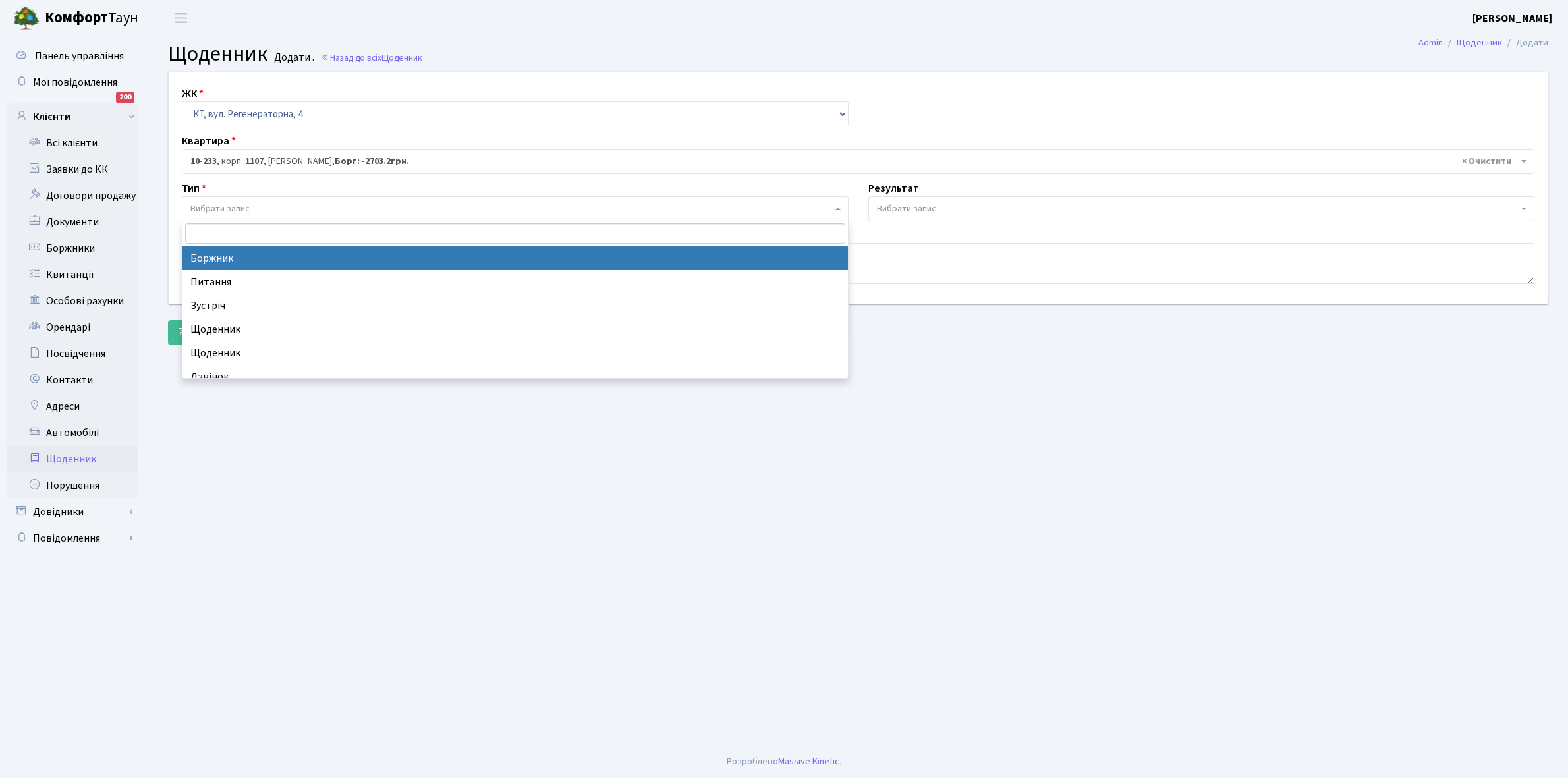
click at [312, 206] on span "Вибрати запис" at bounding box center [511, 209] width 642 height 13
select select "189"
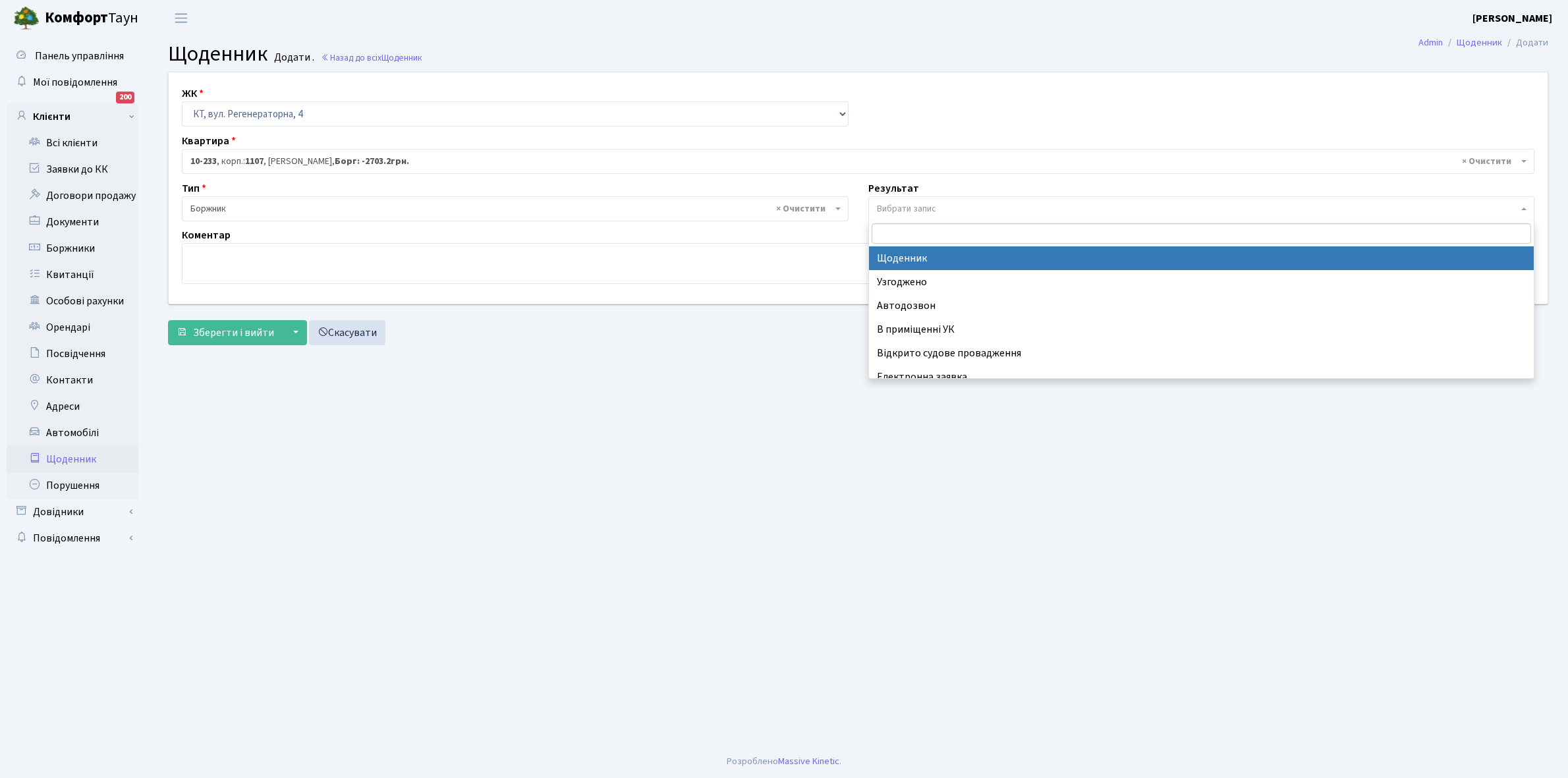
click at [942, 206] on span "Вибрати запис" at bounding box center [1198, 209] width 642 height 13
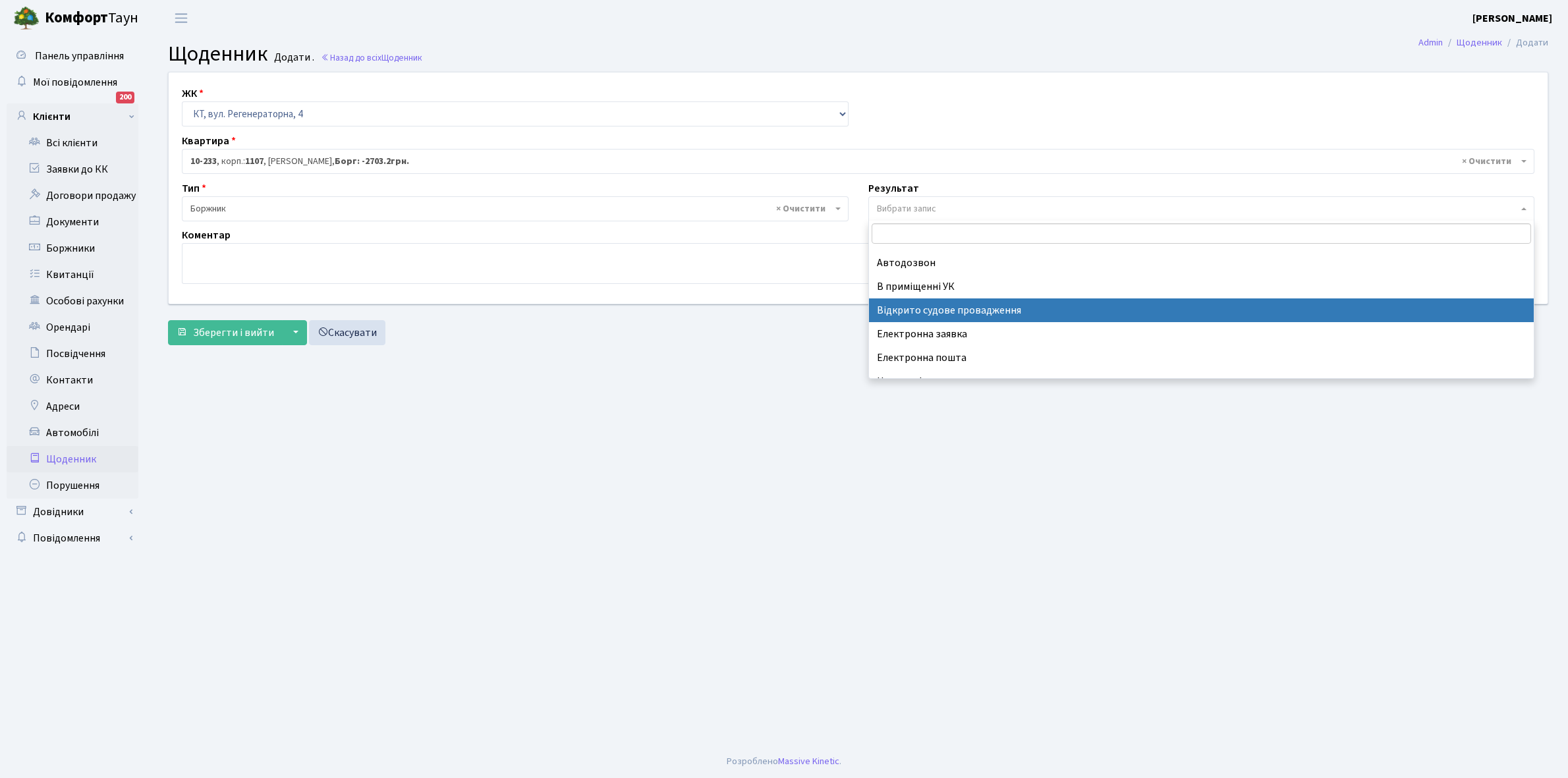
scroll to position [81, 0]
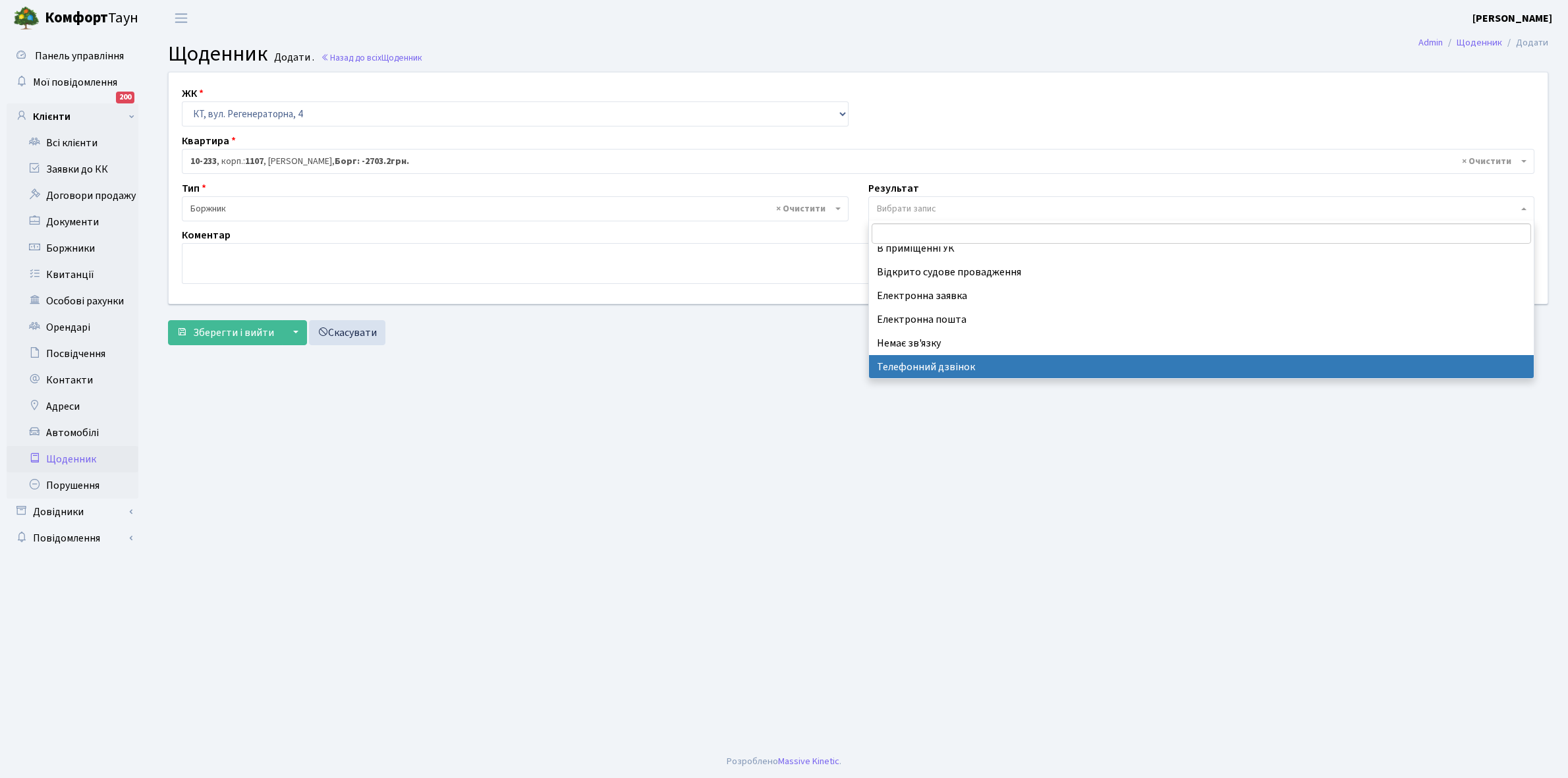
select select "196"
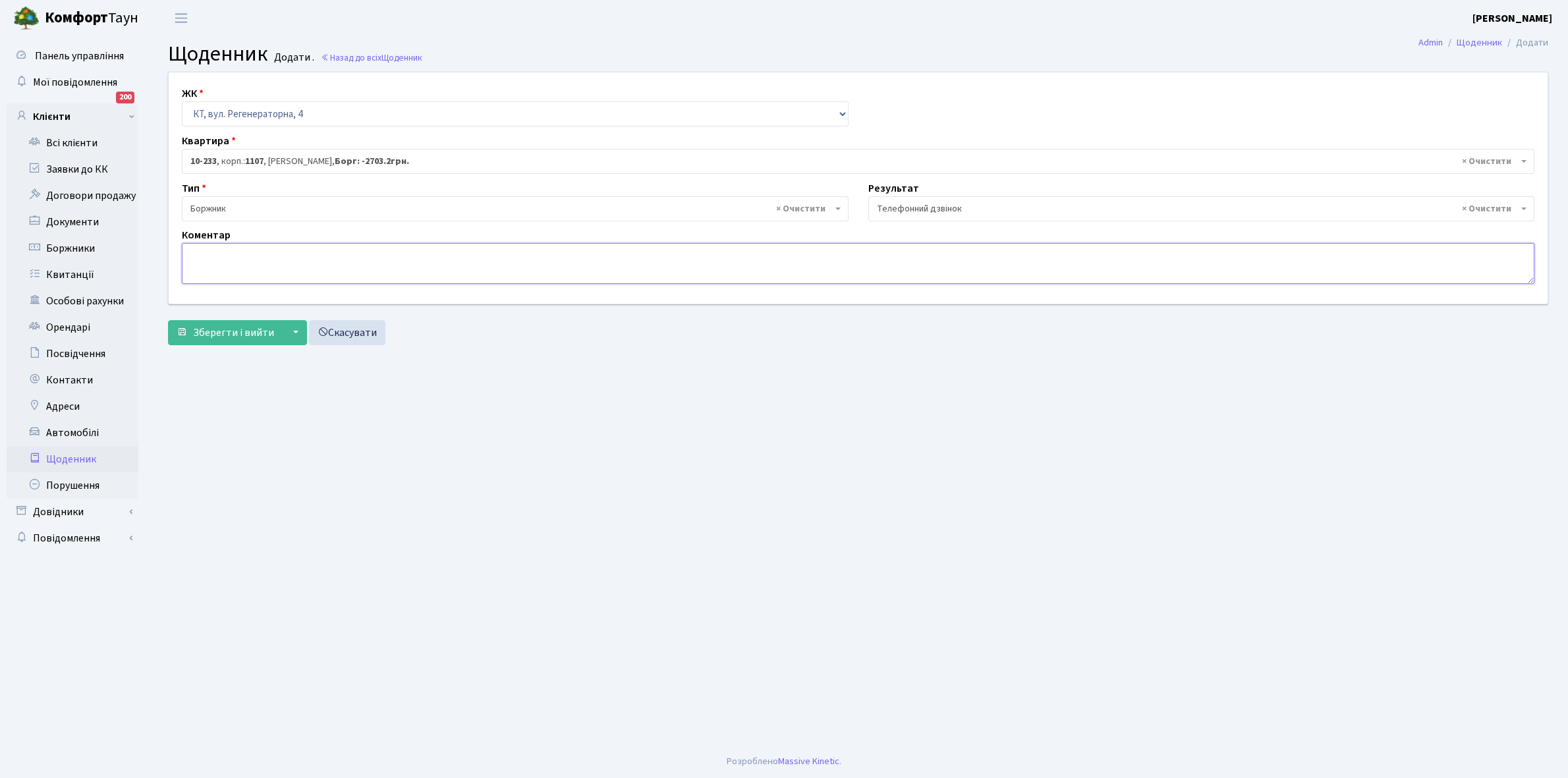
click at [199, 254] on textarea at bounding box center [858, 264] width 1353 height 41
type textarea "E"
click at [370, 252] on textarea "Уклала договір з ДТЕК в сьогодні подала кокументи" at bounding box center [858, 264] width 1353 height 41
click at [442, 264] on textarea "Уклала договір з ДТЕК в сьогодні подала документи" at bounding box center [858, 264] width 1353 height 41
type textarea "Уклала договір з ДТЕК в сьогодні подала документи на Yasno, обіцяє принести акт…"
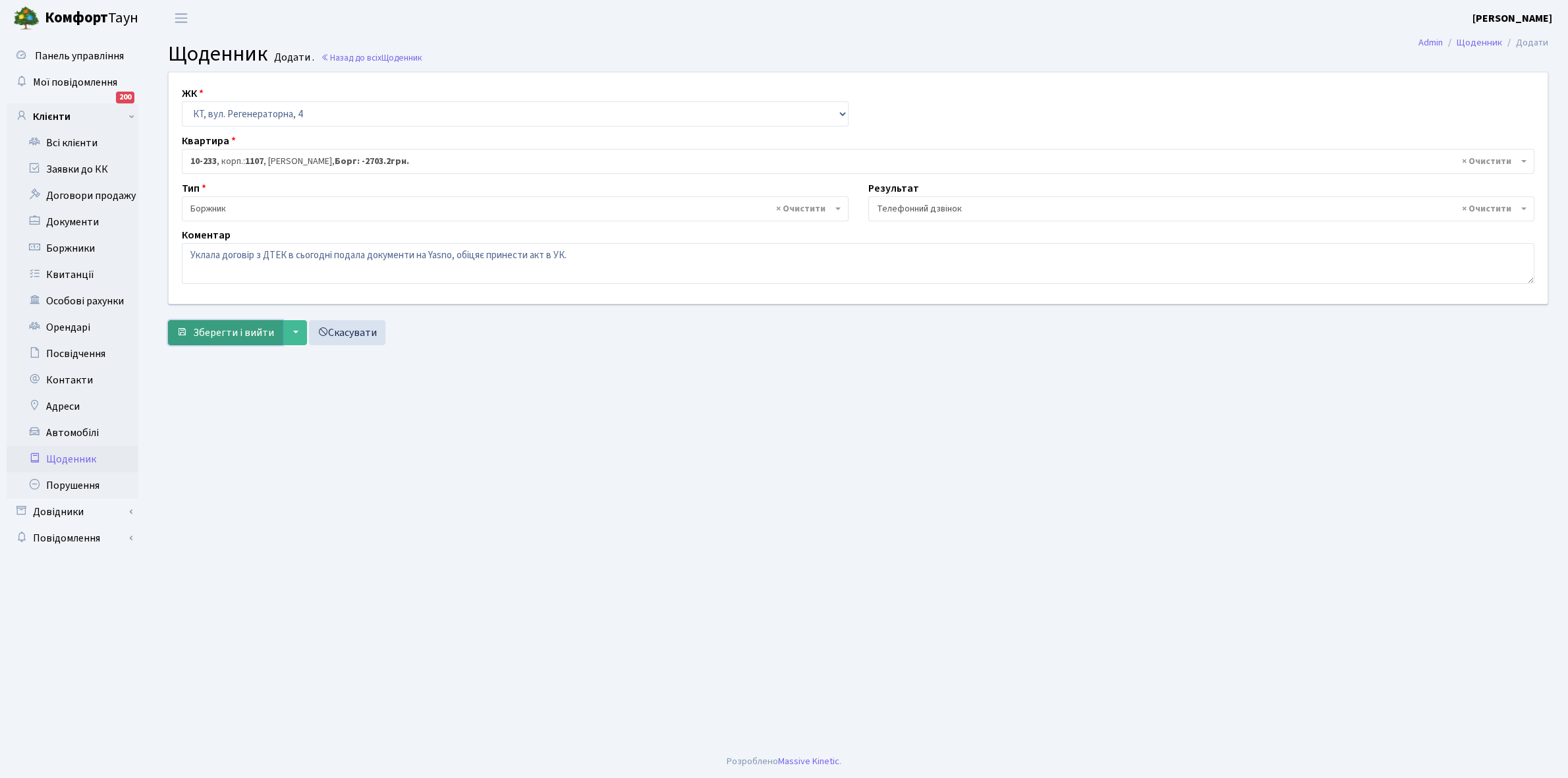
click at [237, 339] on span "Зберегти і вийти" at bounding box center [233, 332] width 81 height 14
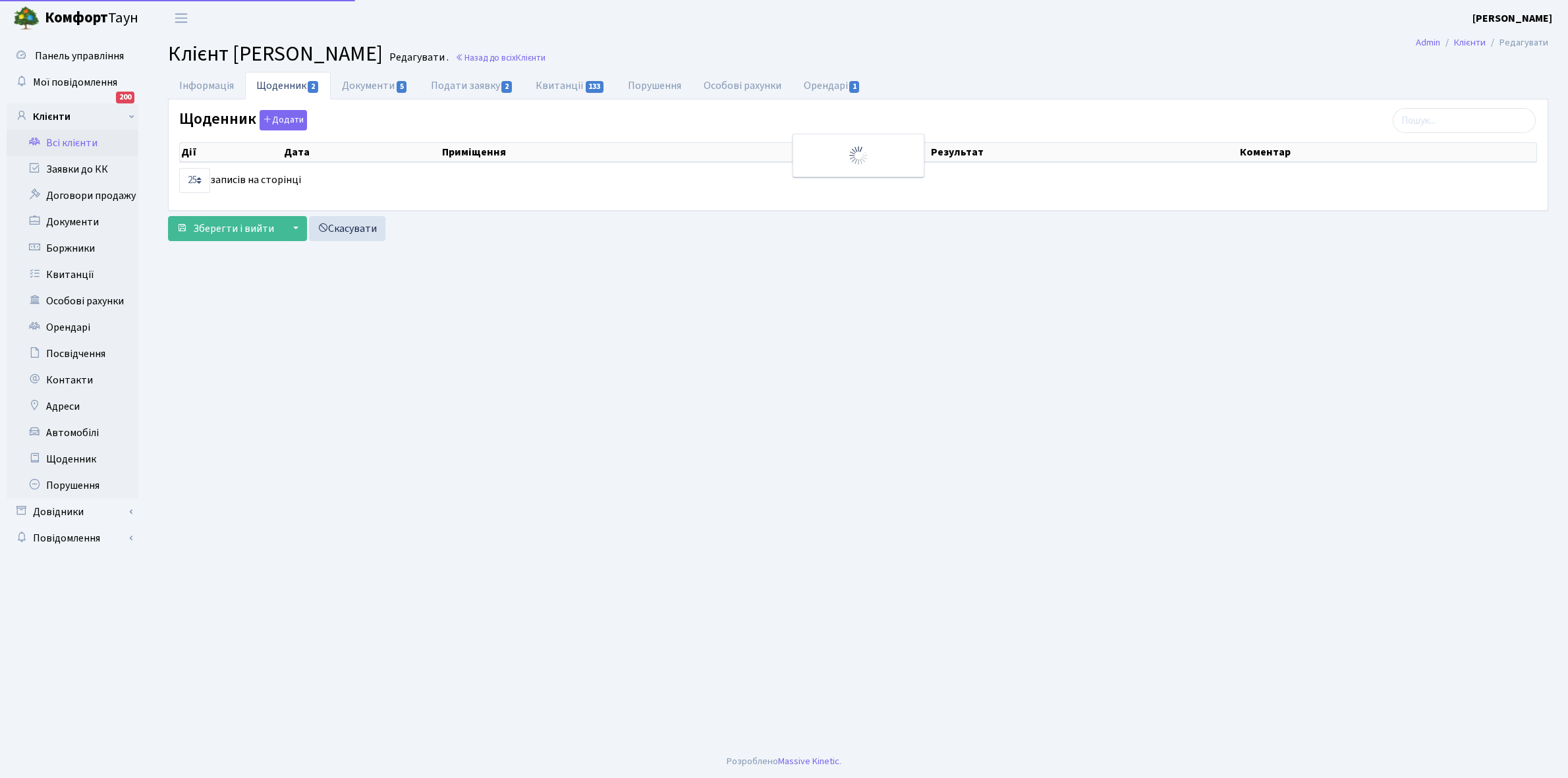
select select "25"
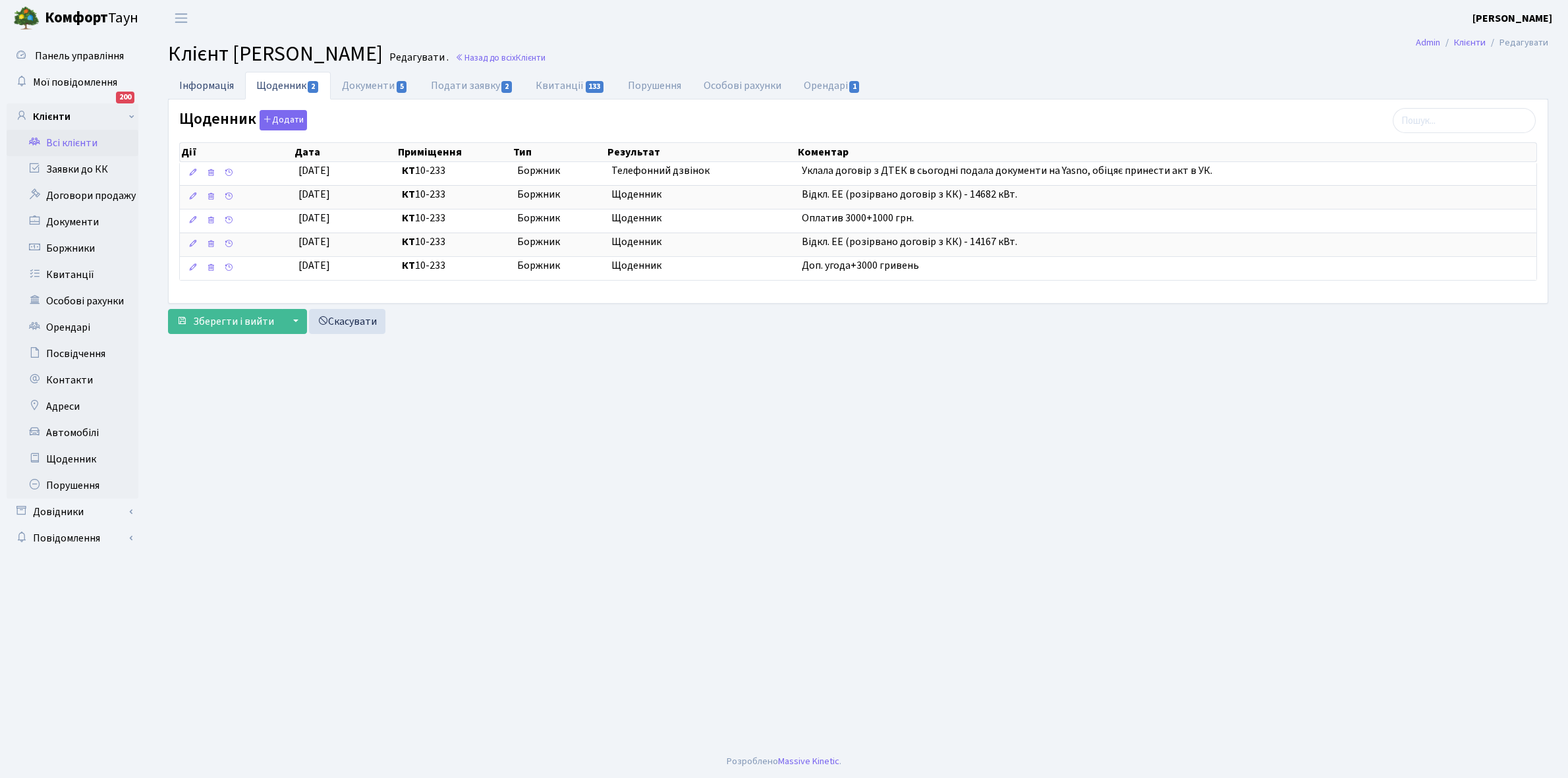
click at [199, 83] on link "Інформація" at bounding box center [207, 85] width 77 height 27
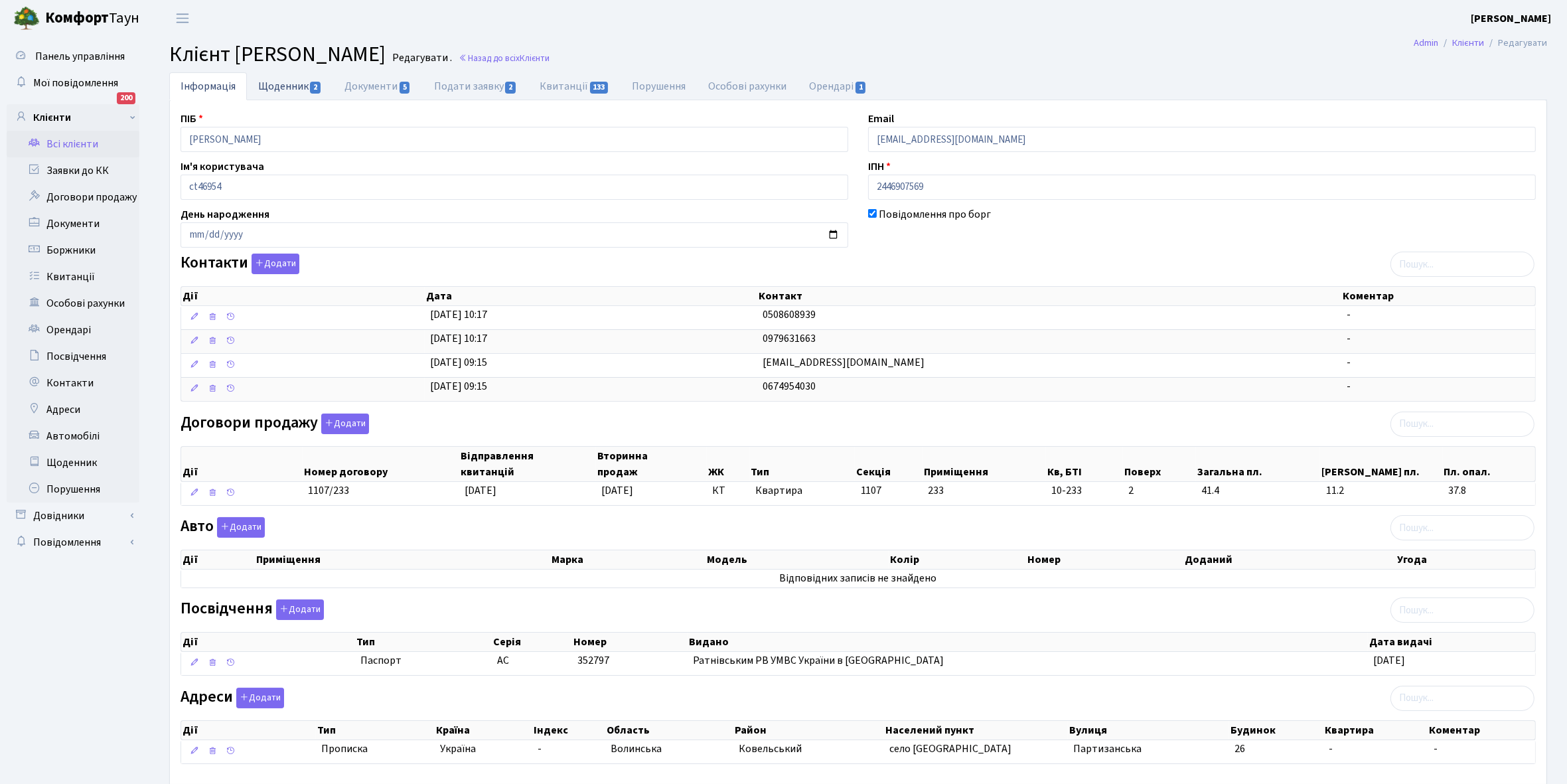
click at [277, 87] on link "Щоденник 2" at bounding box center [290, 86] width 87 height 27
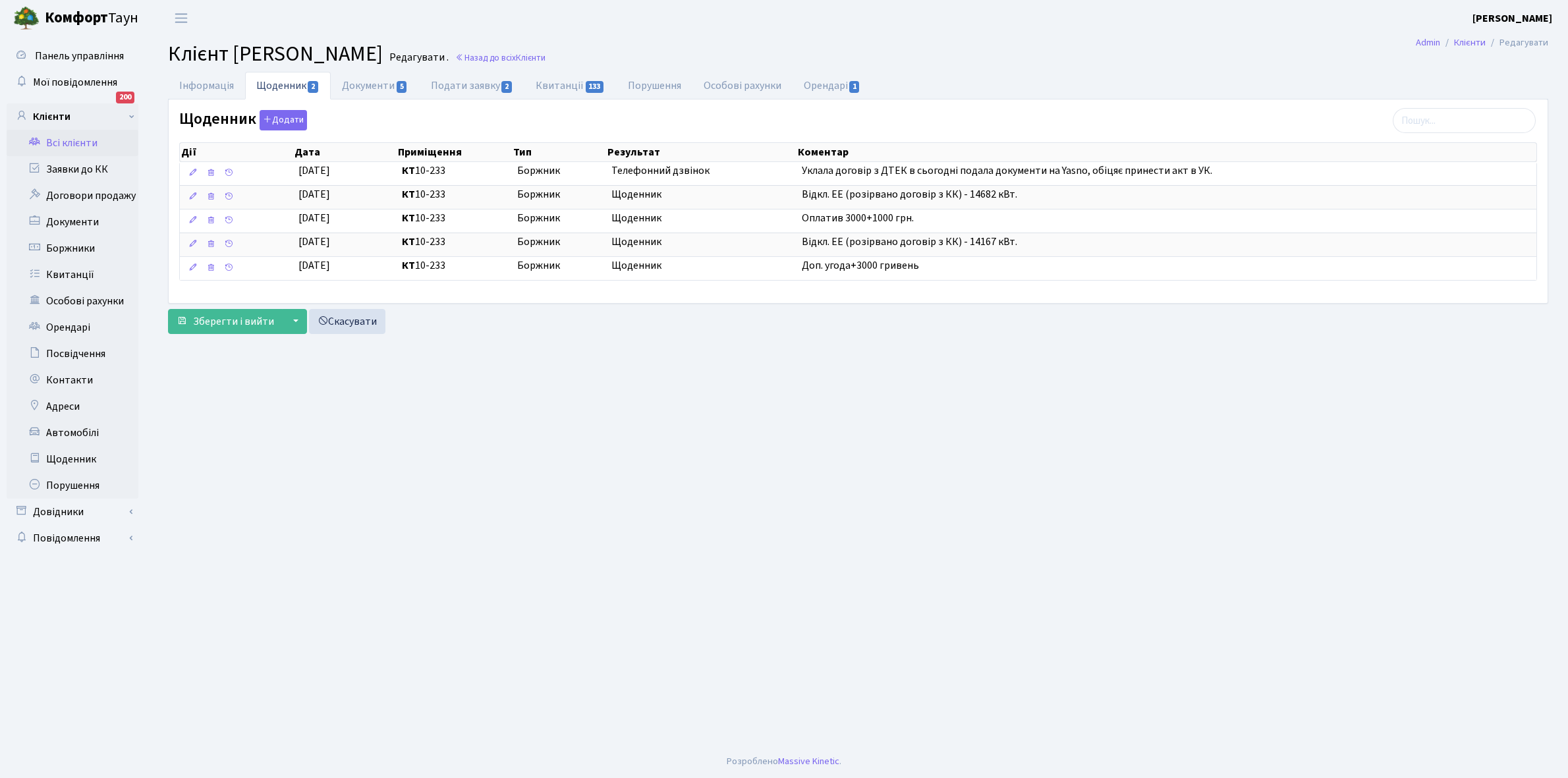
click at [73, 140] on link "Всі клієнти" at bounding box center [72, 143] width 132 height 26
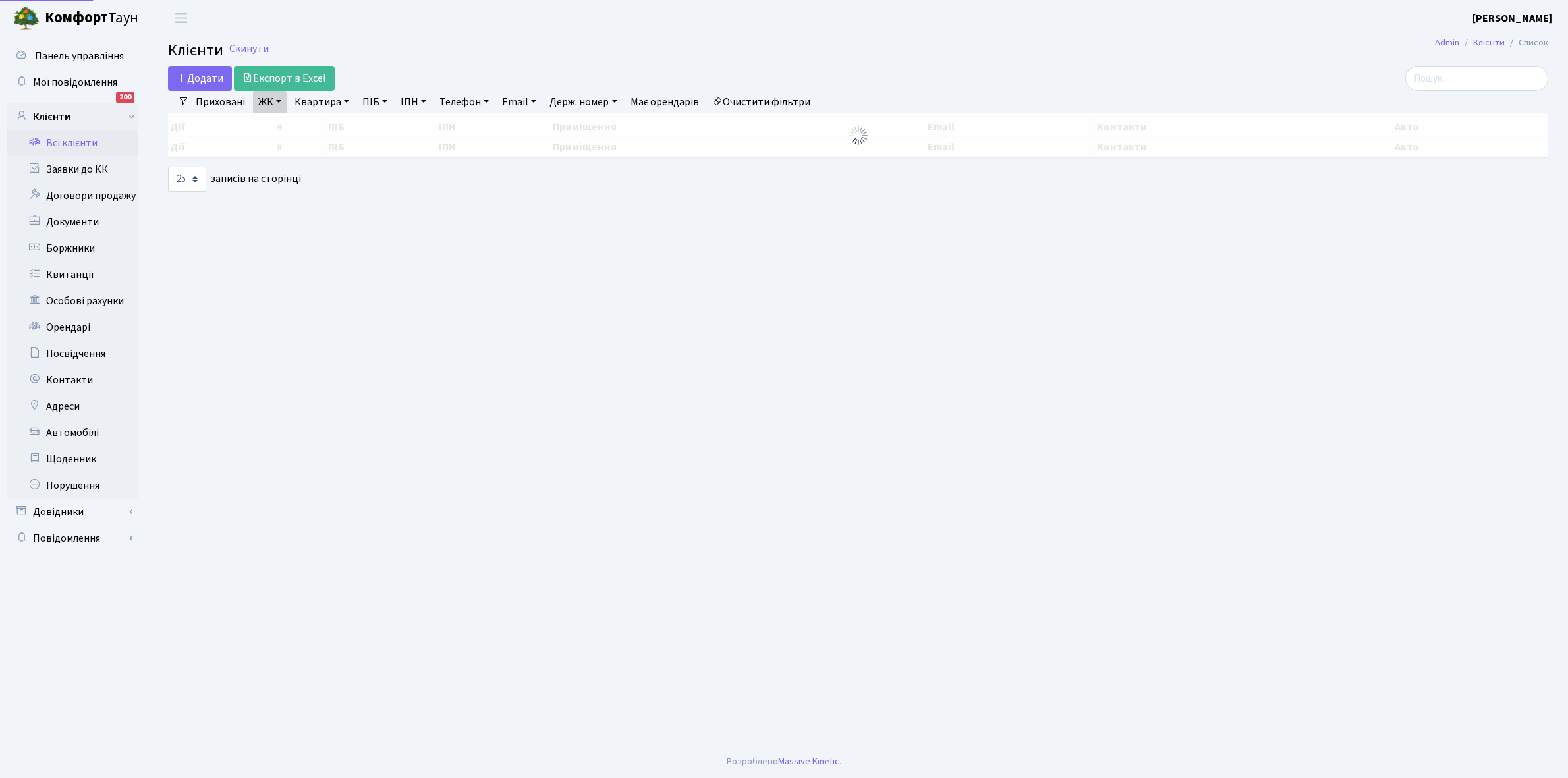
select select "25"
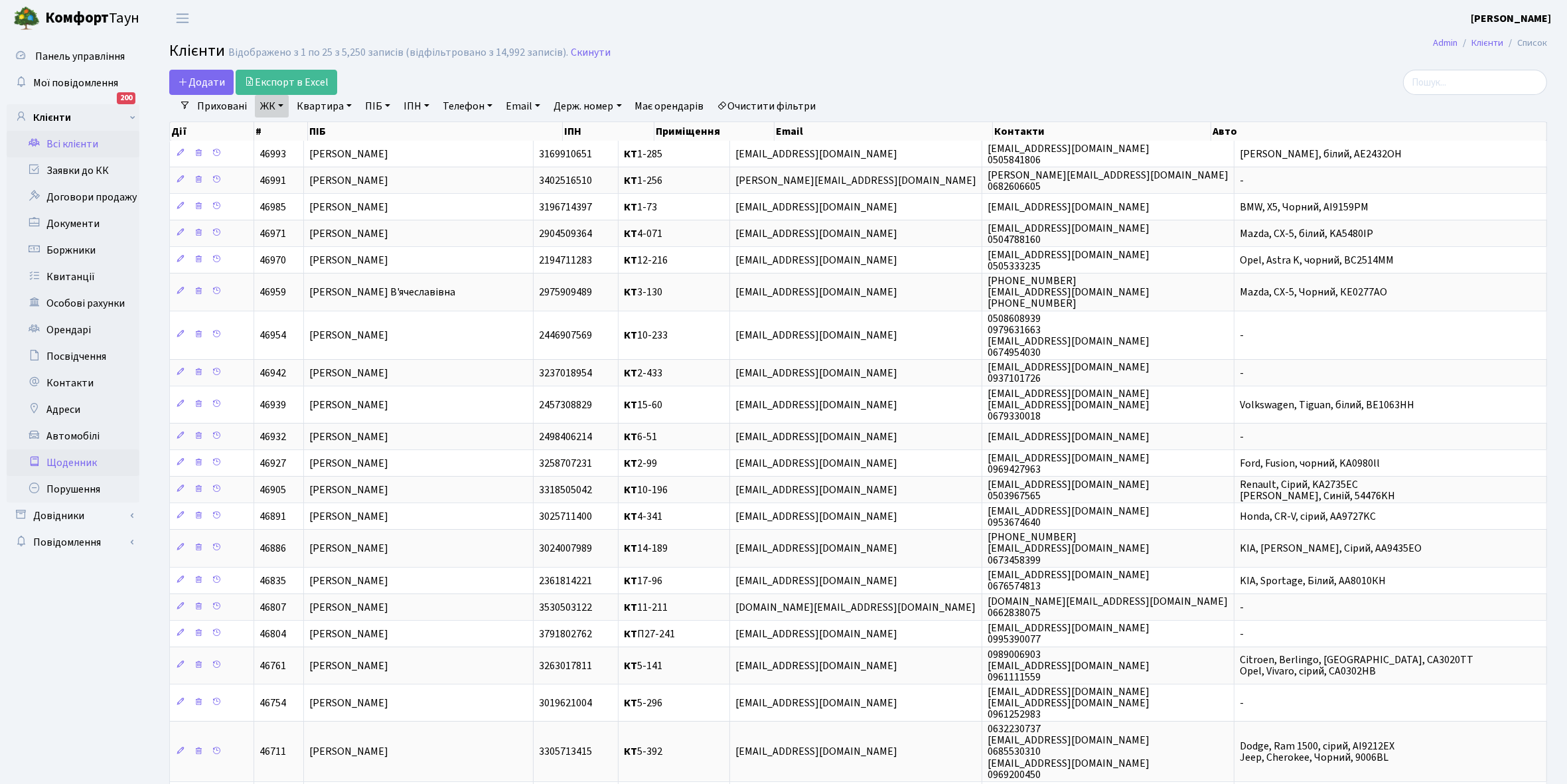
click at [81, 459] on link "Щоденник" at bounding box center [73, 463] width 133 height 26
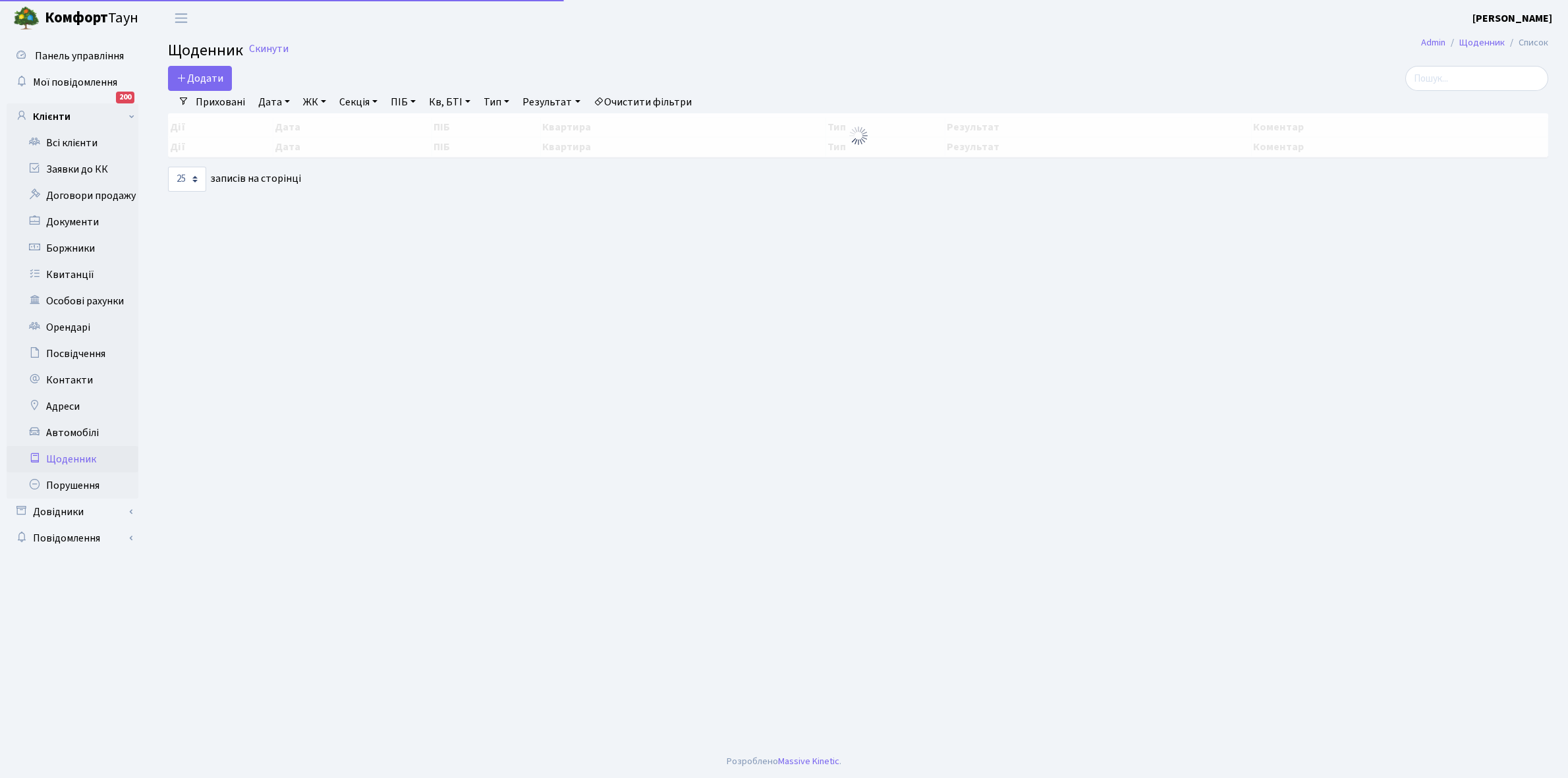
select select "25"
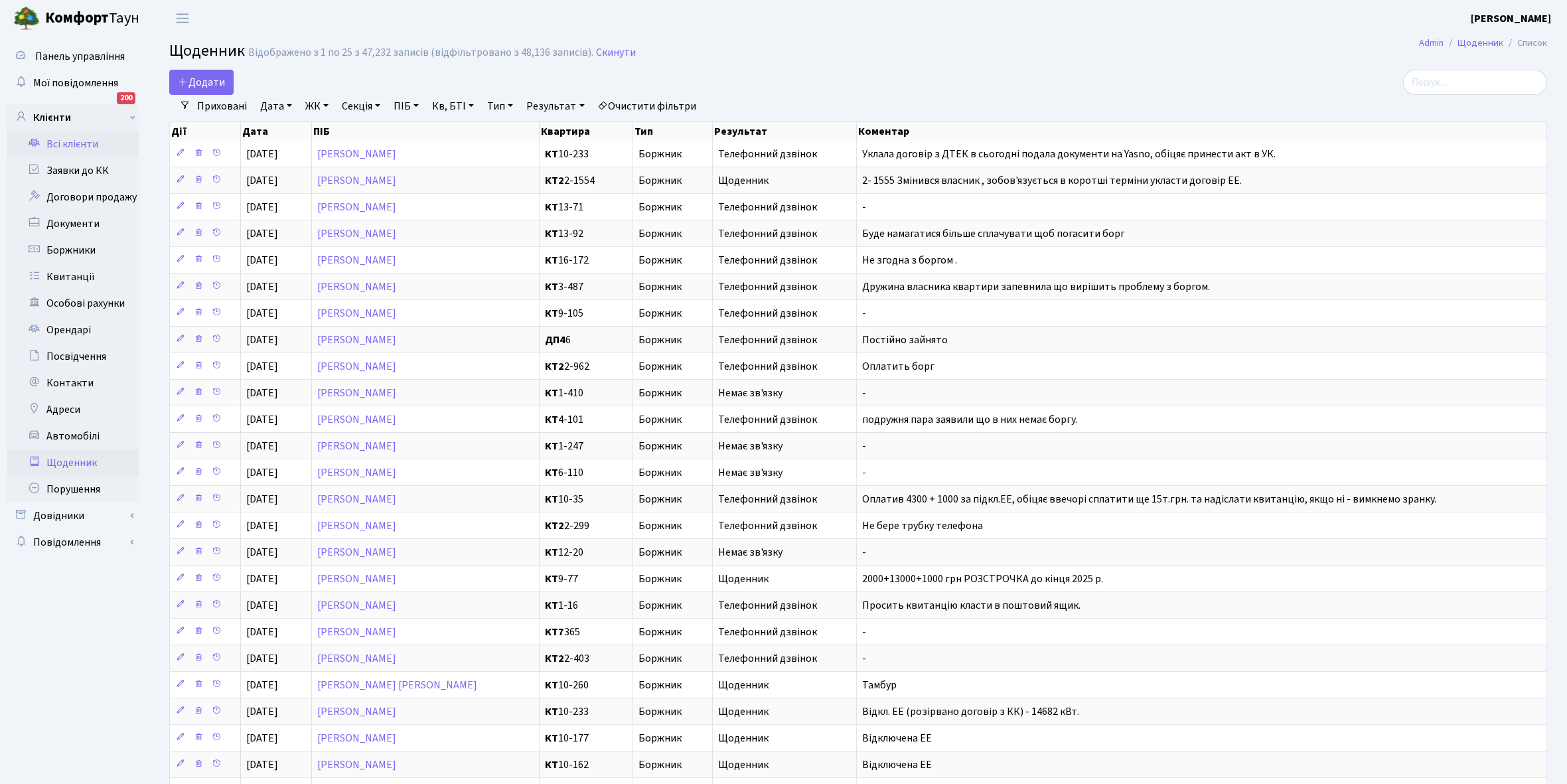
click at [75, 141] on link "Всі клієнти" at bounding box center [73, 144] width 133 height 26
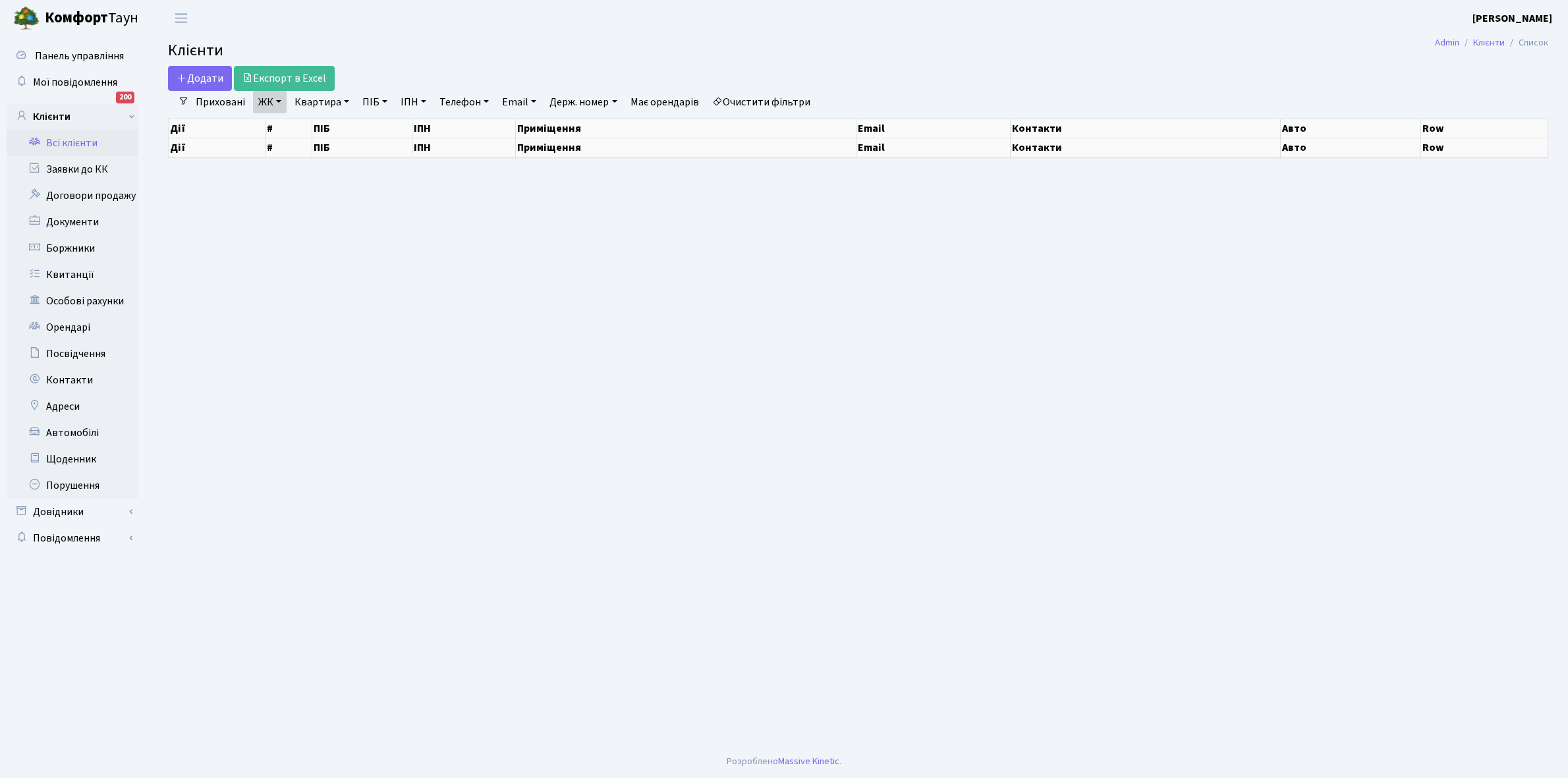
select select "25"
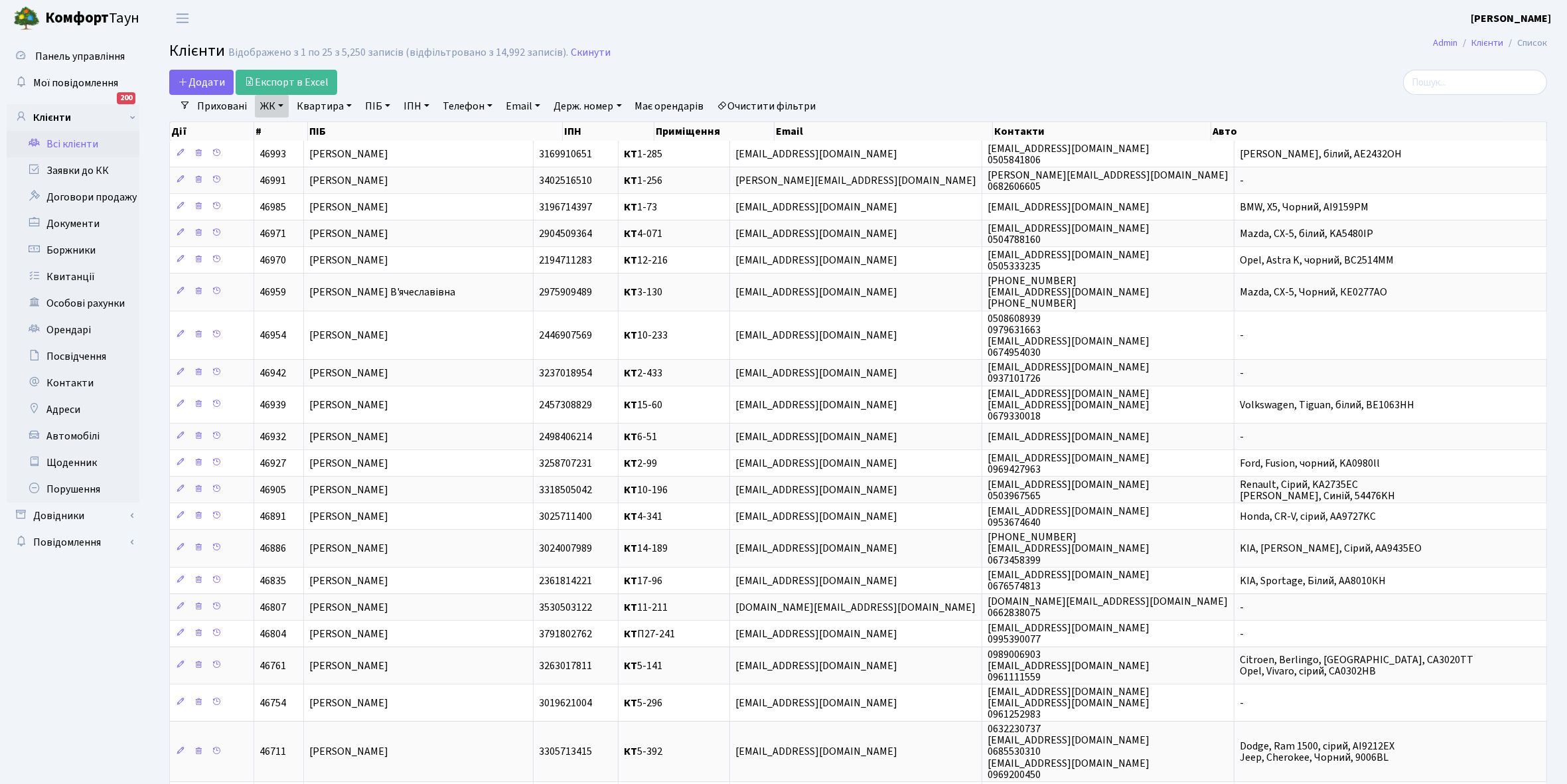
click at [58, 143] on link "Всі клієнти" at bounding box center [73, 144] width 133 height 26
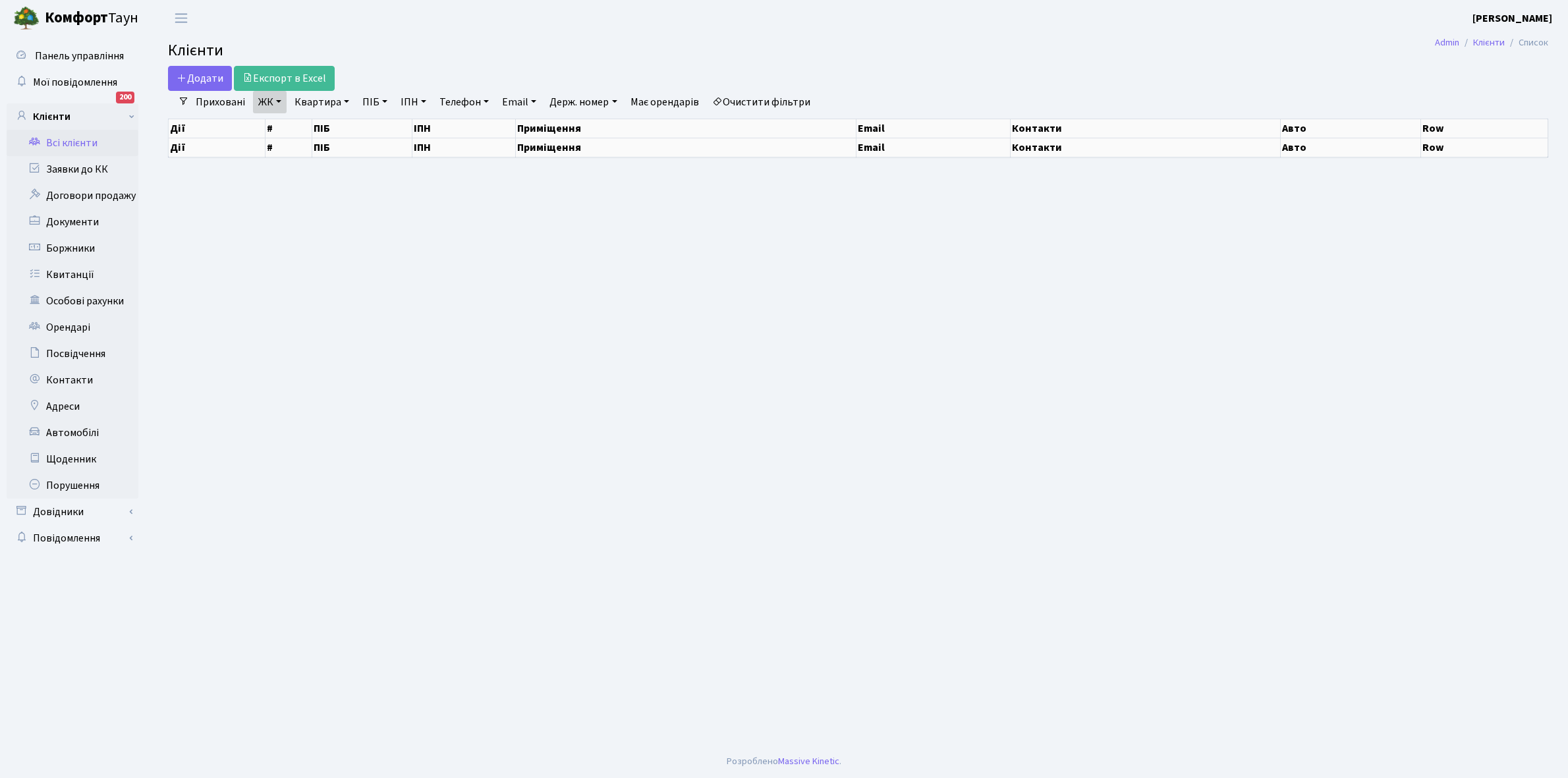
select select "25"
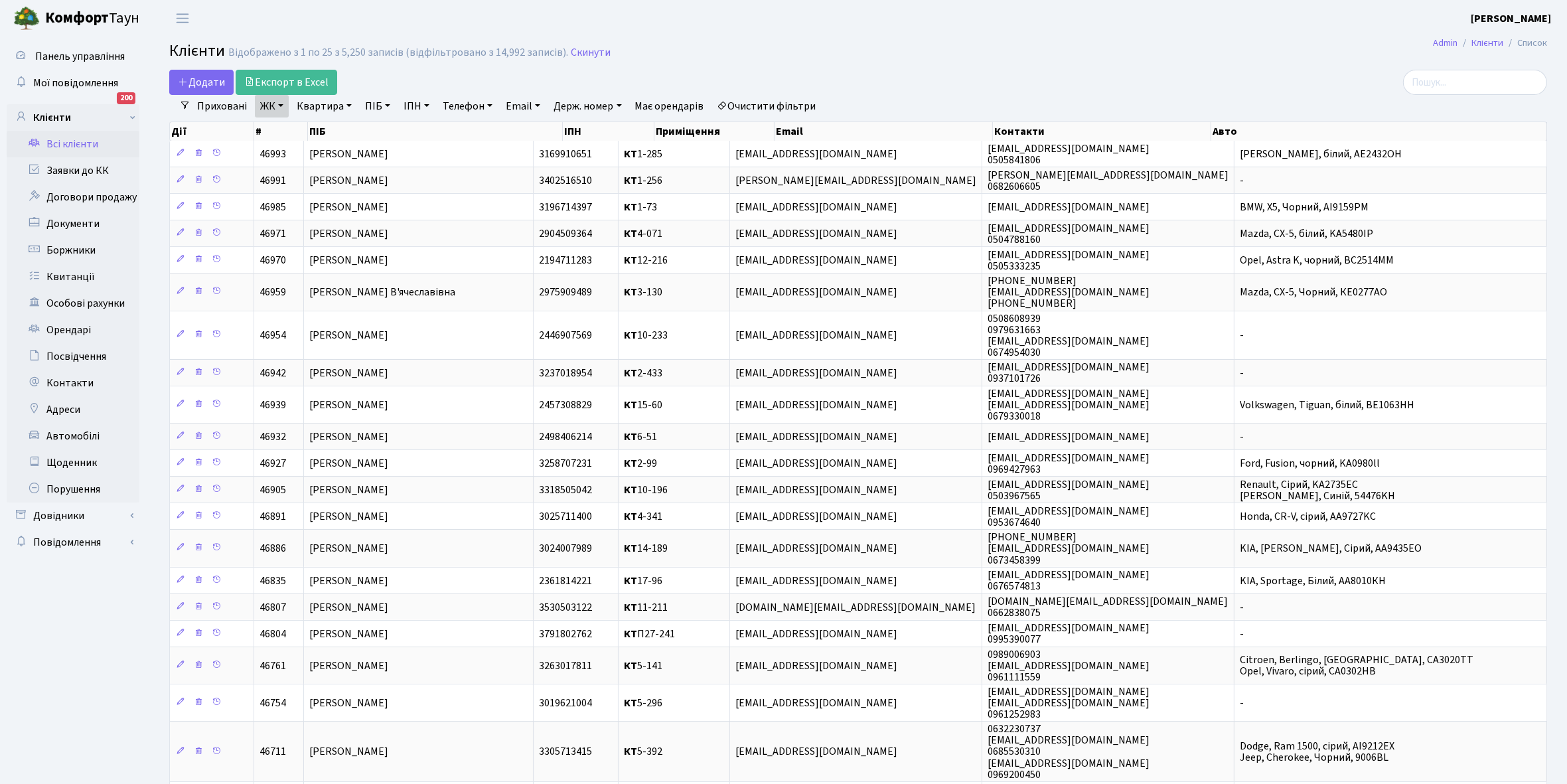
click at [284, 105] on link "ЖК" at bounding box center [272, 106] width 34 height 23
click at [338, 168] on li "КТ, вул. Регенераторна, 4" at bounding box center [338, 170] width 160 height 24
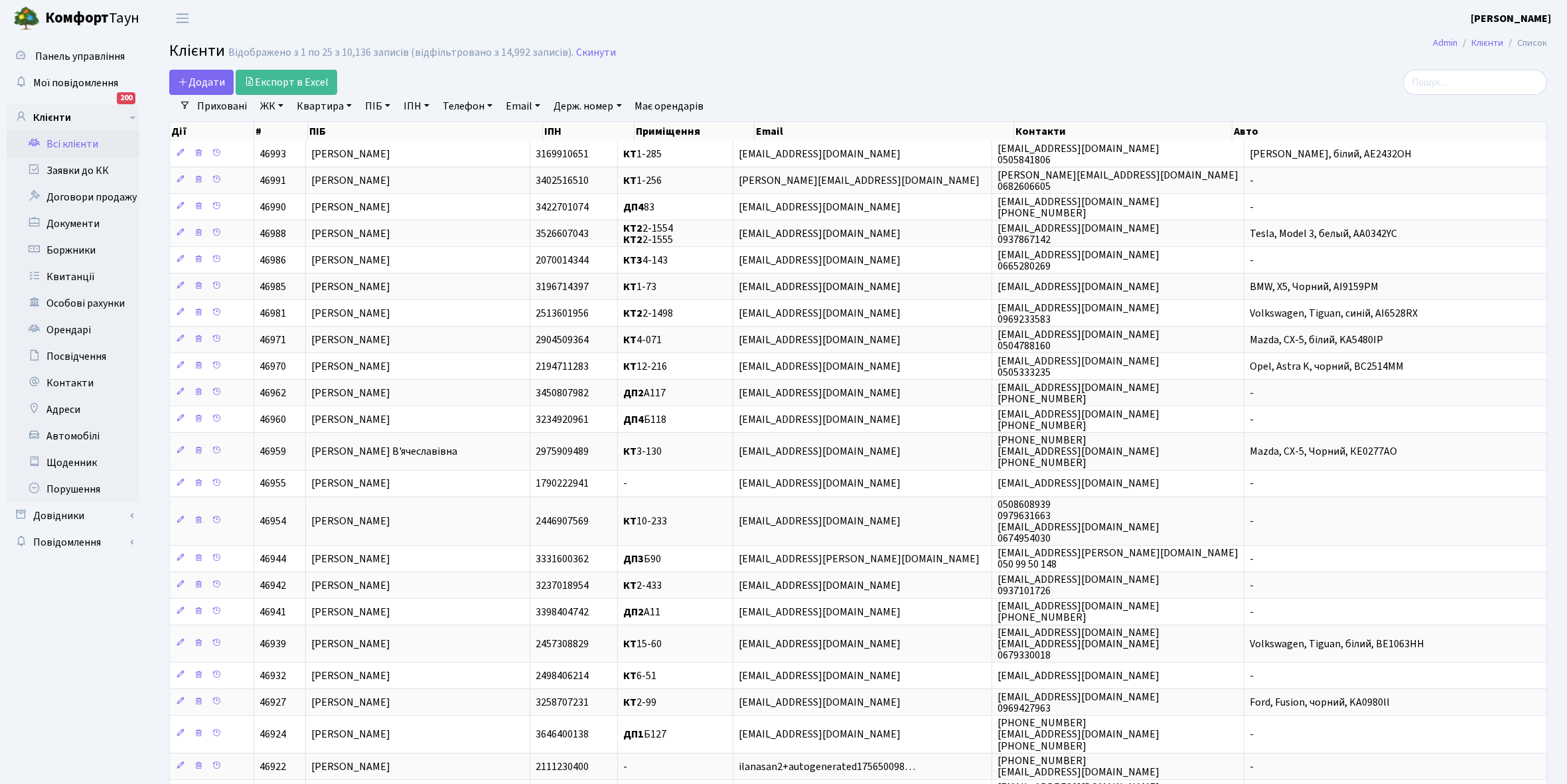
click at [347, 107] on link "Квартира" at bounding box center [324, 106] width 66 height 23
click at [320, 130] on input "text" at bounding box center [331, 132] width 77 height 25
type input "10-233"
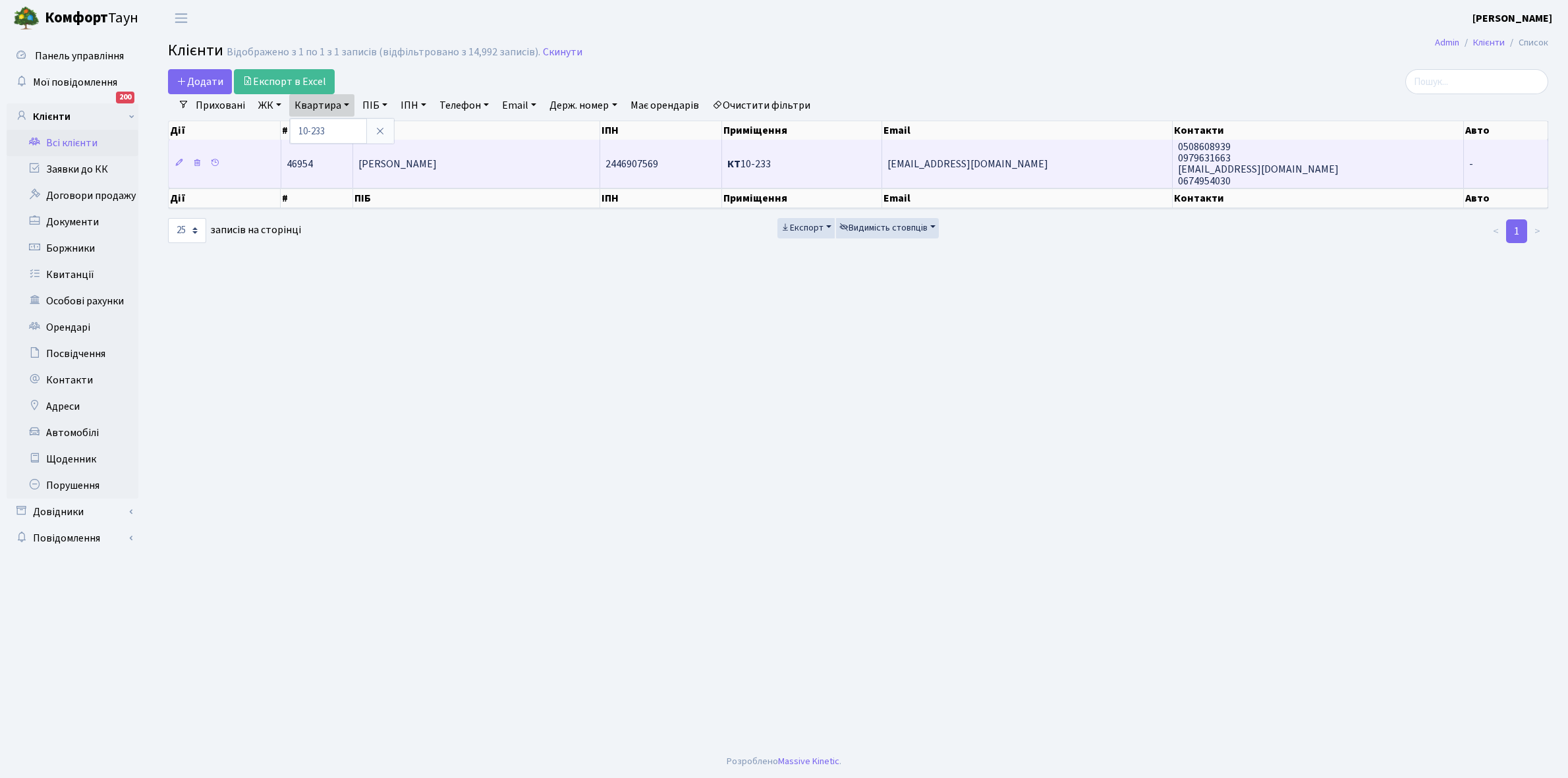
click at [456, 153] on td "[PERSON_NAME]" at bounding box center [476, 163] width 247 height 48
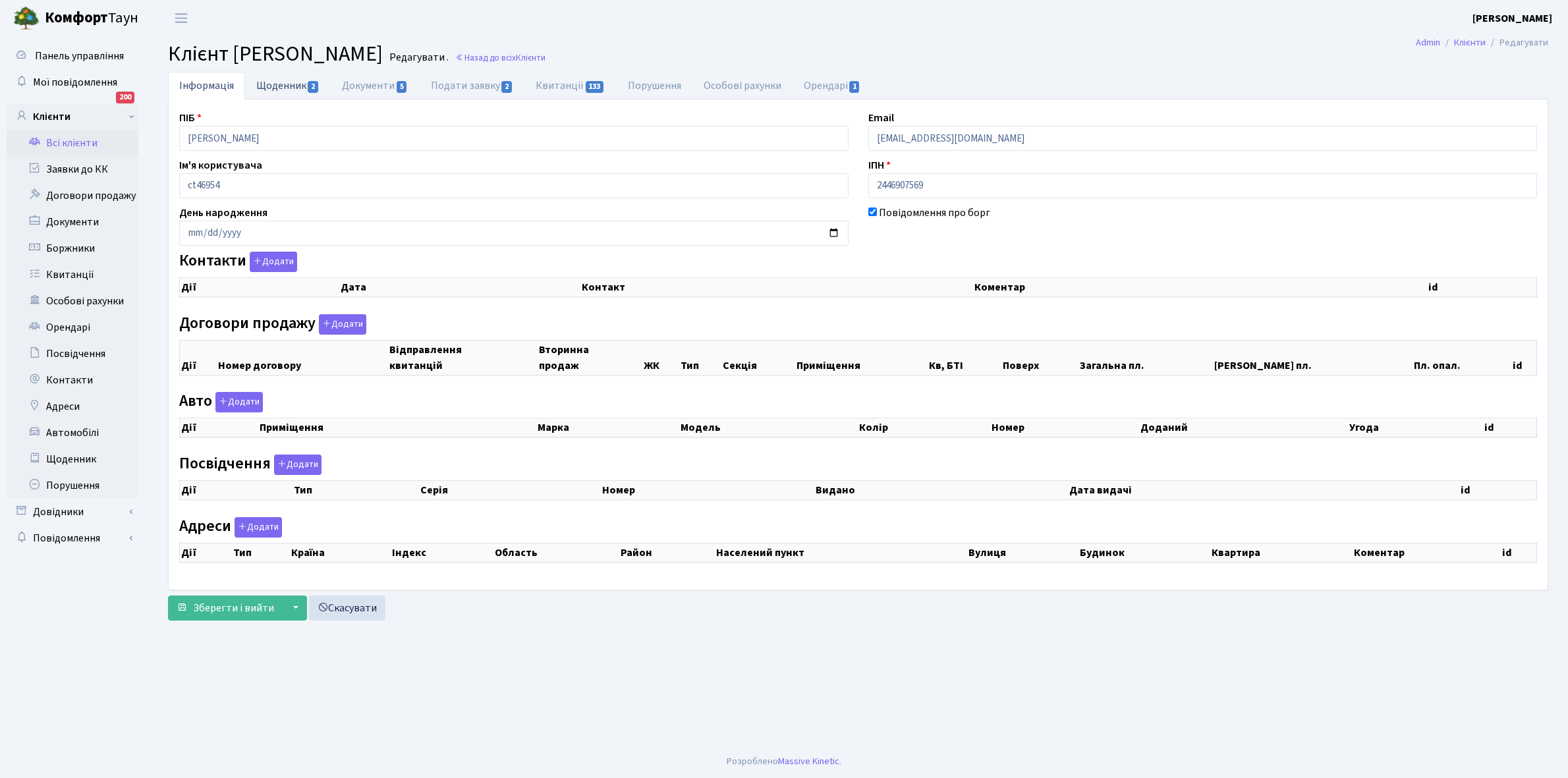
checkbox input "true"
select select "25"
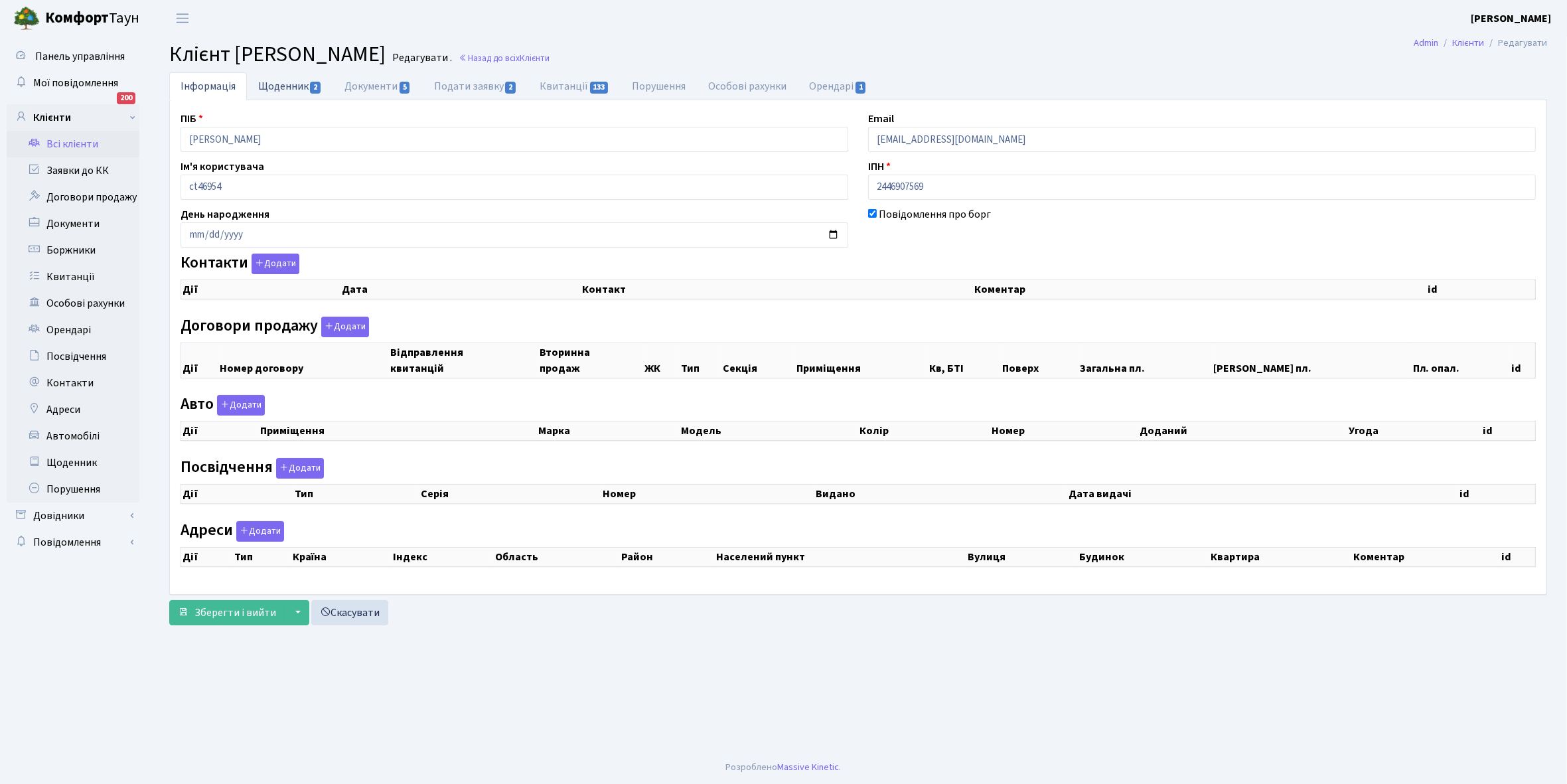
select select "25"
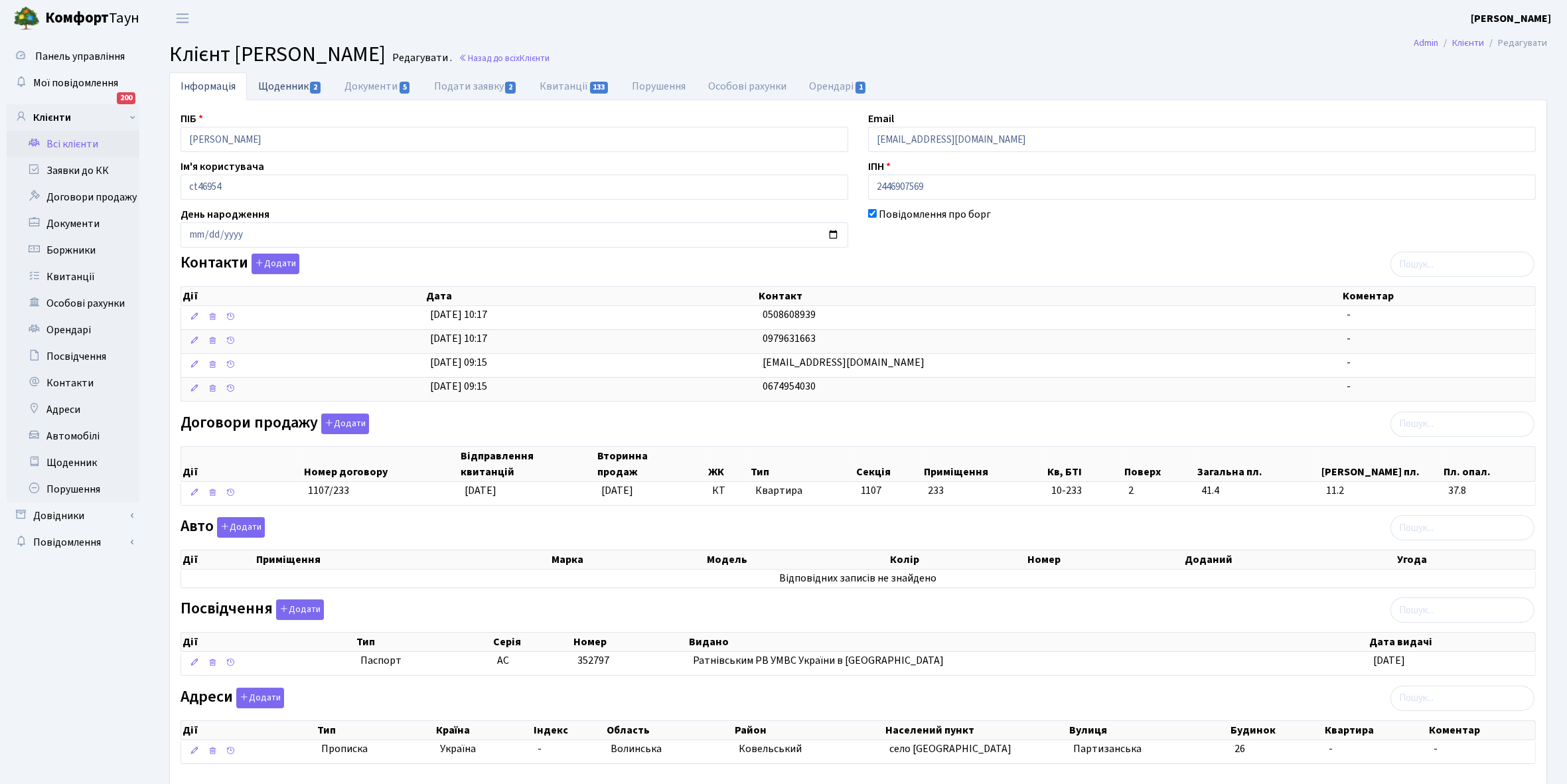
click at [277, 79] on link "Щоденник 2" at bounding box center [290, 86] width 87 height 27
select select "25"
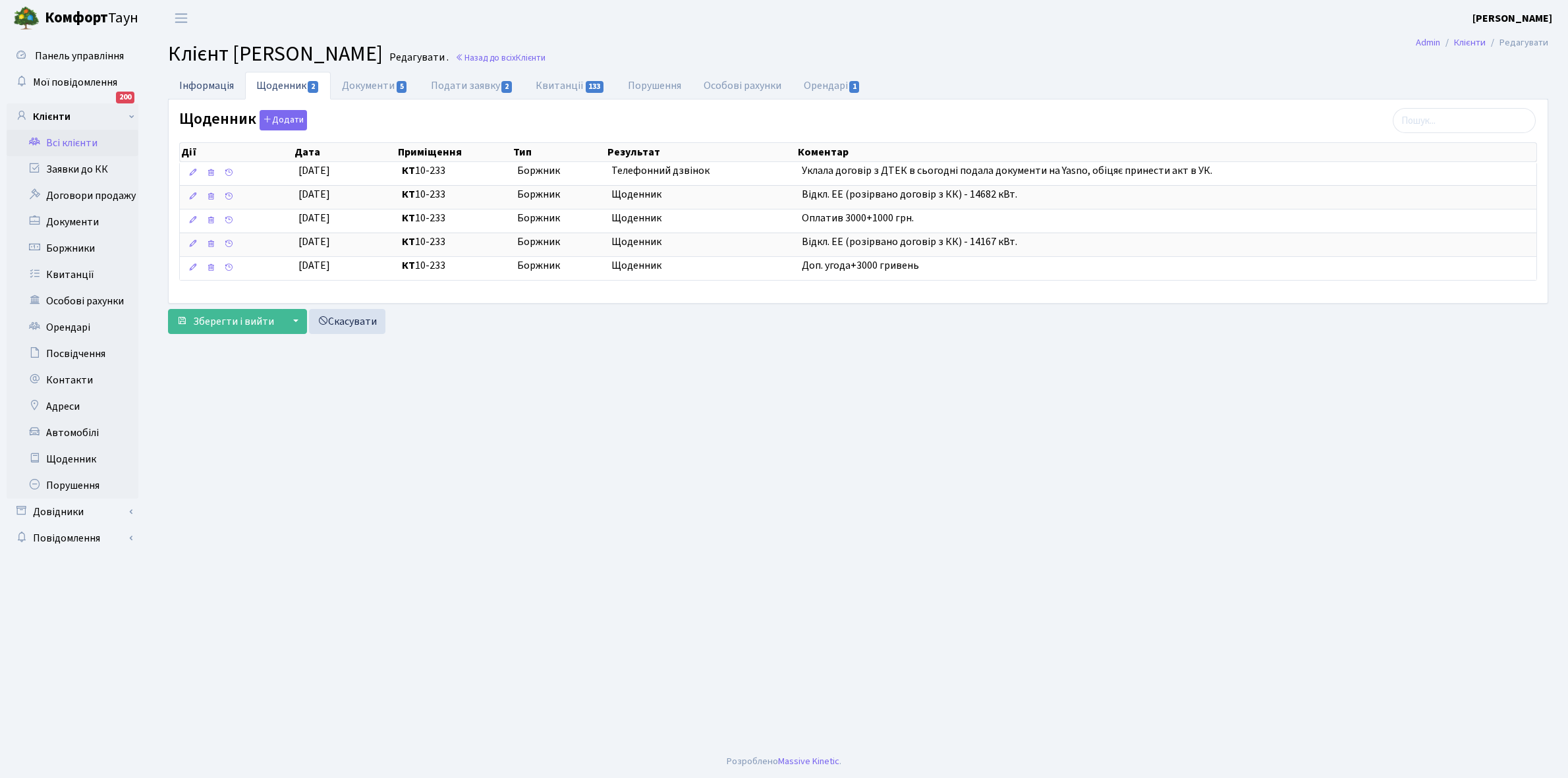
click at [203, 83] on link "Інформація" at bounding box center [207, 85] width 77 height 27
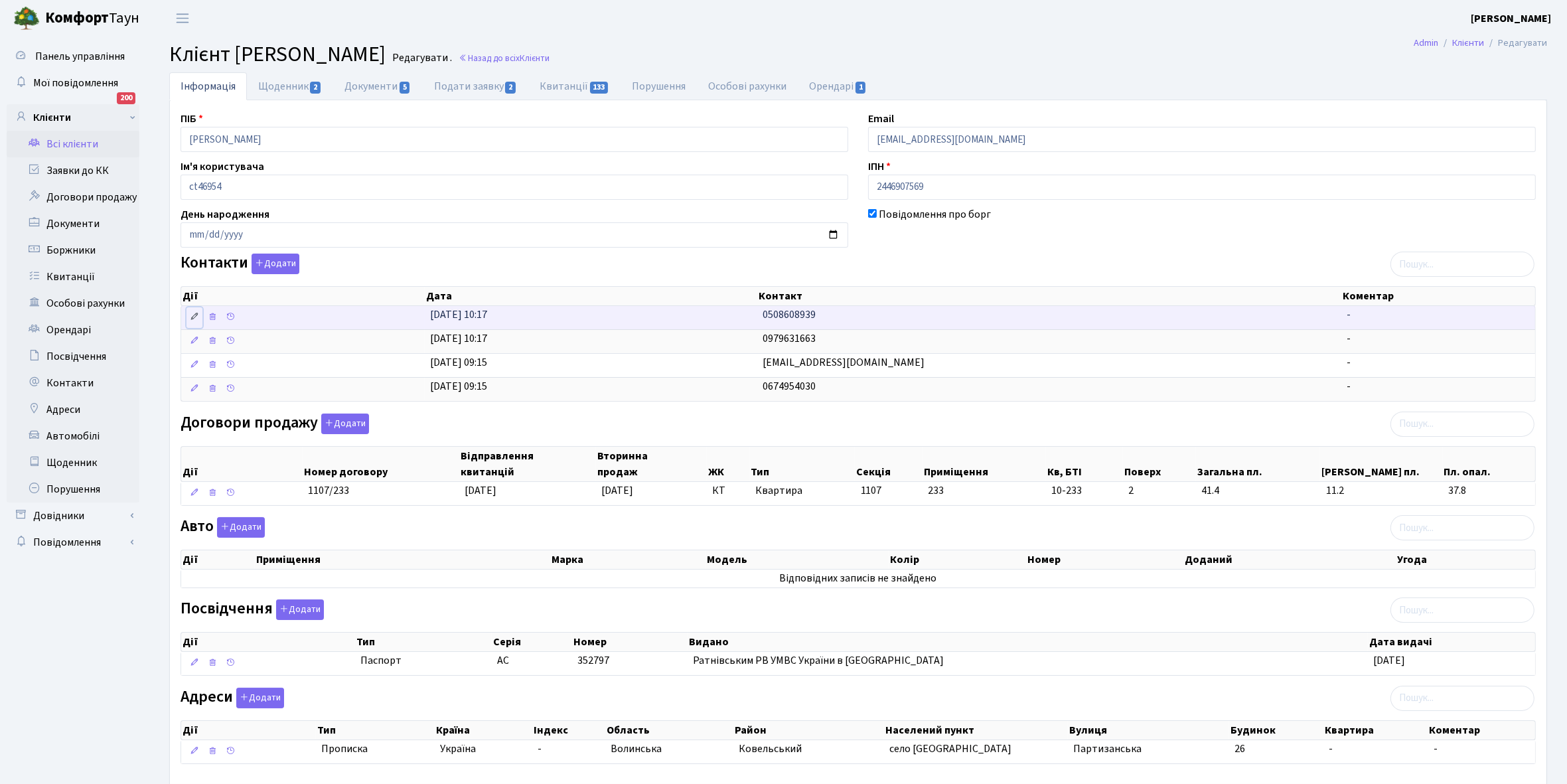
click at [192, 312] on link at bounding box center [194, 318] width 16 height 21
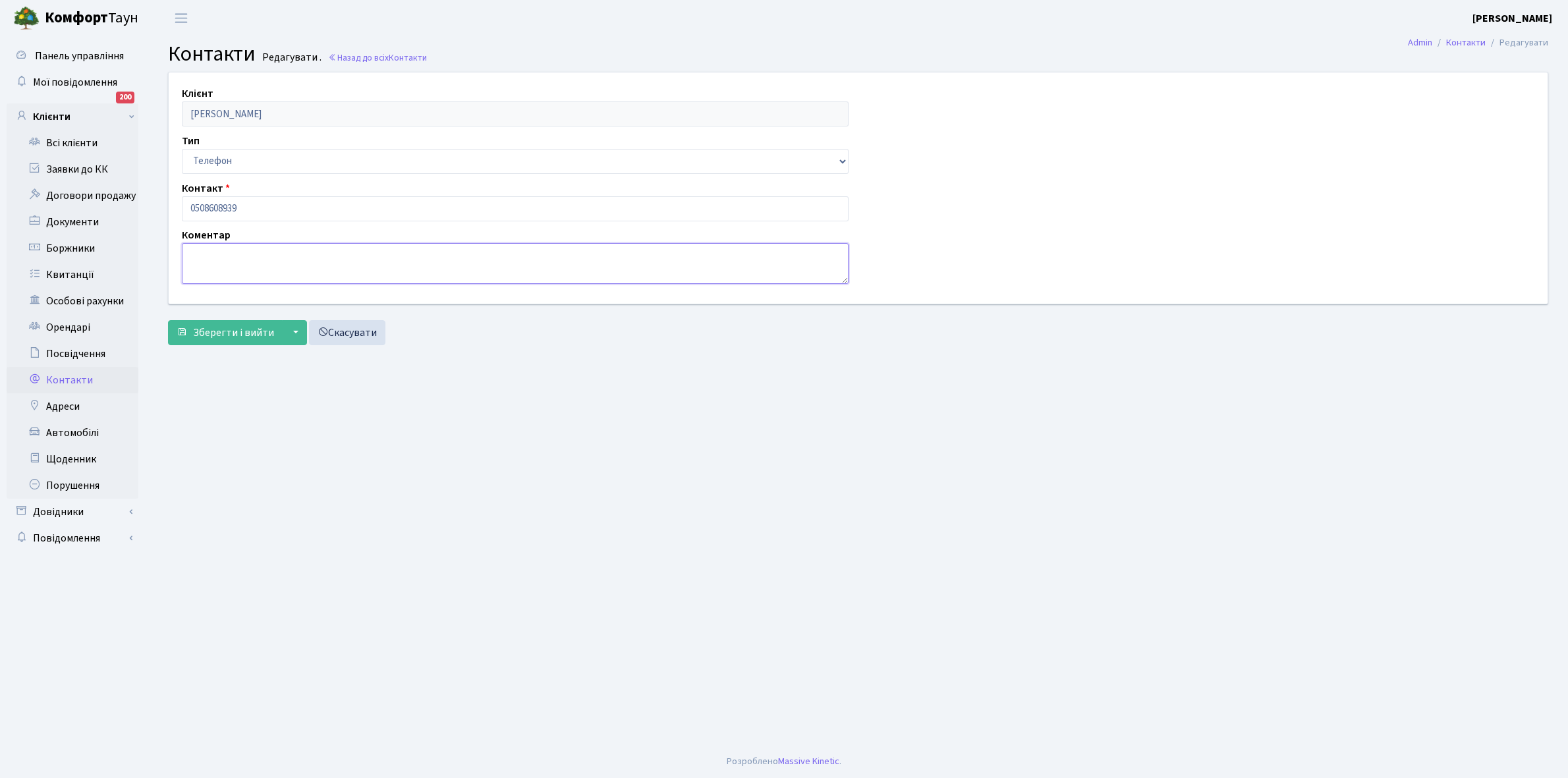
click at [219, 258] on textarea at bounding box center [515, 264] width 667 height 41
type textarea "d"
type textarea "власник"
click at [217, 335] on span "Зберегти і вийти" at bounding box center [233, 332] width 81 height 14
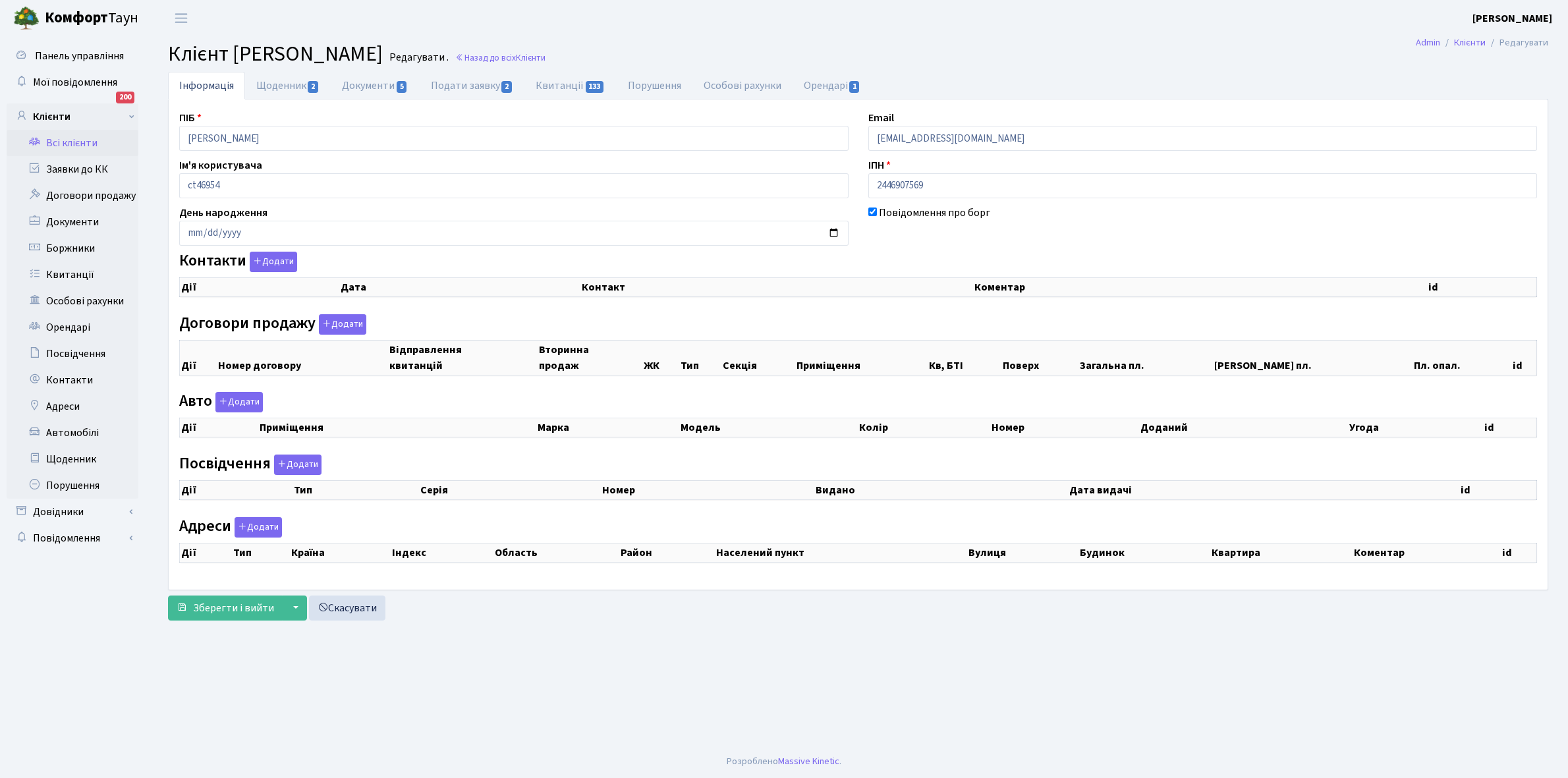
select select "25"
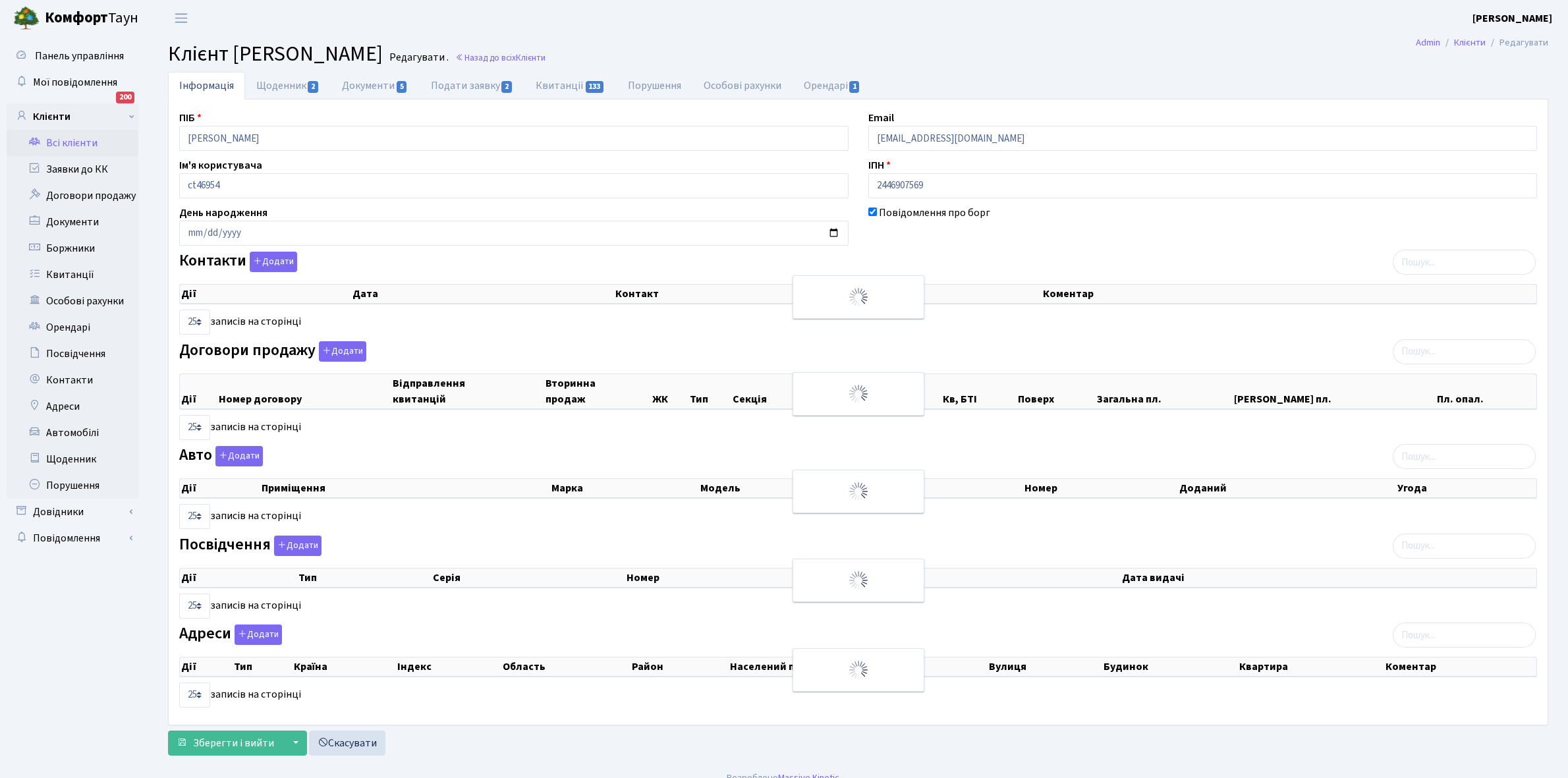
checkbox input "true"
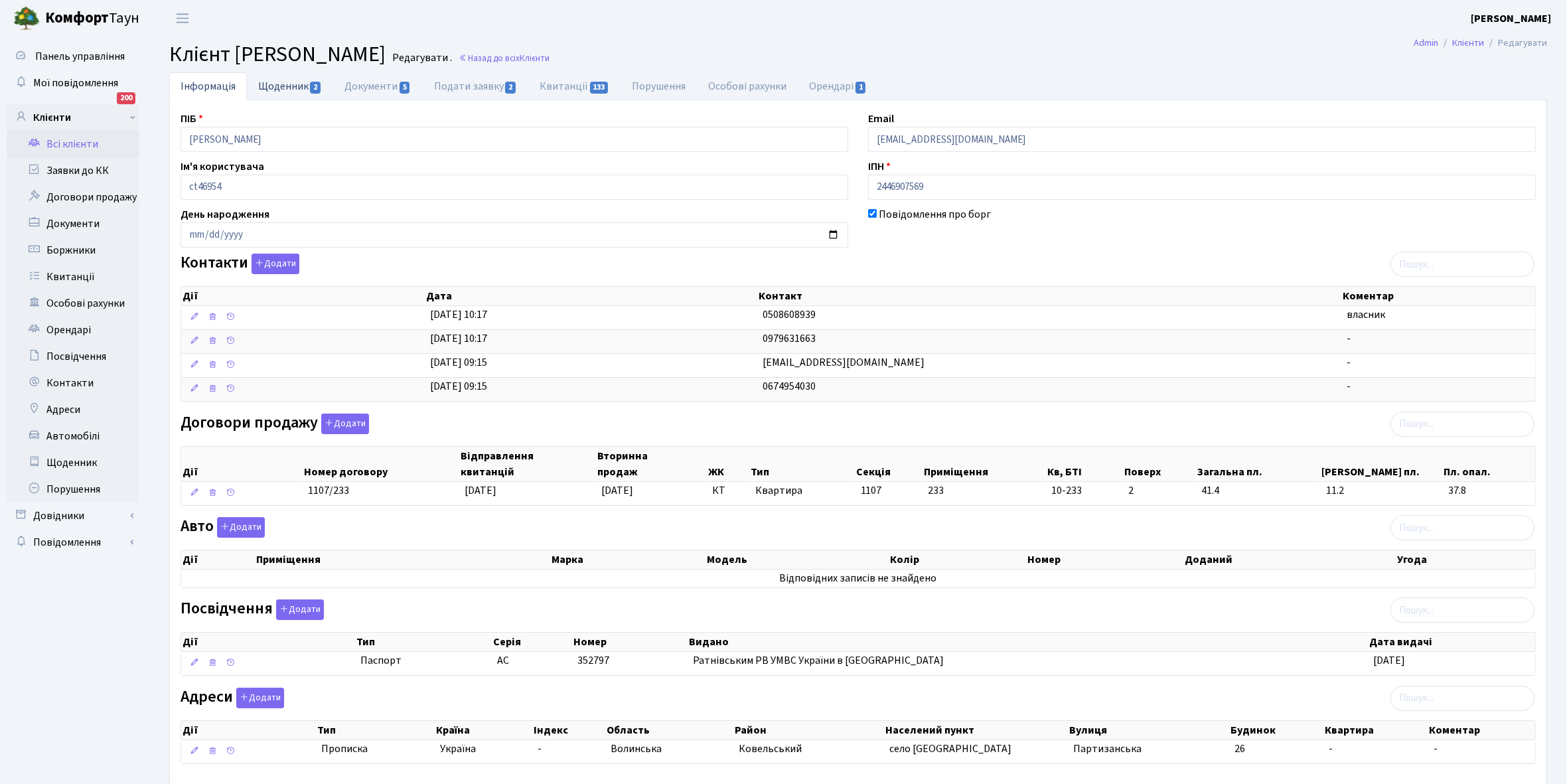
click at [276, 88] on link "Щоденник 2" at bounding box center [290, 86] width 87 height 27
select select "25"
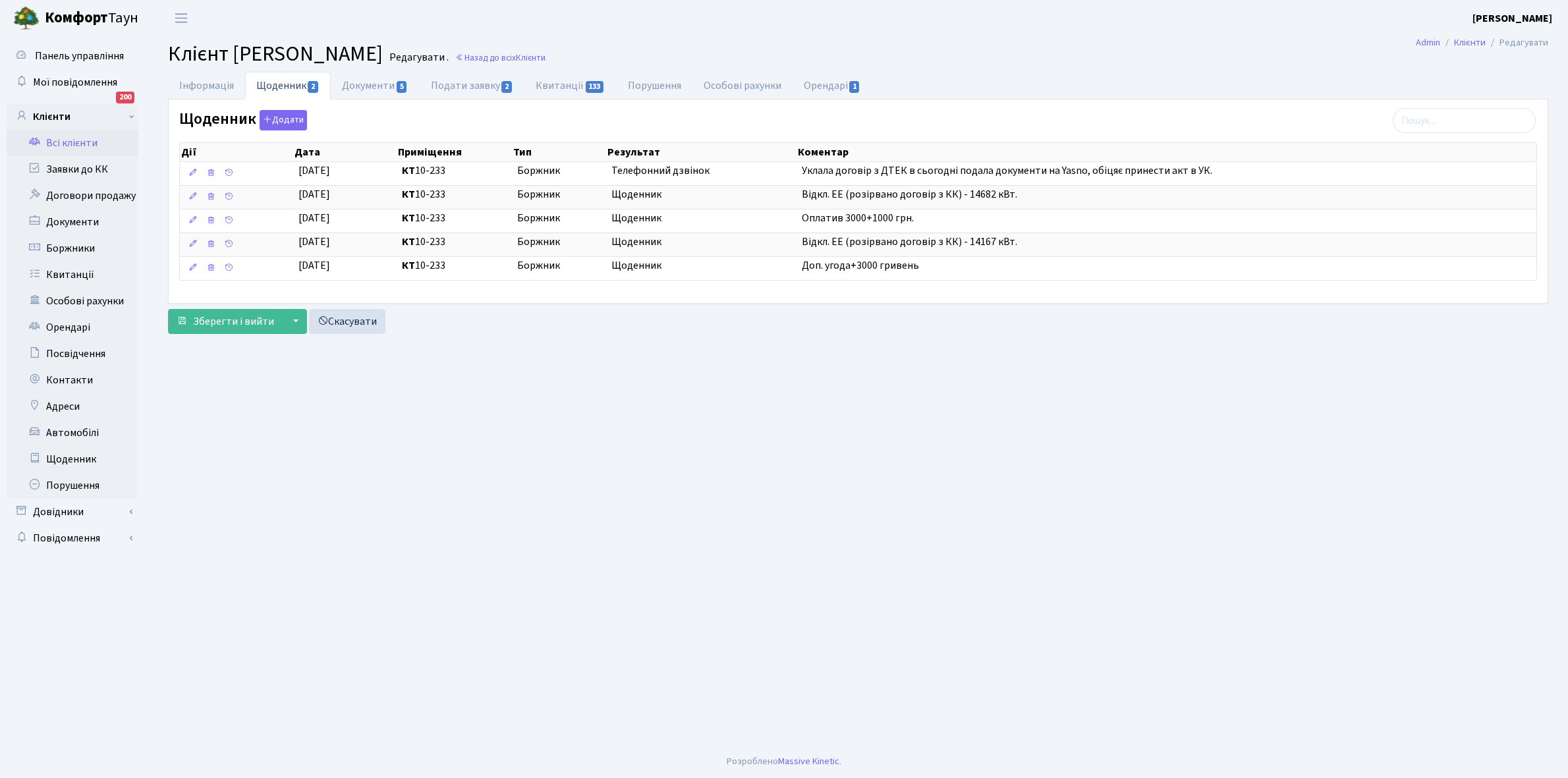
click at [68, 139] on link "Всі клієнти" at bounding box center [72, 143] width 132 height 26
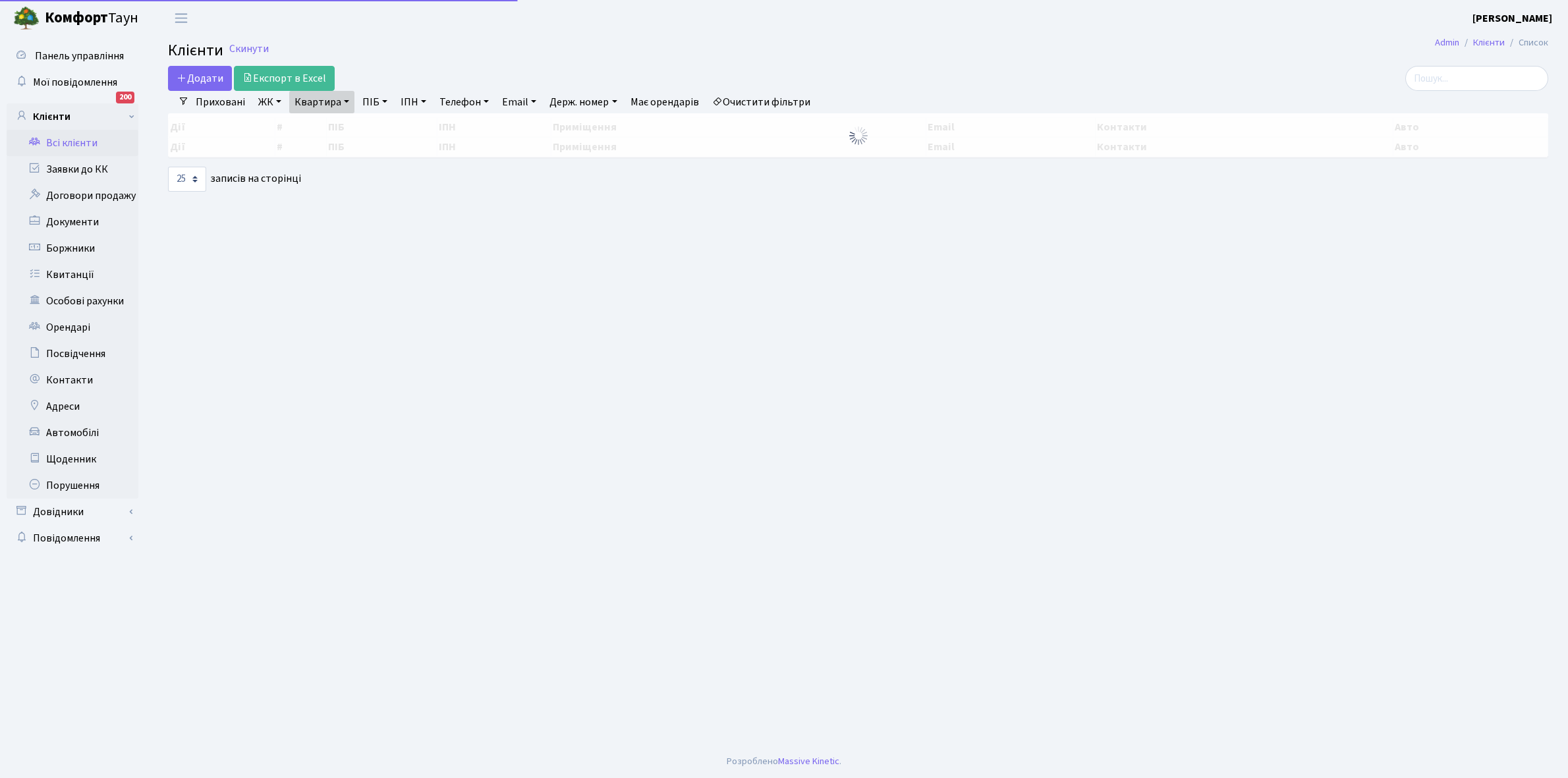
select select "25"
